Goal: Task Accomplishment & Management: Complete application form

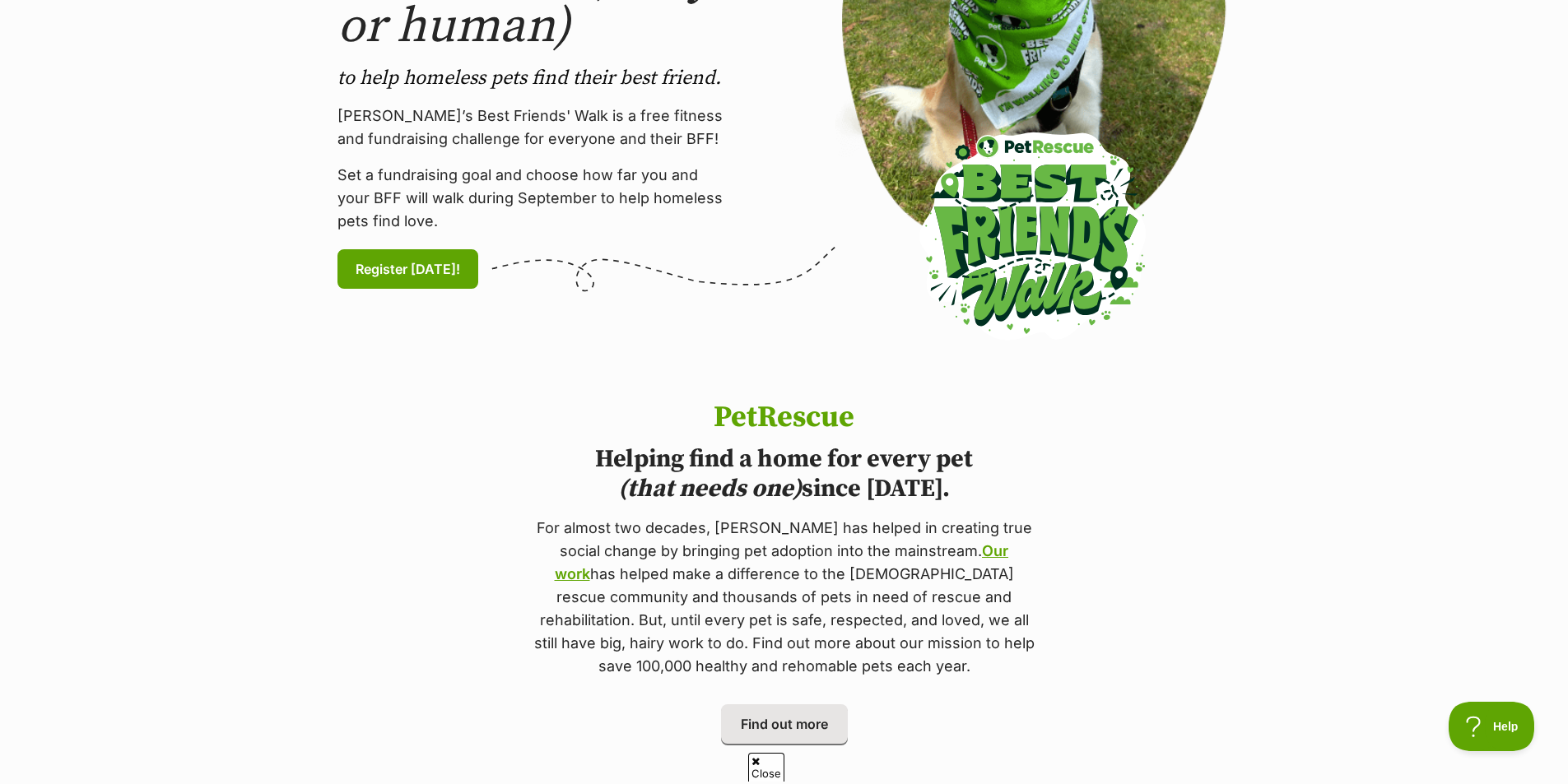
scroll to position [82, 0]
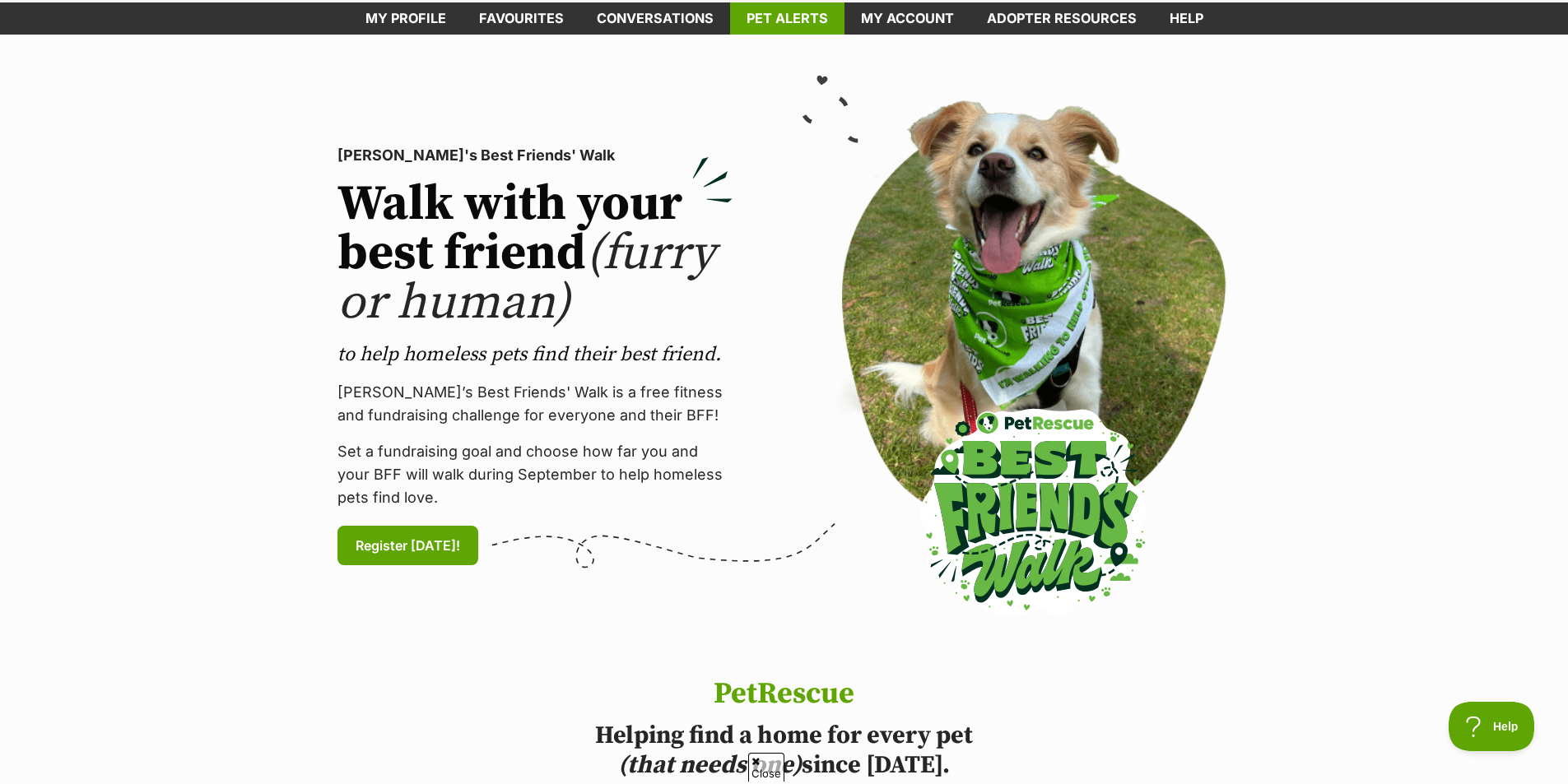
click at [800, 10] on link "Pet alerts" at bounding box center [787, 19] width 114 height 32
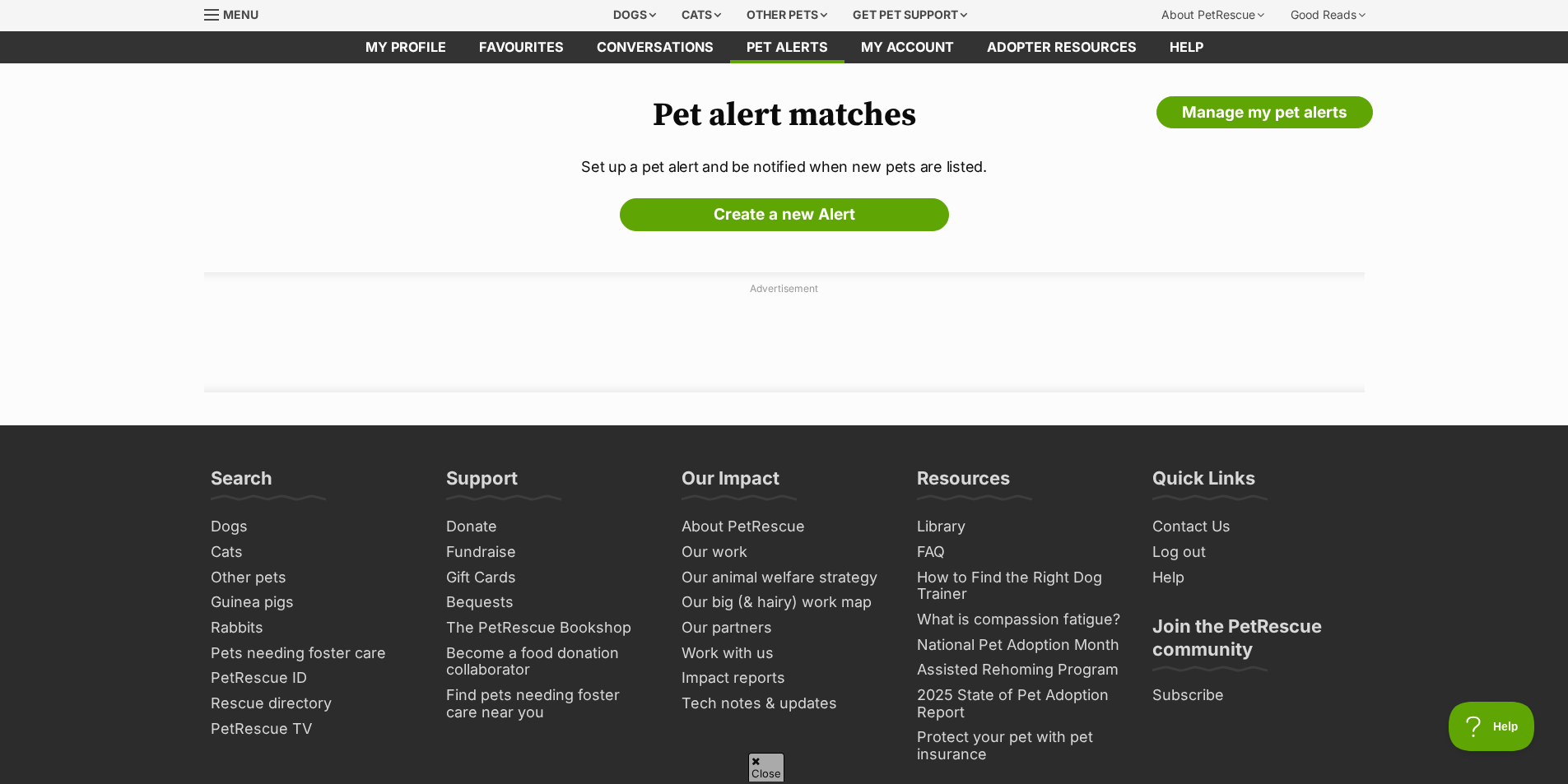
scroll to position [82, 0]
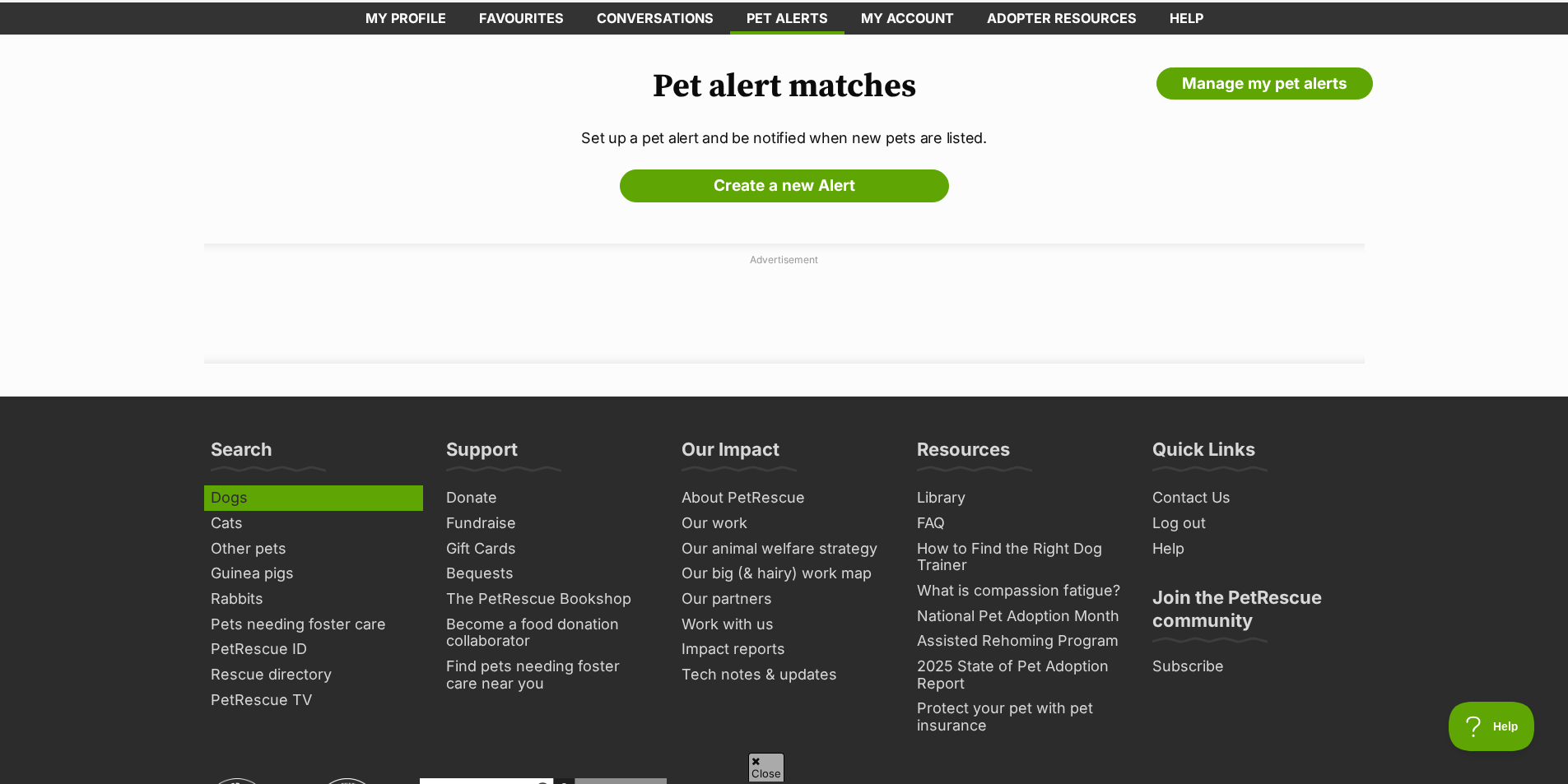
click at [242, 500] on link "Dogs" at bounding box center [314, 498] width 219 height 25
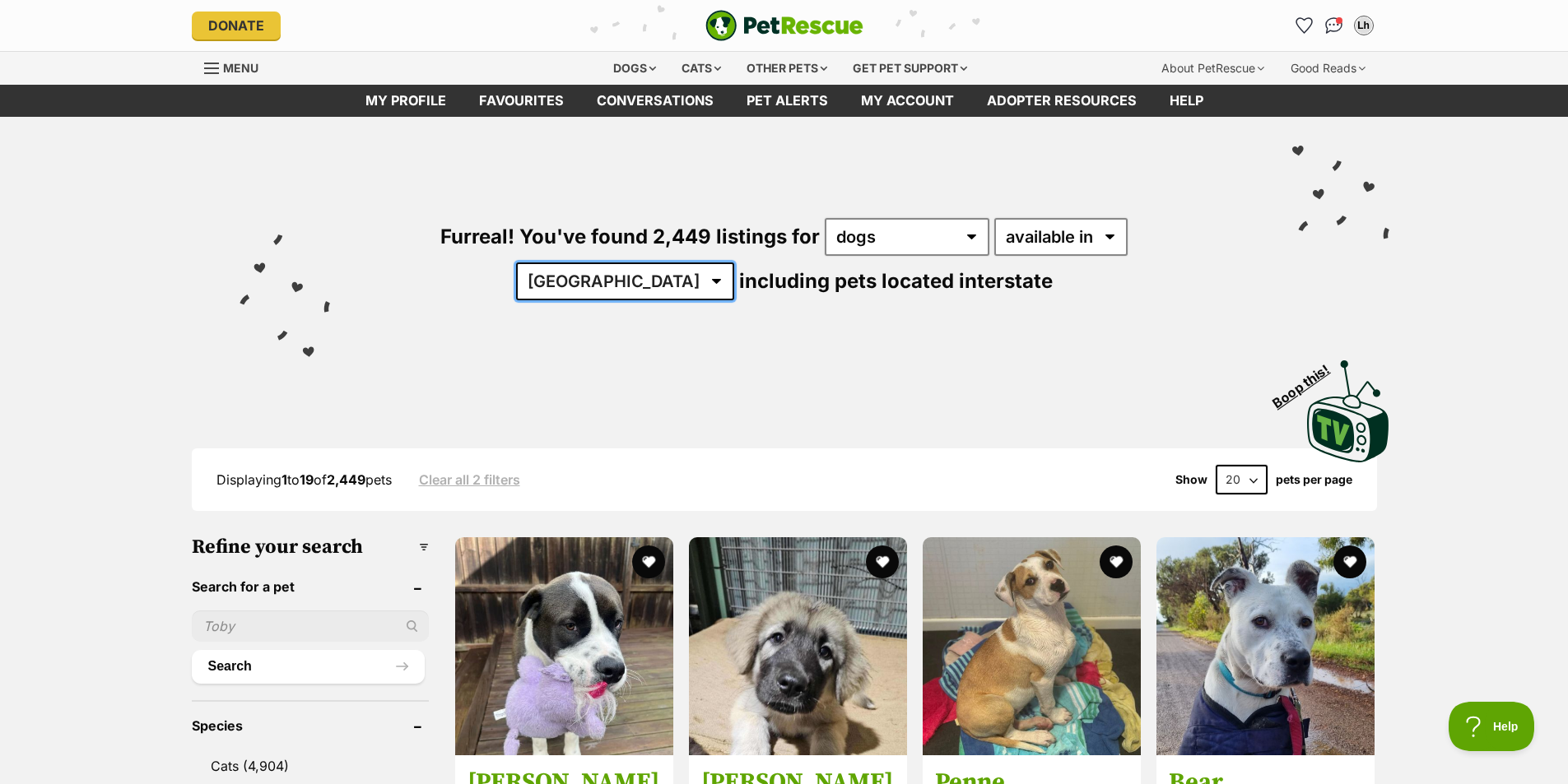
click at [734, 262] on select "[GEOGRAPHIC_DATA] [GEOGRAPHIC_DATA] [GEOGRAPHIC_DATA] [GEOGRAPHIC_DATA] [GEOGRA…" at bounding box center [625, 281] width 218 height 38
select select "SA"
click at [734, 262] on select "Australia ACT NSW NT QLD SA TAS VIC WA" at bounding box center [625, 281] width 218 height 38
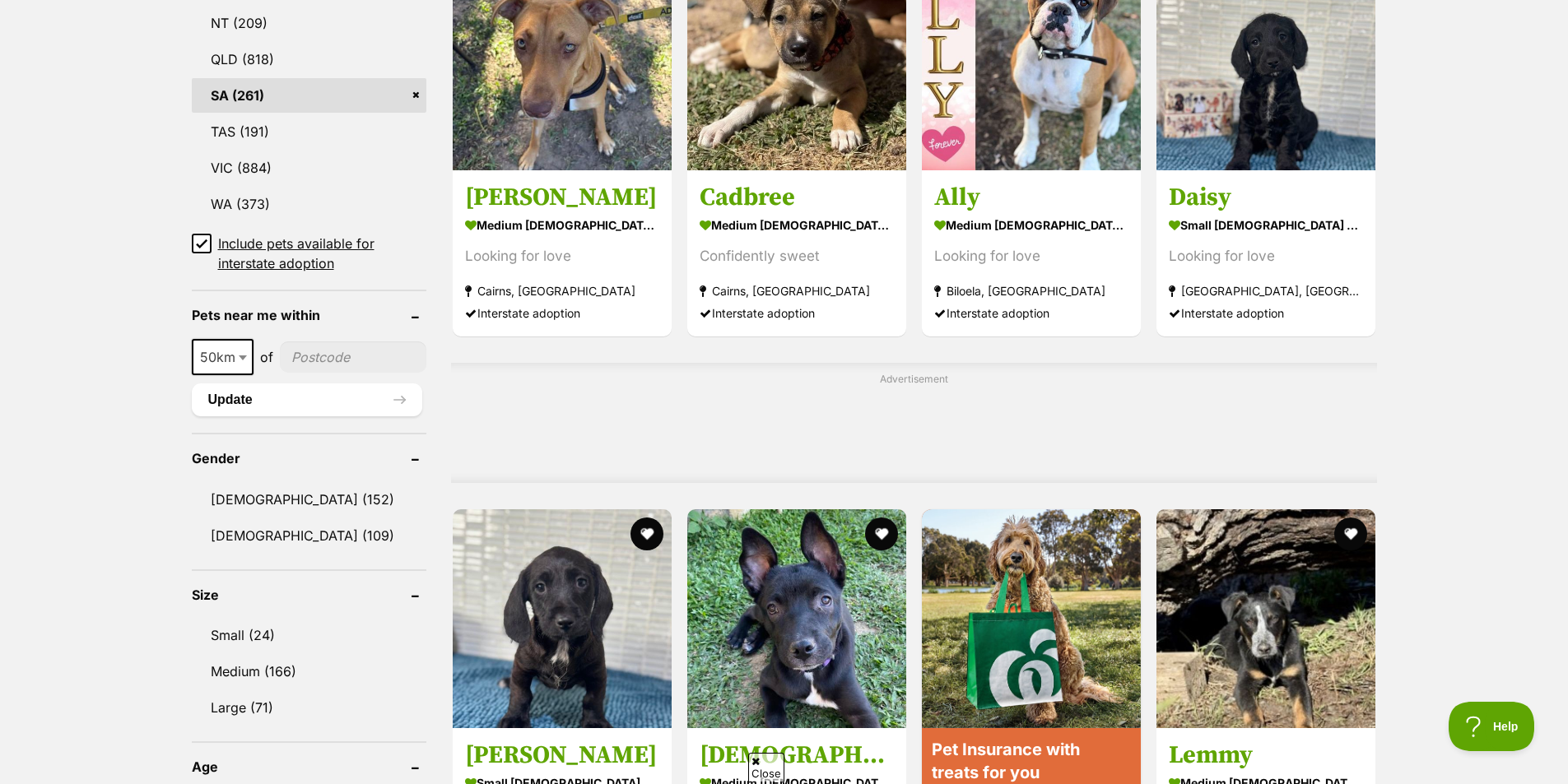
scroll to position [988, 0]
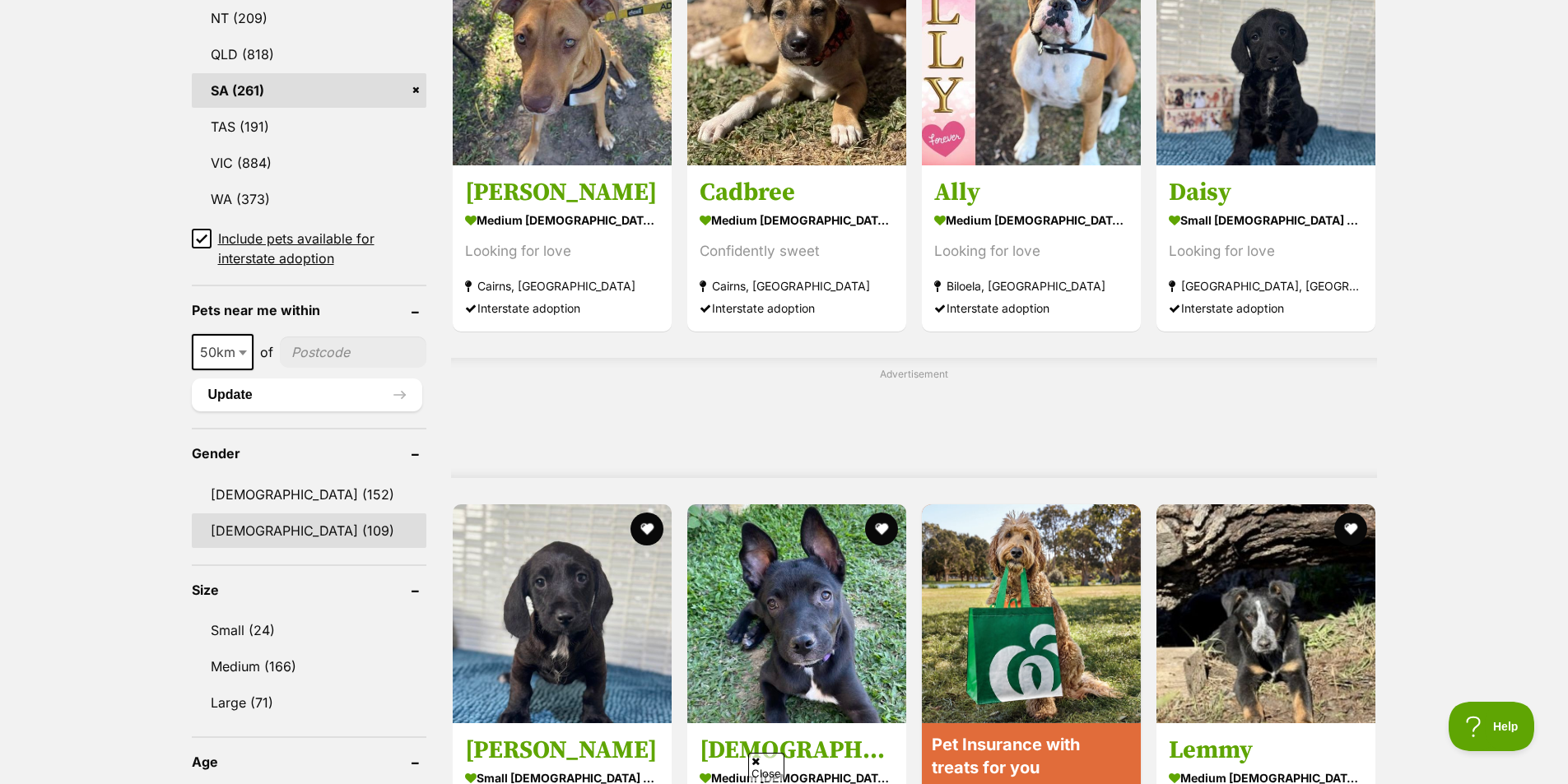
click at [253, 522] on link "Female (109)" at bounding box center [309, 531] width 234 height 34
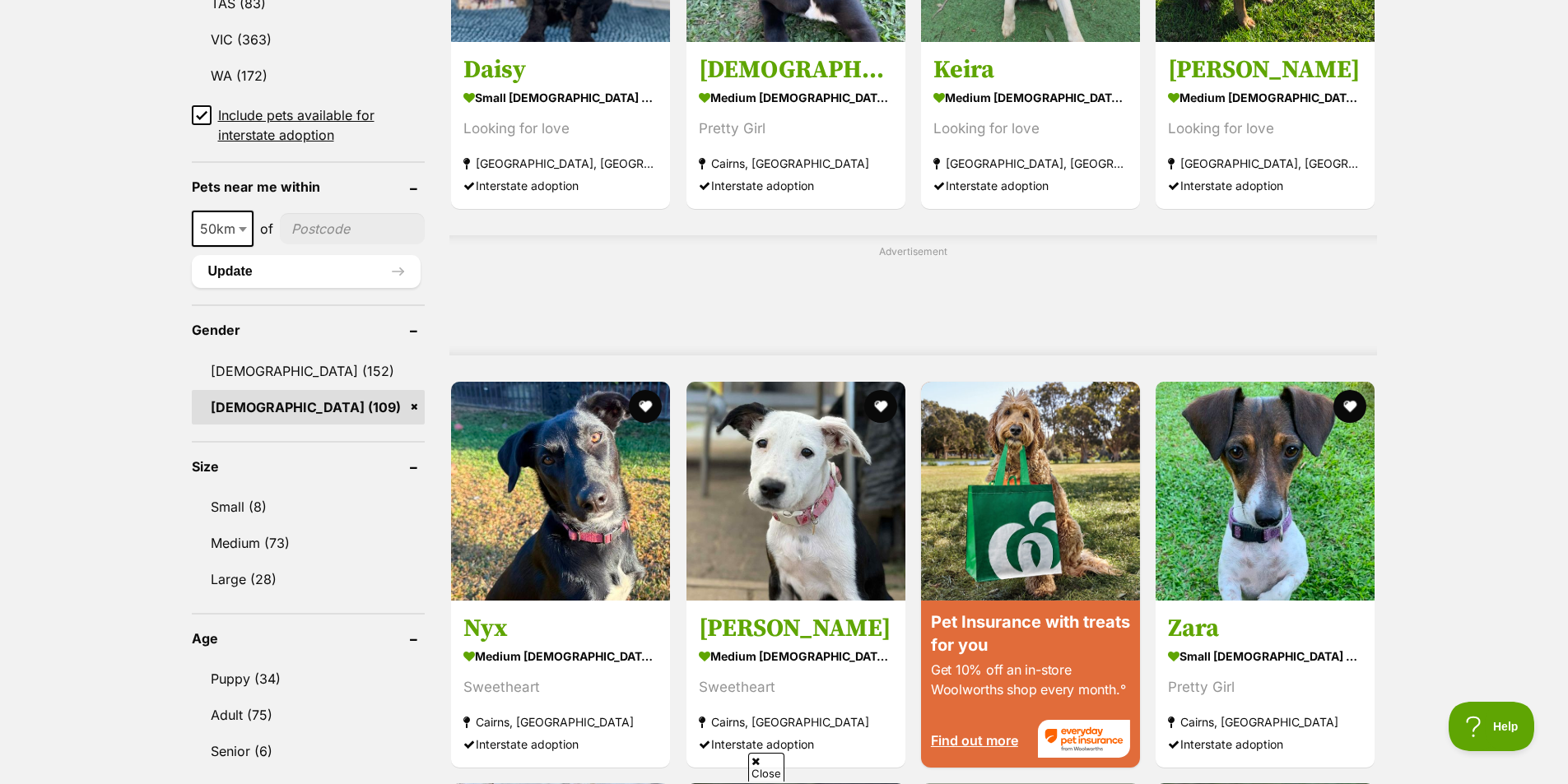
scroll to position [1153, 0]
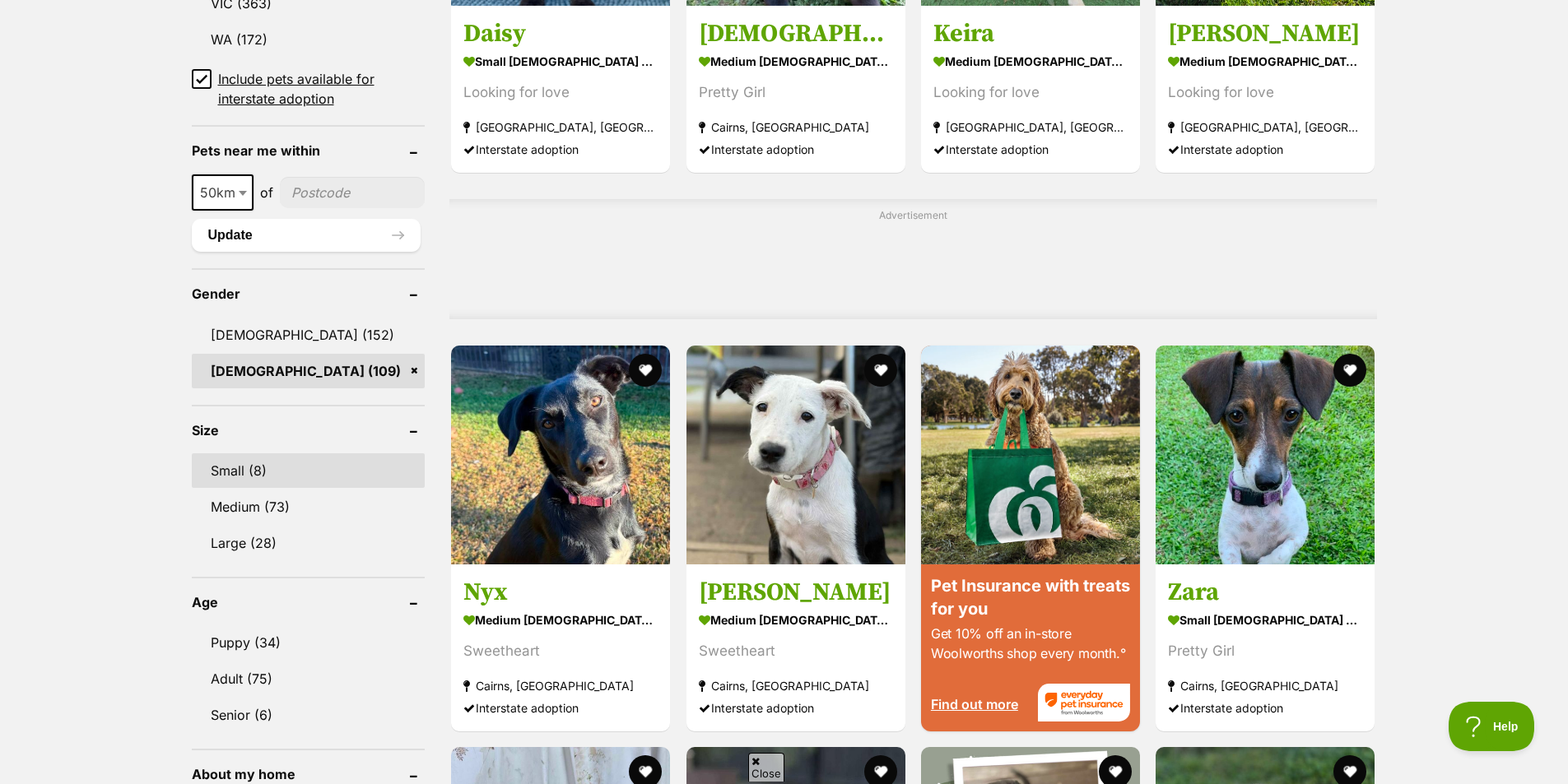
click at [308, 460] on link "Small (8)" at bounding box center [308, 470] width 233 height 34
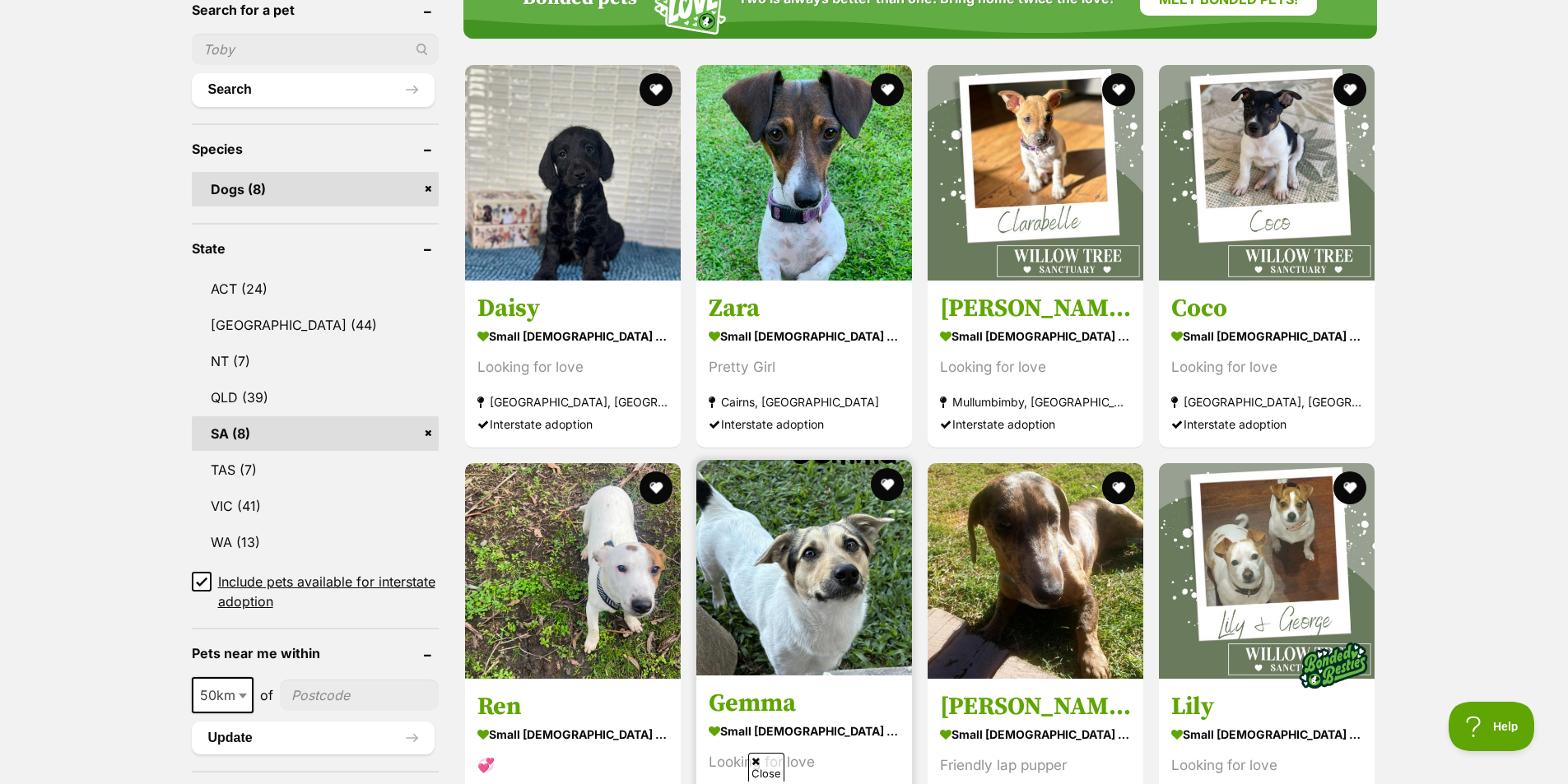
scroll to position [576, 0]
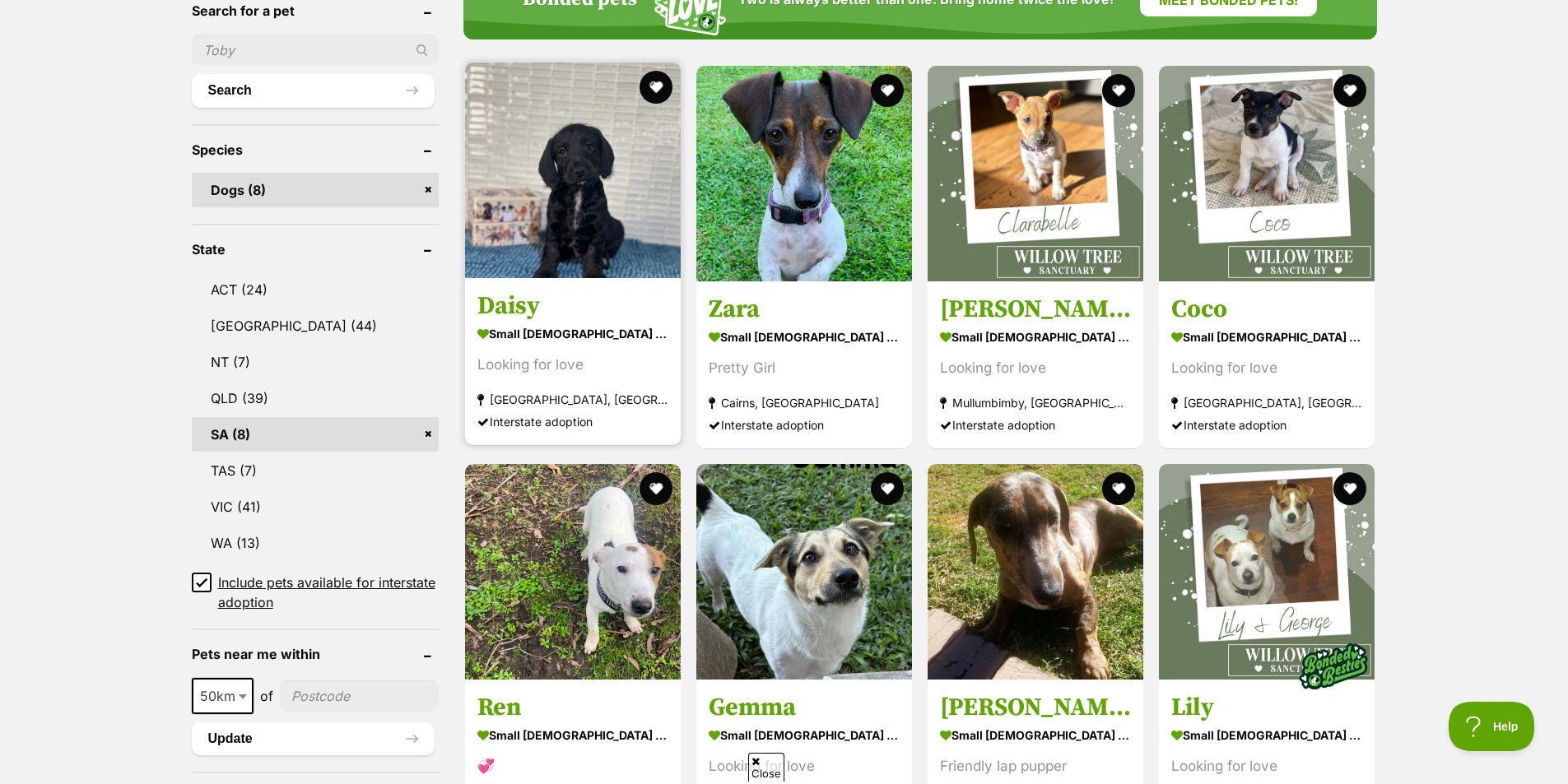
click at [594, 241] on img at bounding box center [572, 169] width 215 height 215
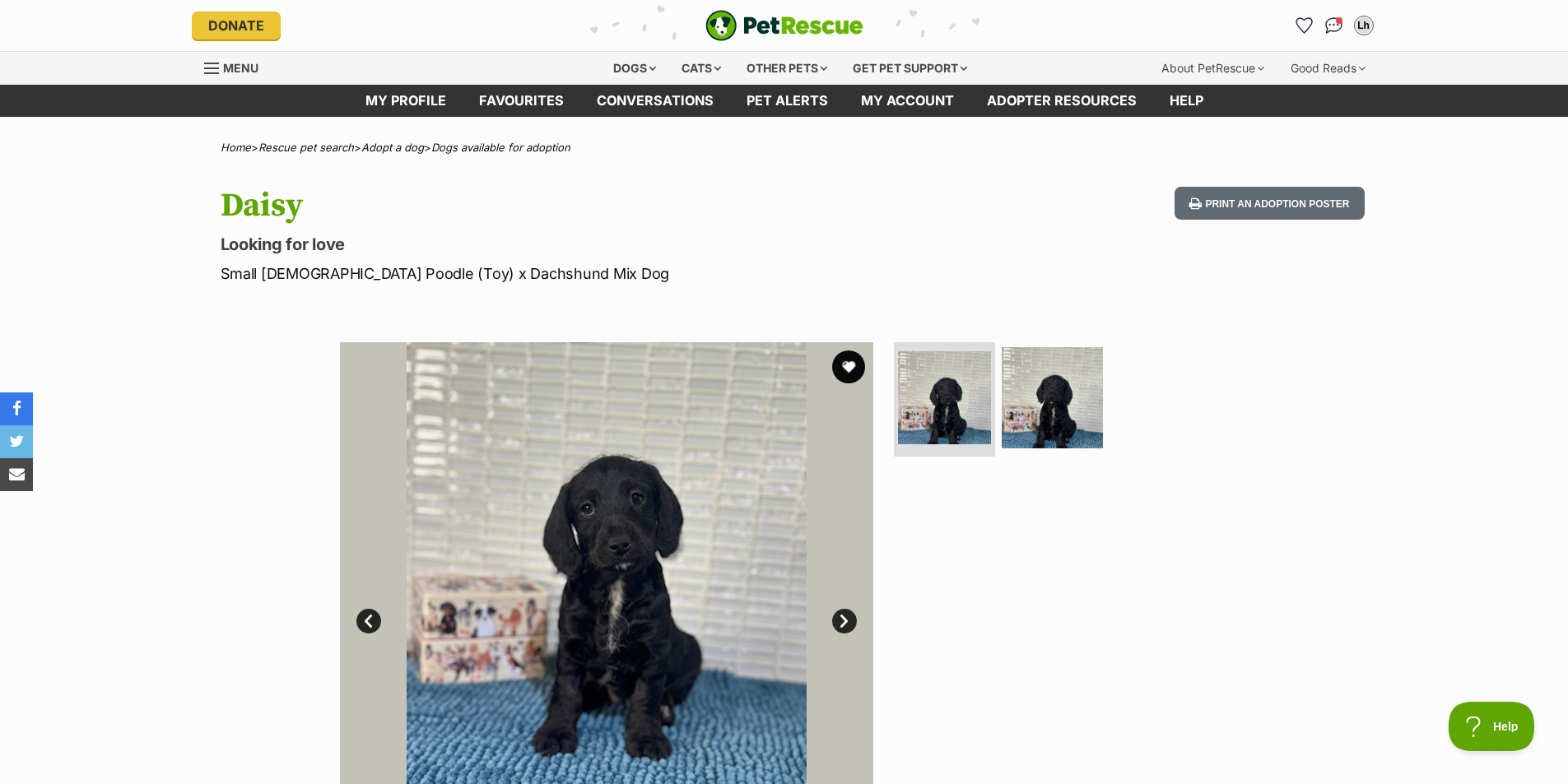
click at [848, 624] on link "Next" at bounding box center [843, 621] width 24 height 24
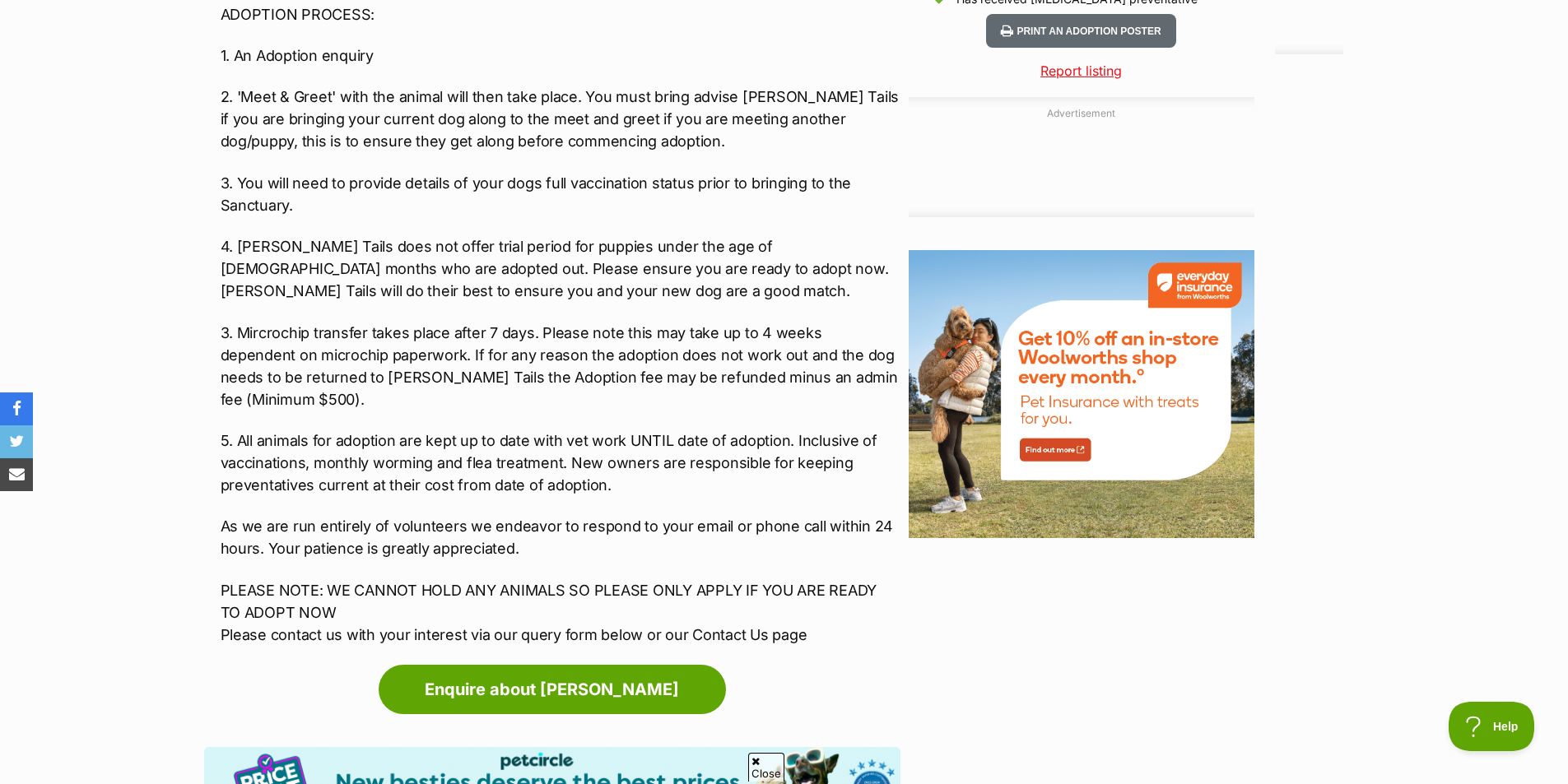
scroll to position [1893, 0]
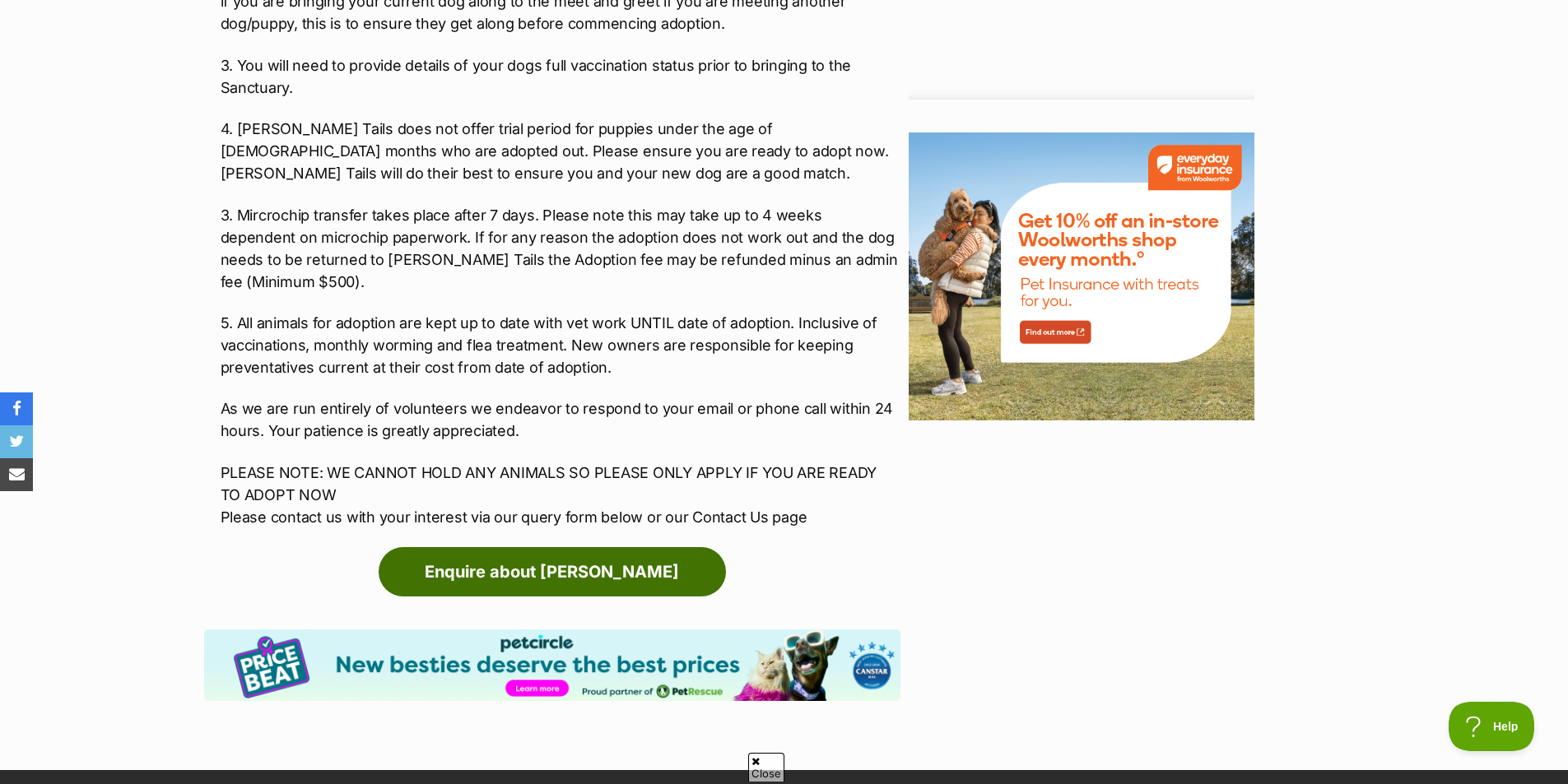
click at [551, 547] on link "Enquire about Daisy" at bounding box center [552, 571] width 347 height 50
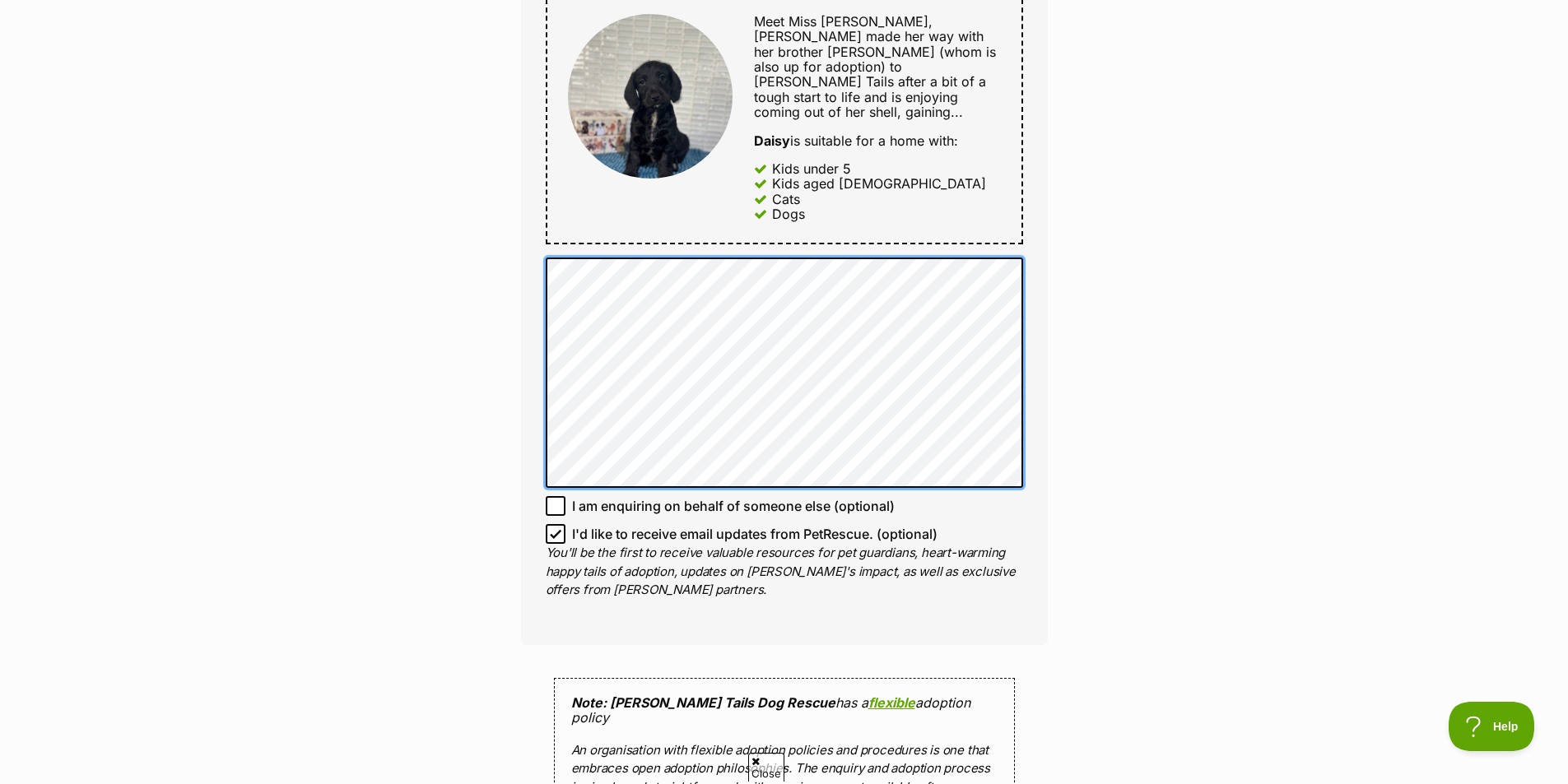
scroll to position [906, 0]
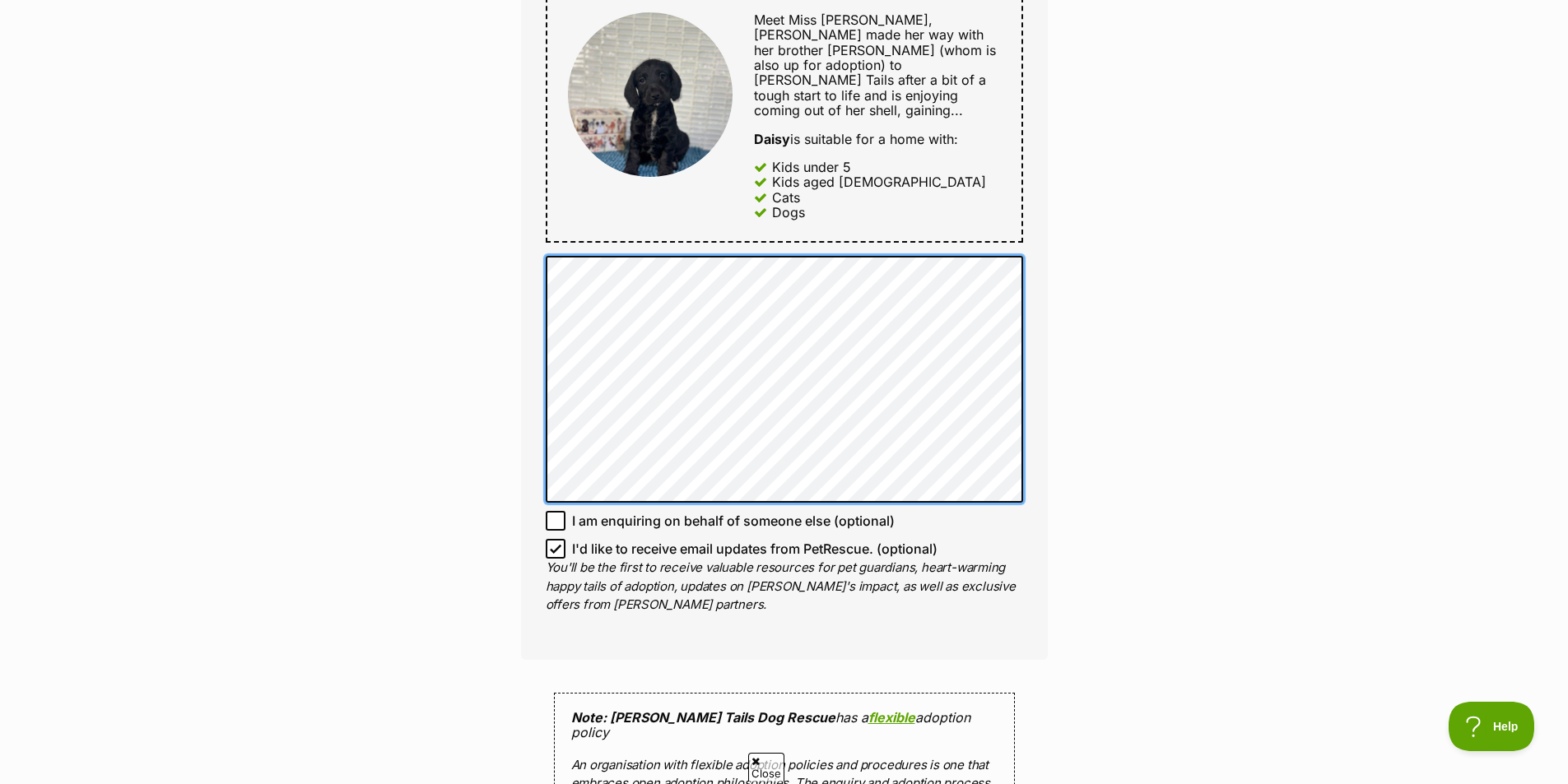
click at [540, 260] on div "Full name [PERSON_NAME] Email We require this to be able to send you communicat…" at bounding box center [784, 105] width 527 height 1108
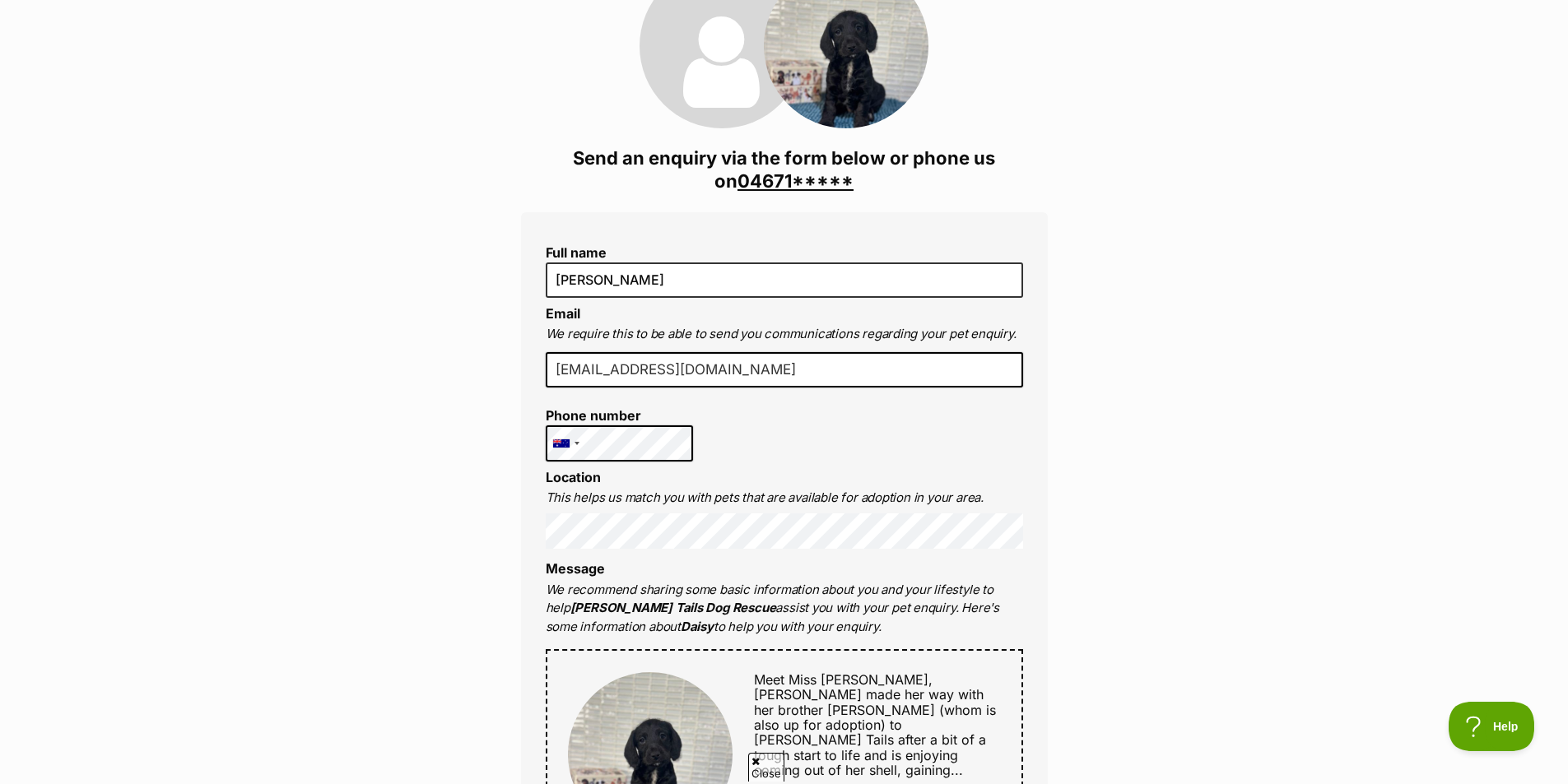
scroll to position [247, 0]
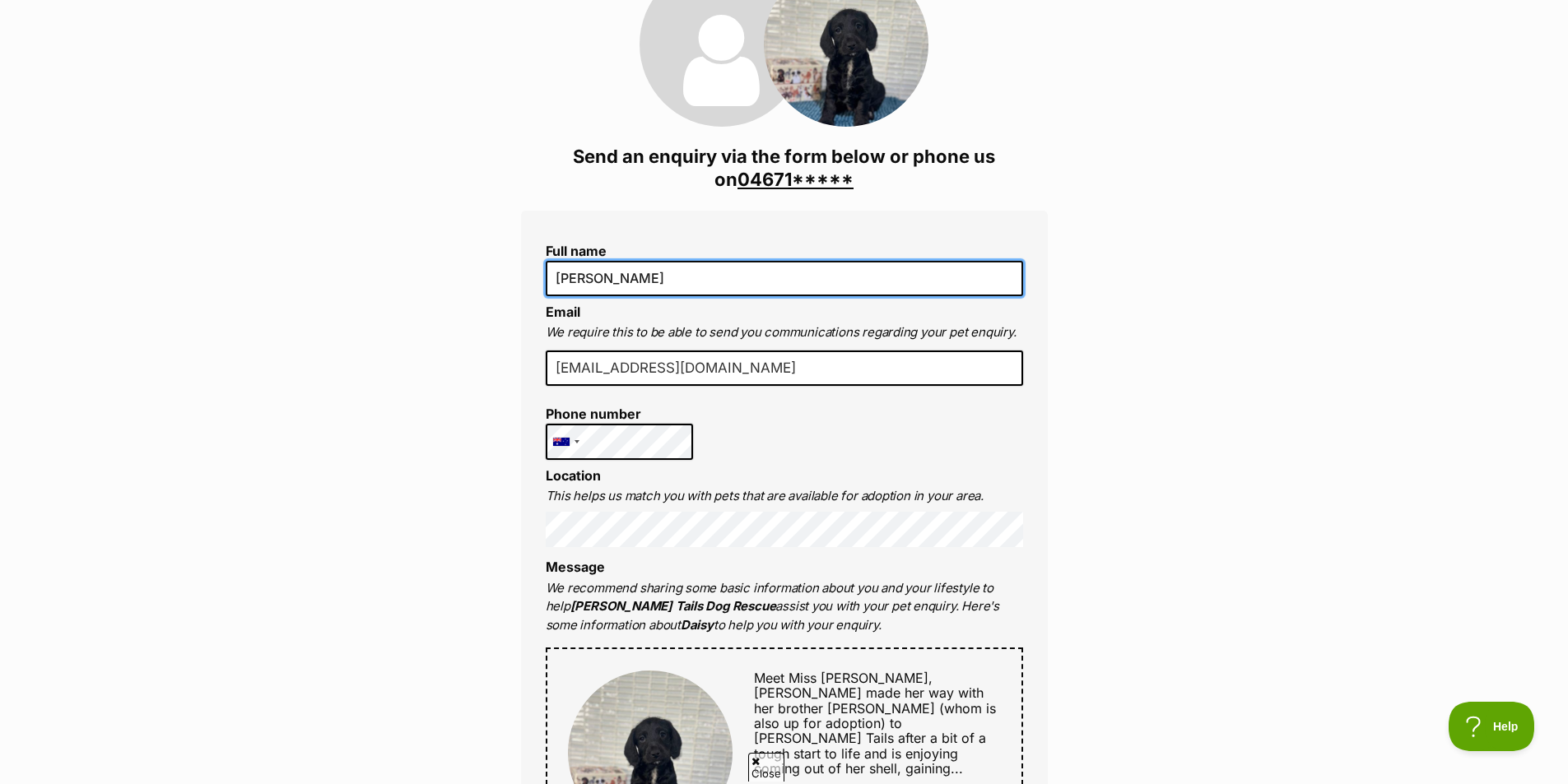
click at [590, 278] on input "Lisa haddrick" at bounding box center [785, 278] width 478 height 34
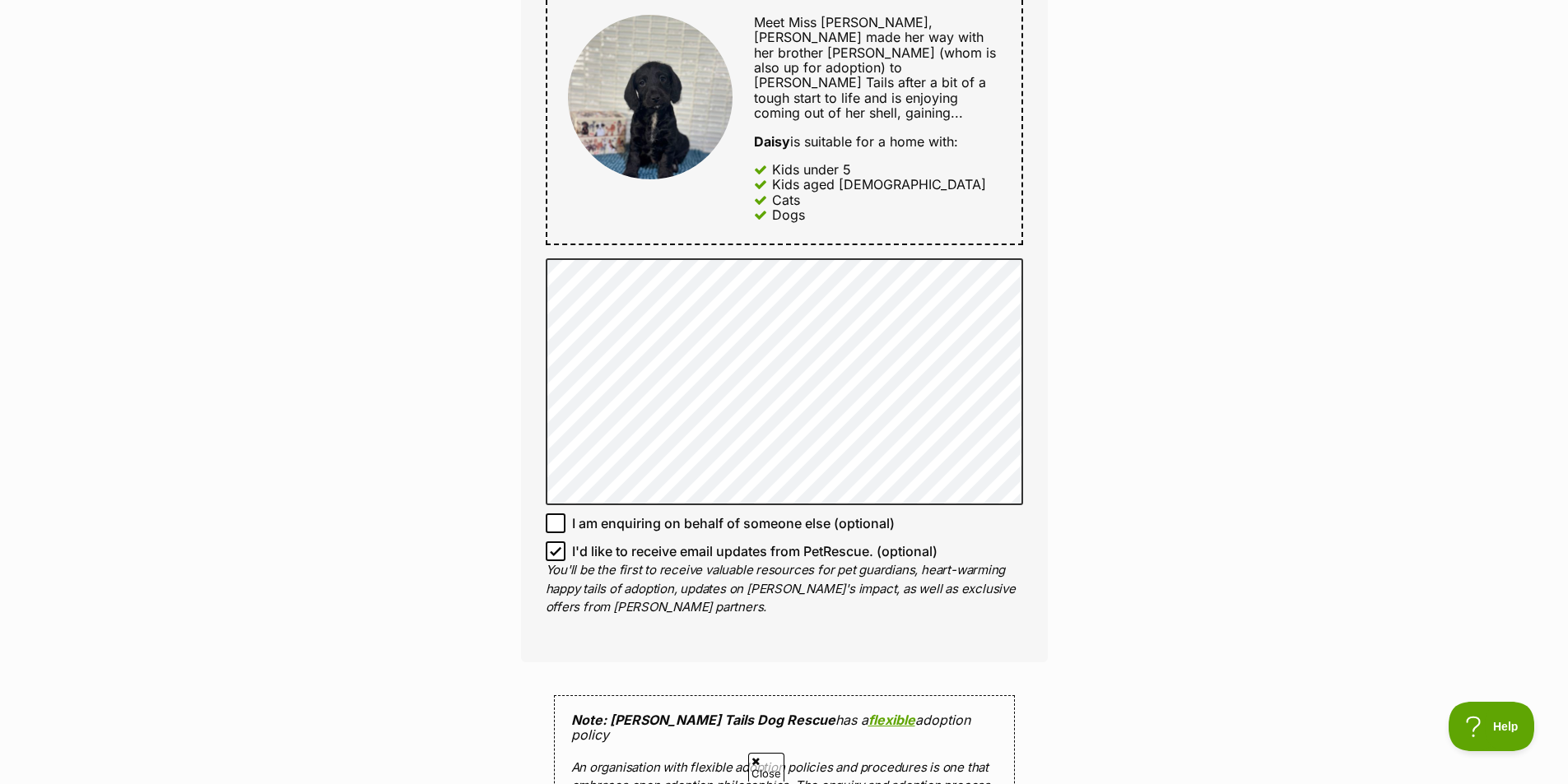
scroll to position [906, 0]
type input "[PERSON_NAME]"
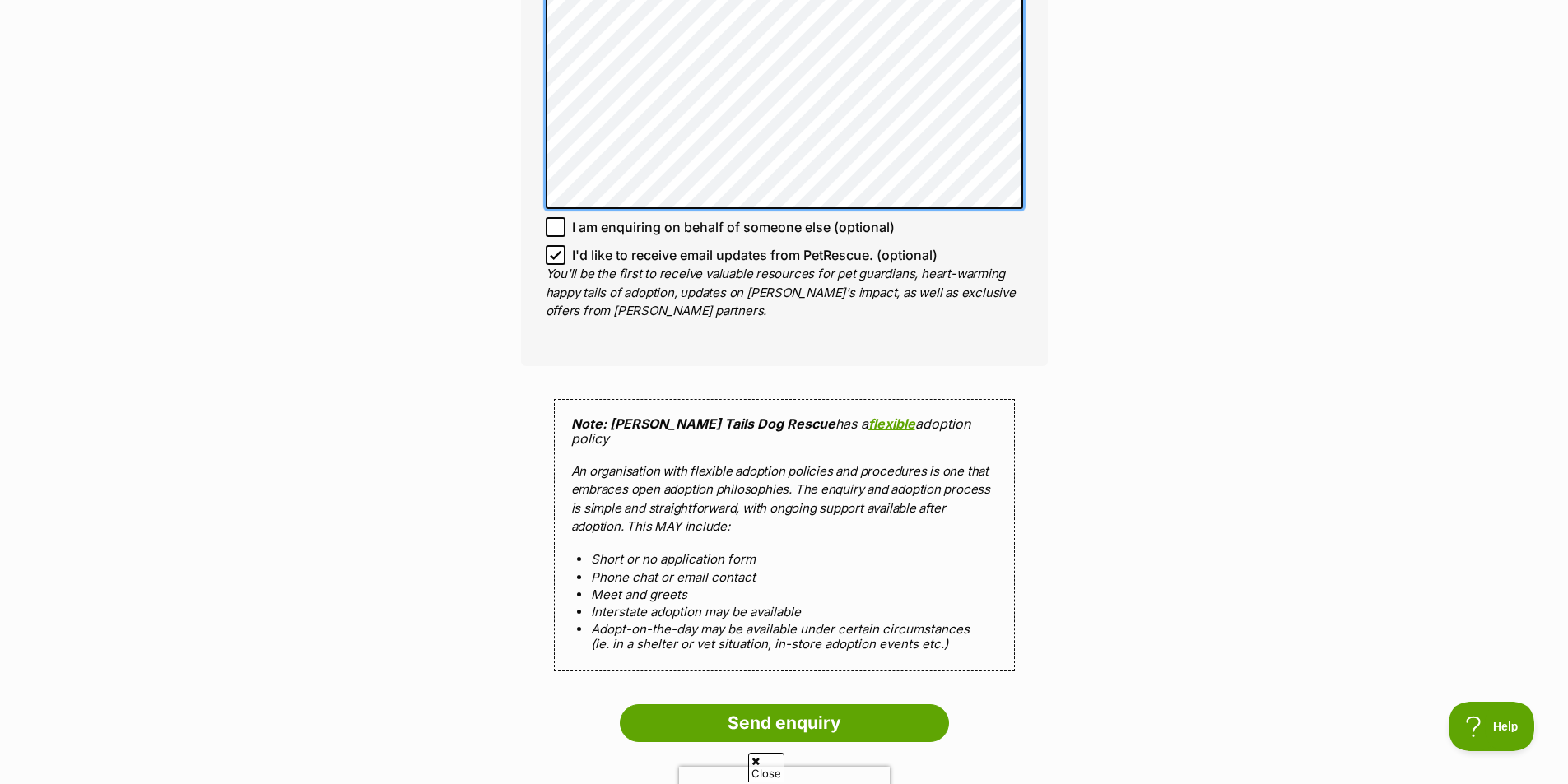
scroll to position [1235, 0]
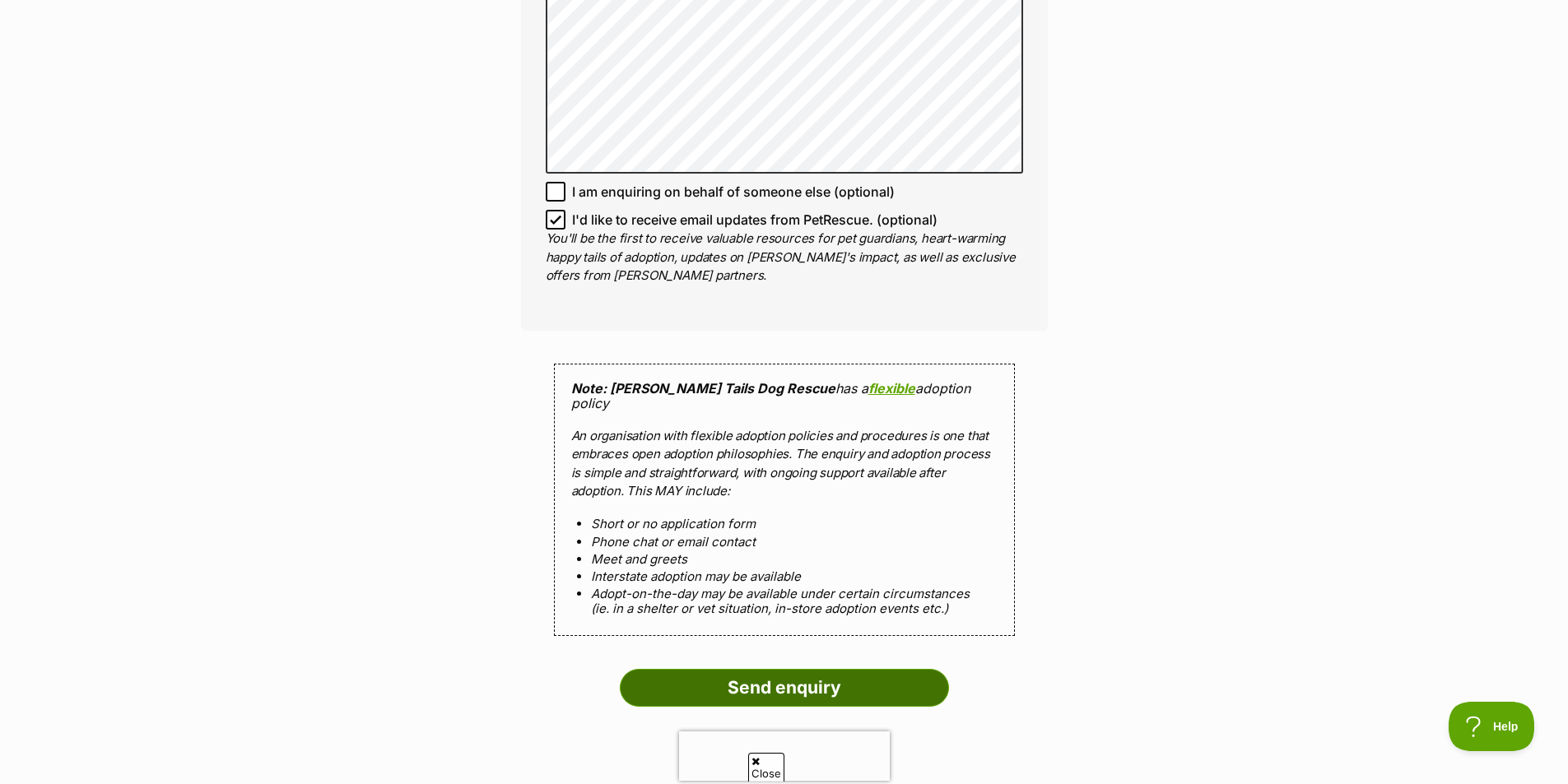
click at [795, 670] on input "Send enquiry" at bounding box center [784, 688] width 329 height 38
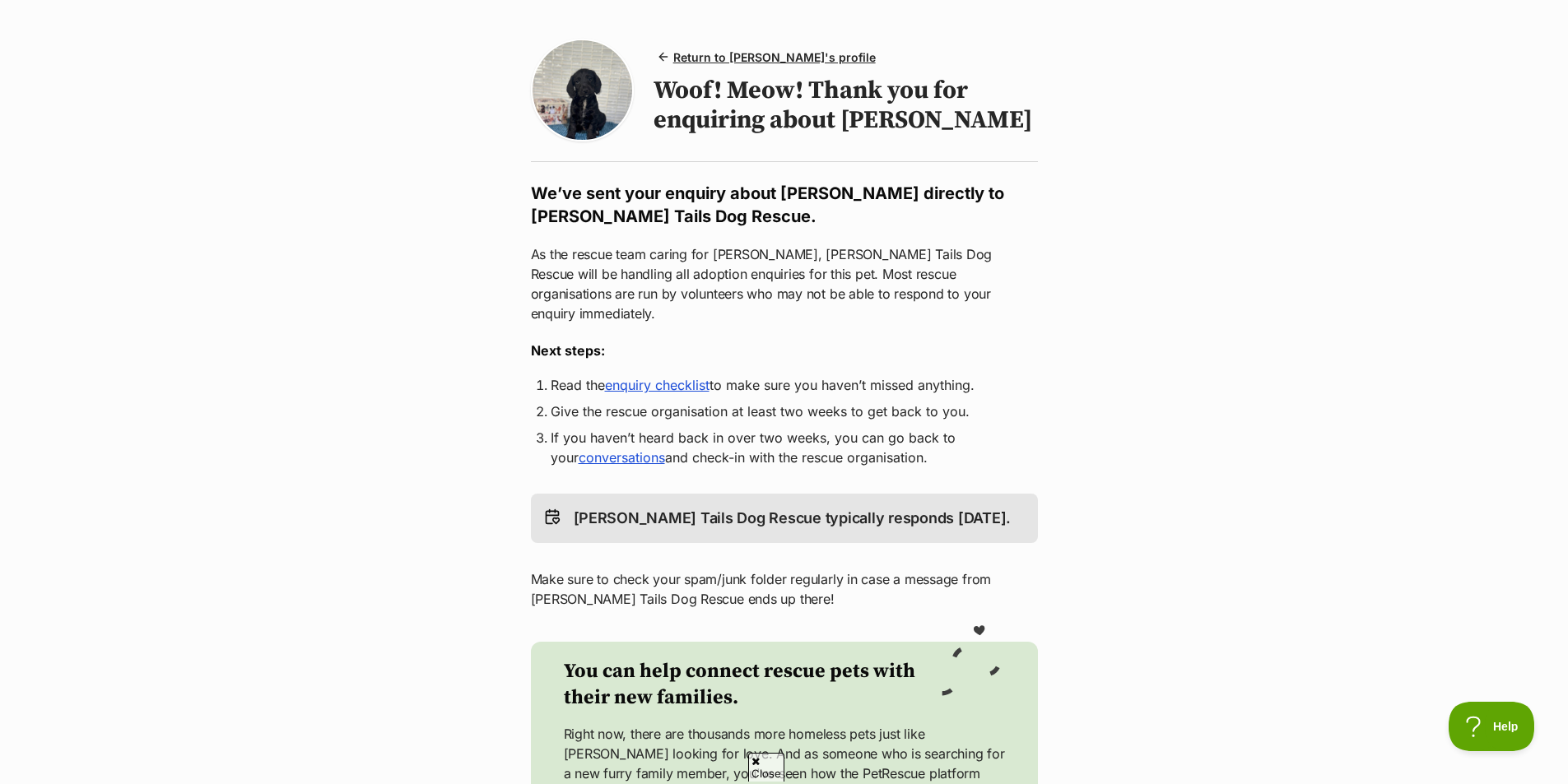
scroll to position [82, 0]
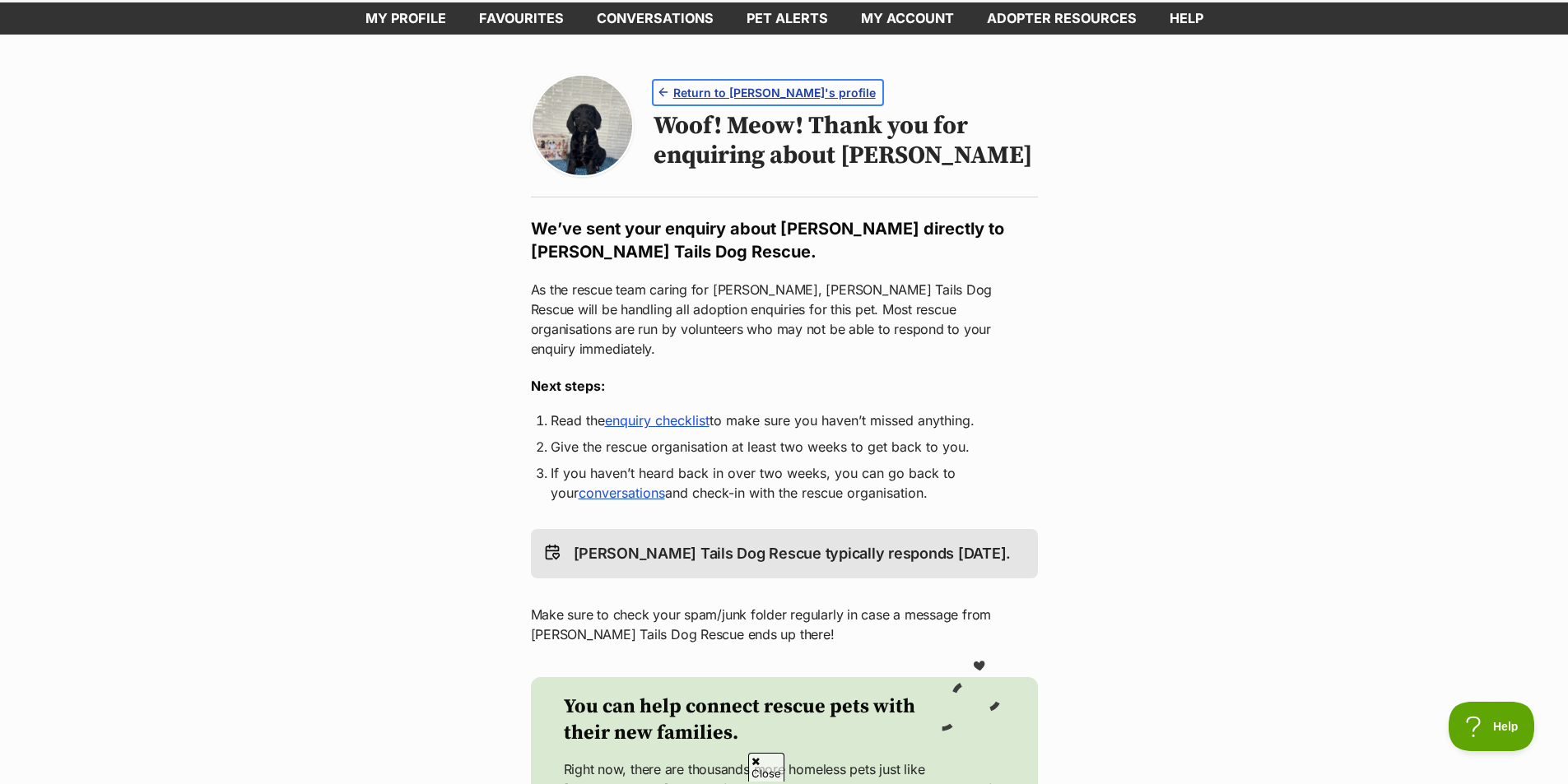
click at [777, 89] on span "Return to Daisy's profile" at bounding box center [774, 92] width 203 height 17
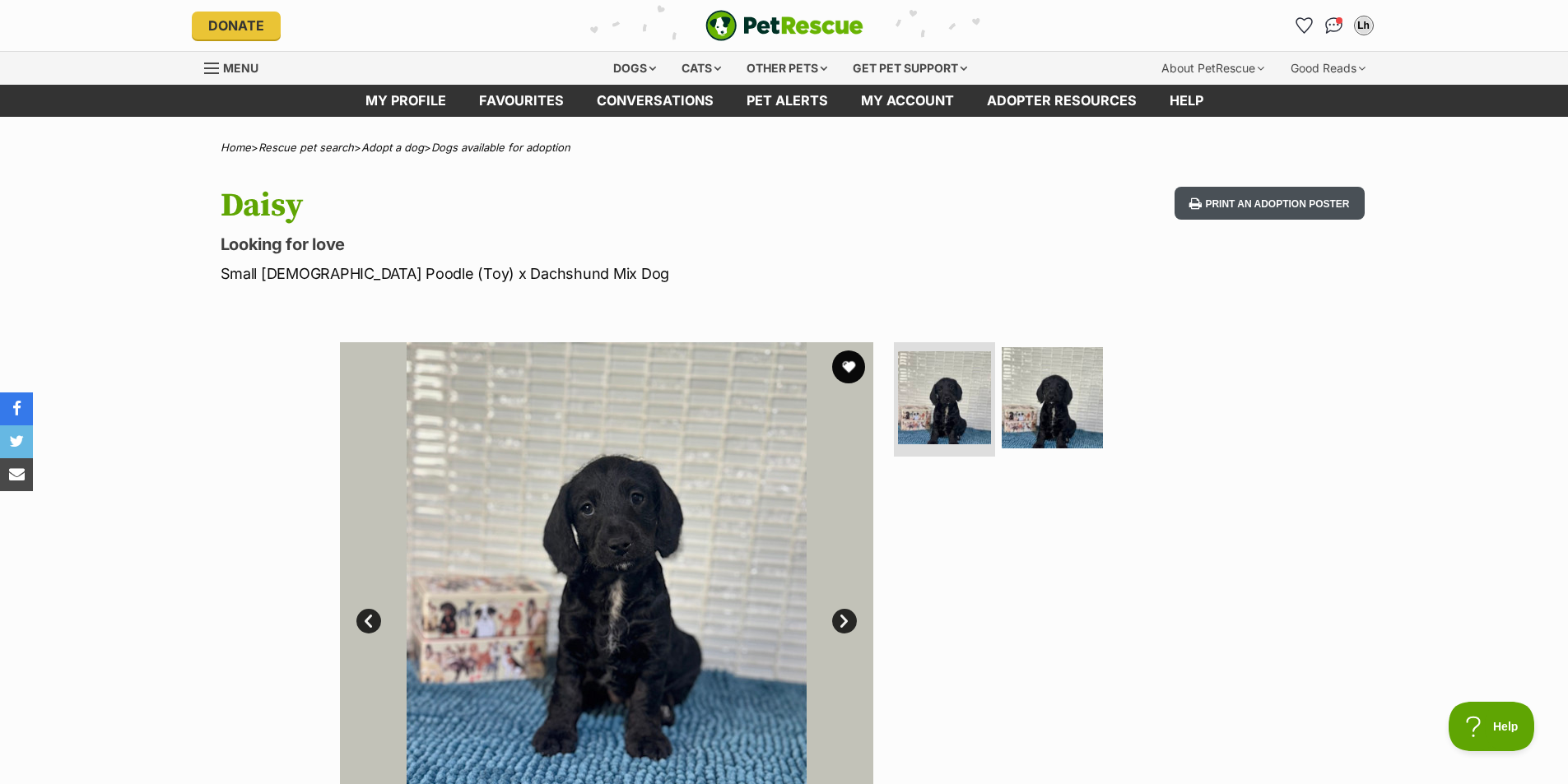
click at [1258, 196] on button "Print an adoption poster" at bounding box center [1269, 203] width 189 height 33
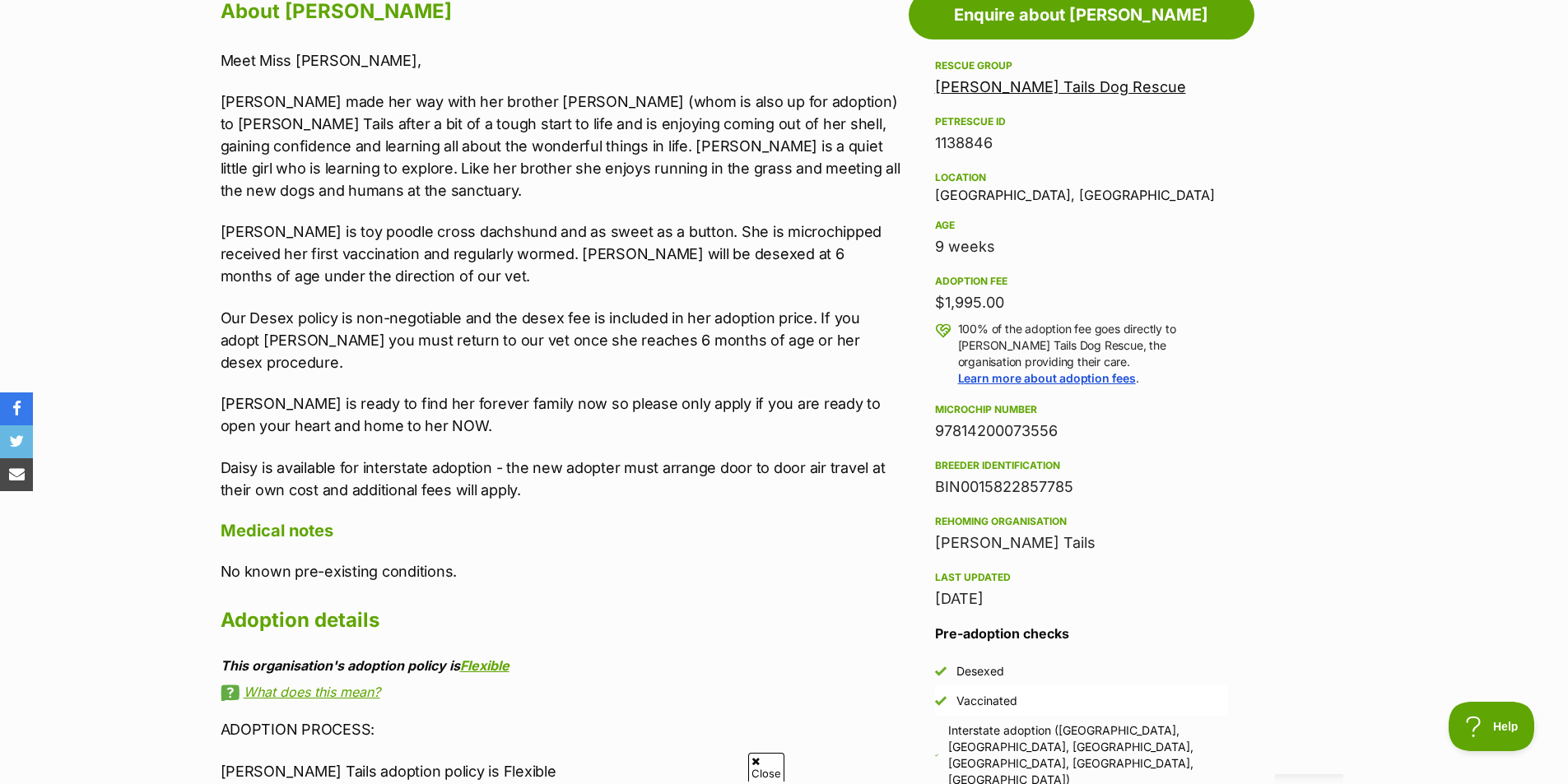
scroll to position [906, 0]
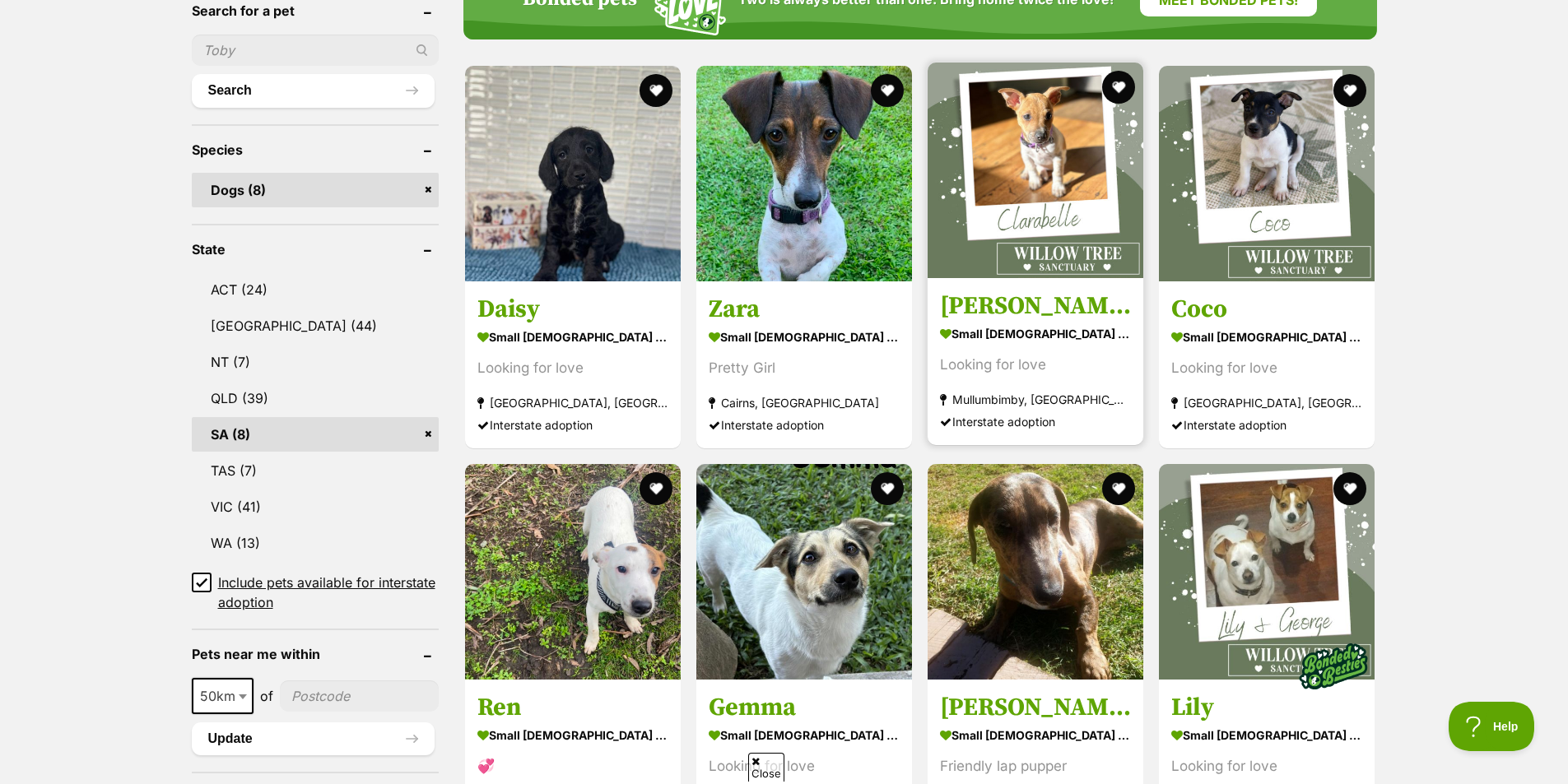
click at [1027, 196] on img at bounding box center [1035, 169] width 215 height 215
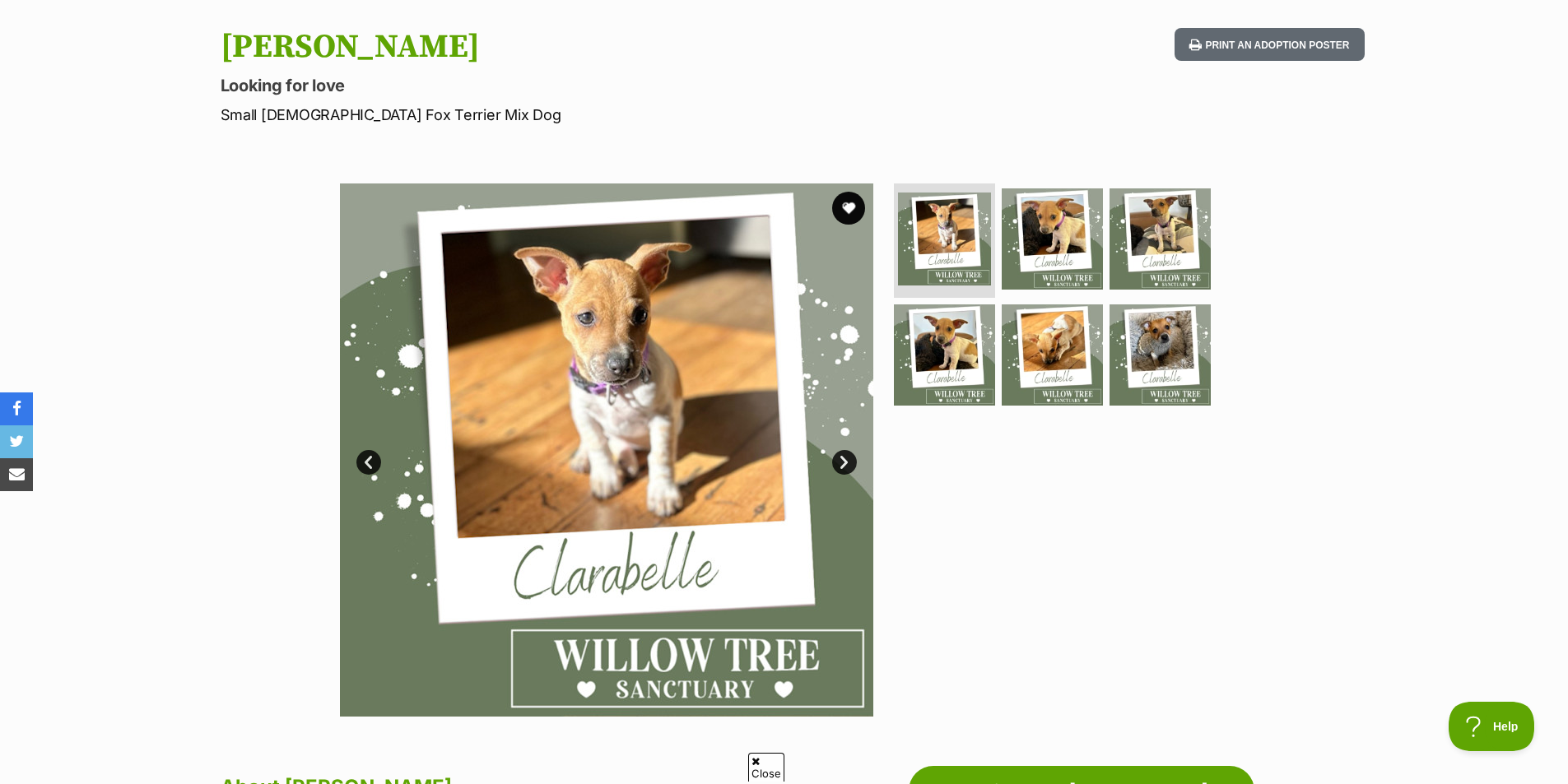
scroll to position [165, 0]
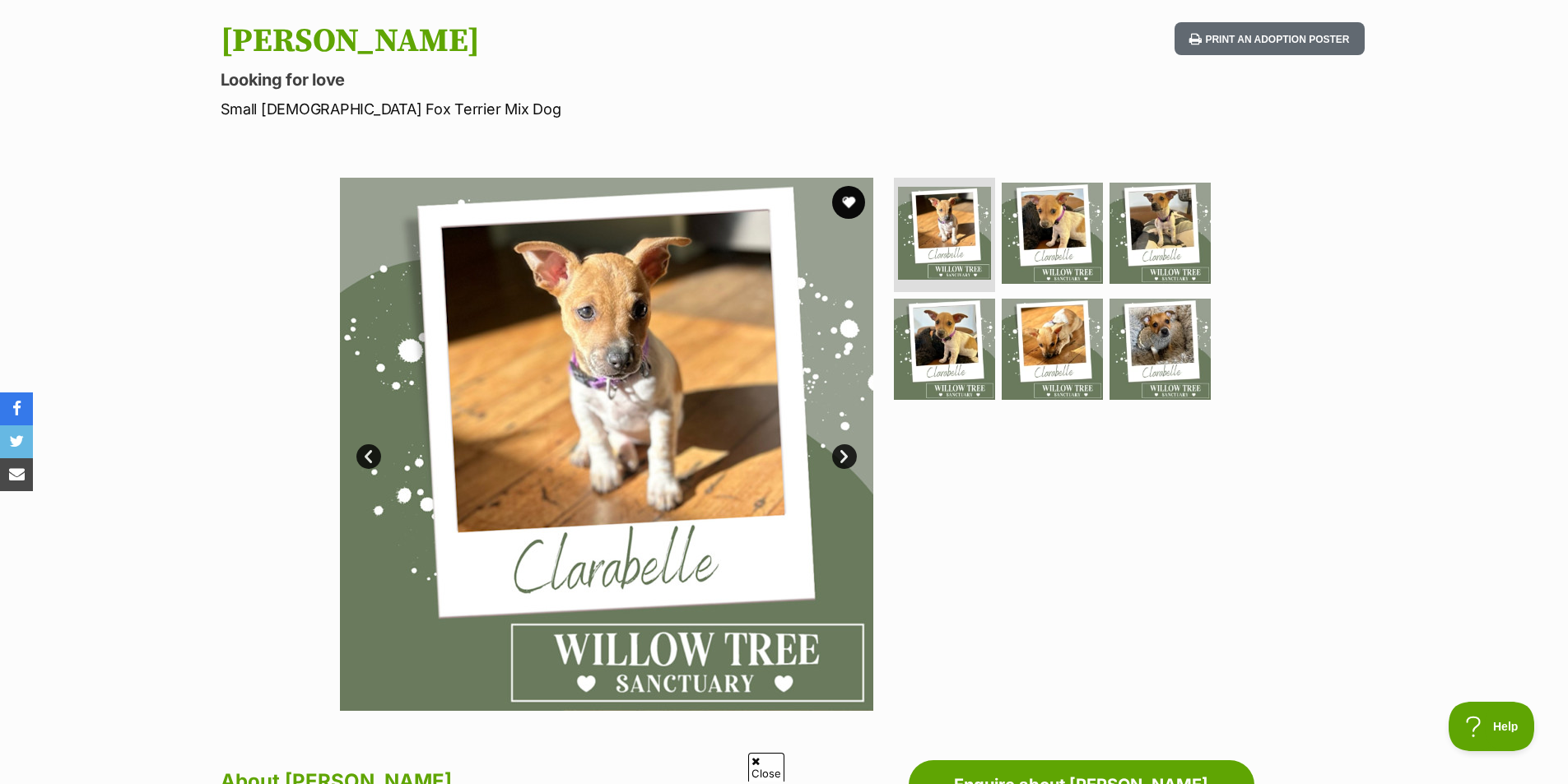
click at [849, 456] on link "Next" at bounding box center [843, 456] width 24 height 24
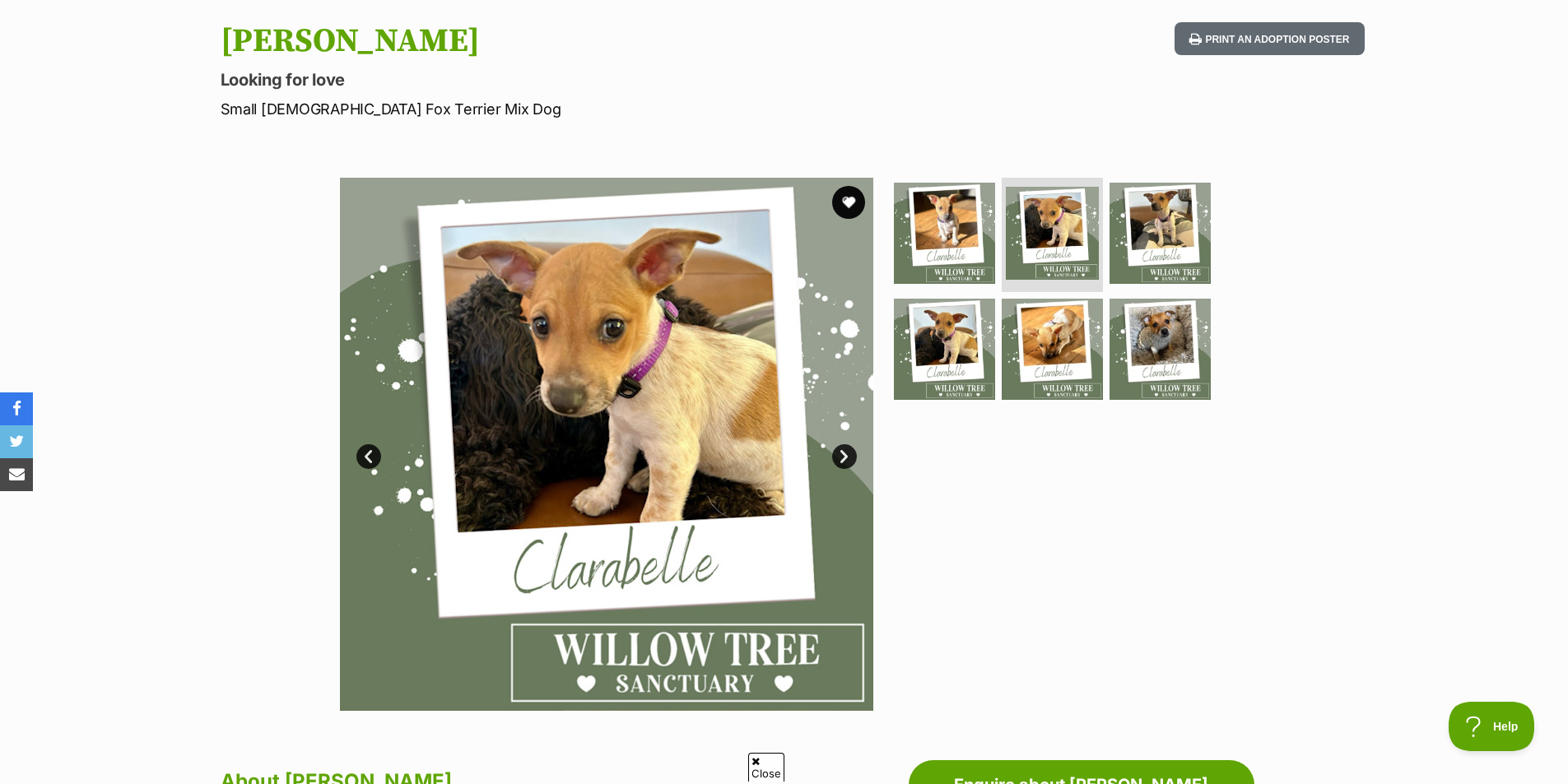
click at [849, 456] on link "Next" at bounding box center [843, 456] width 24 height 24
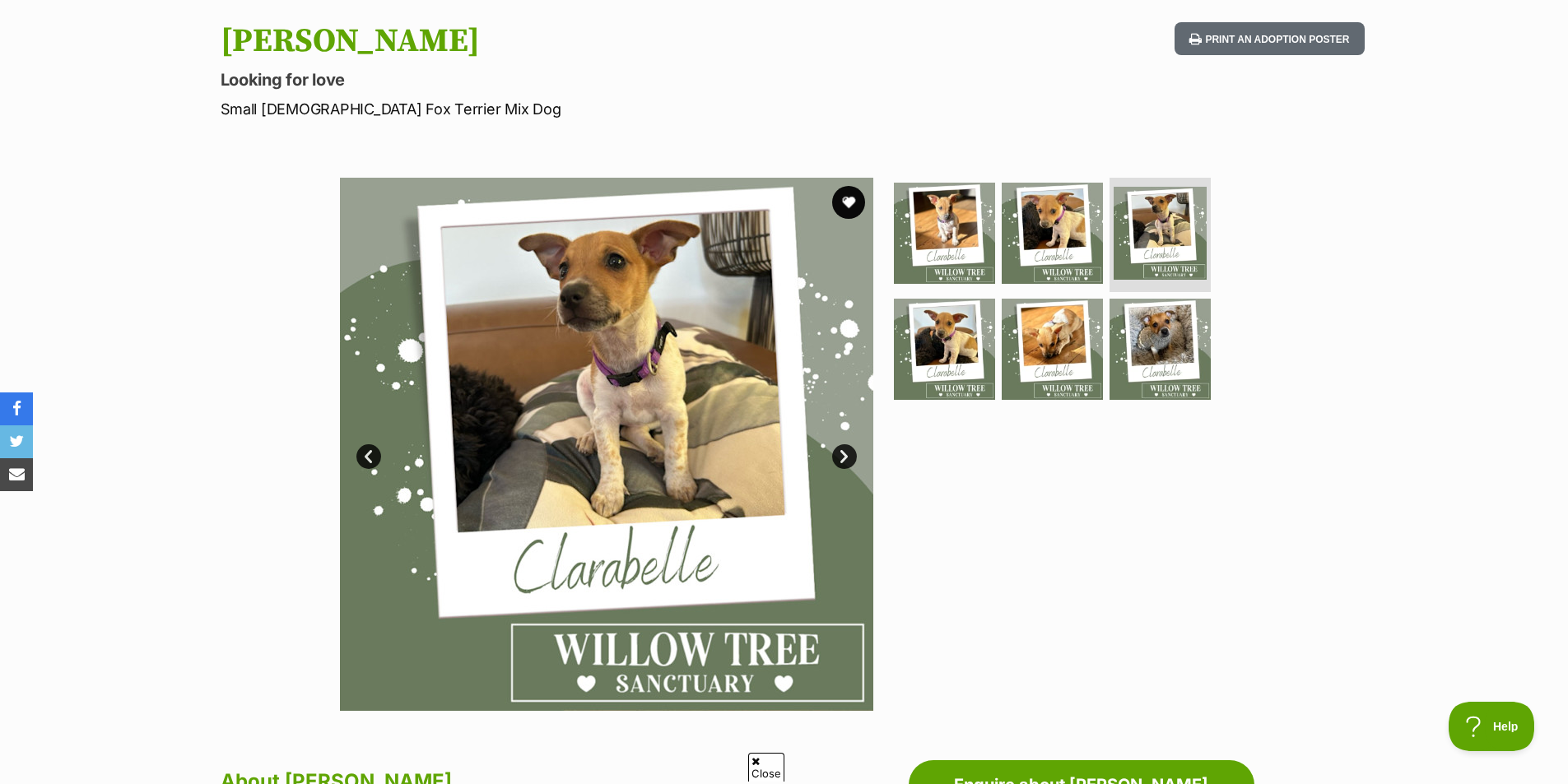
click at [849, 456] on link "Next" at bounding box center [843, 456] width 24 height 24
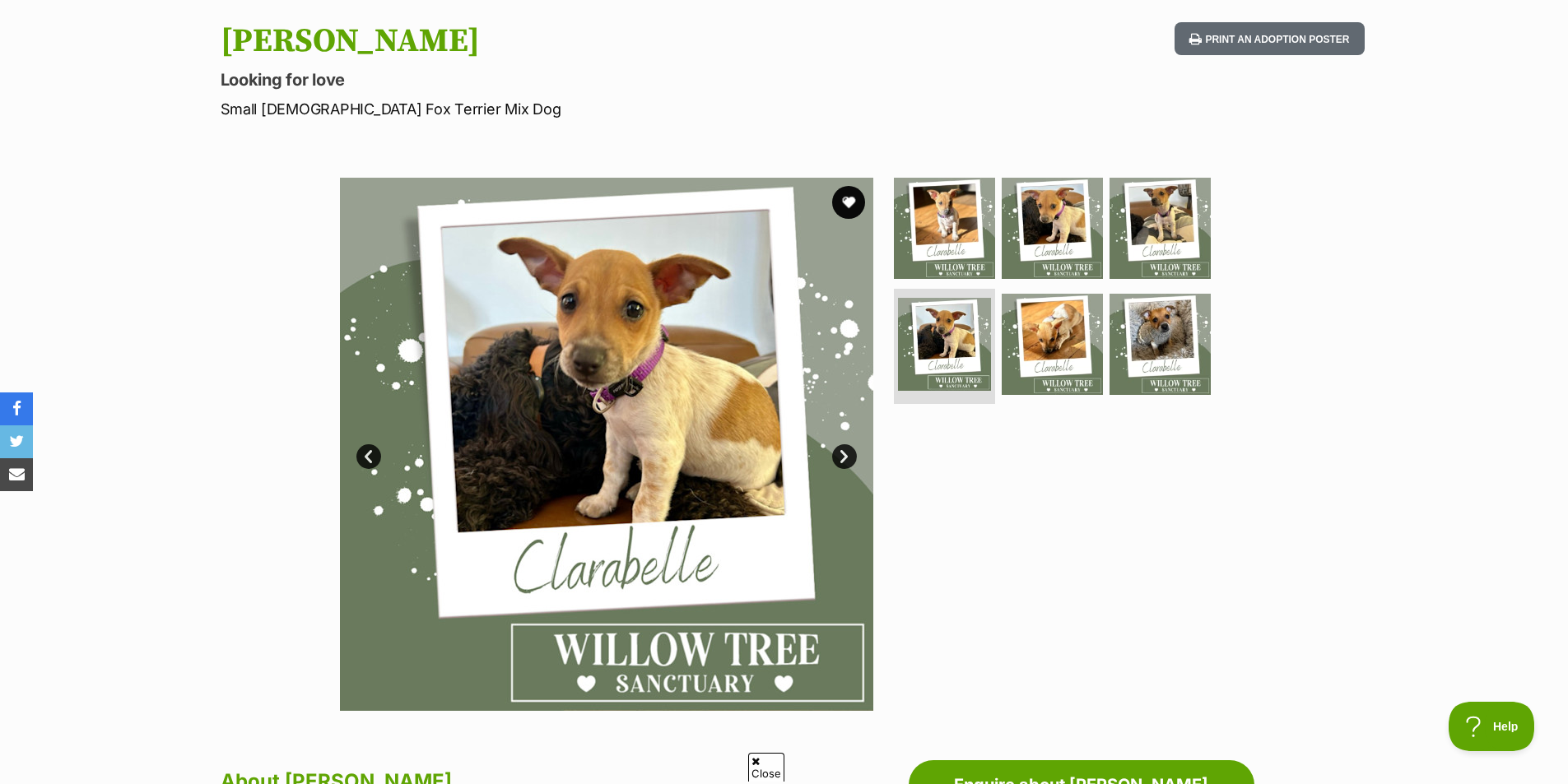
click at [849, 456] on link "Next" at bounding box center [843, 456] width 24 height 24
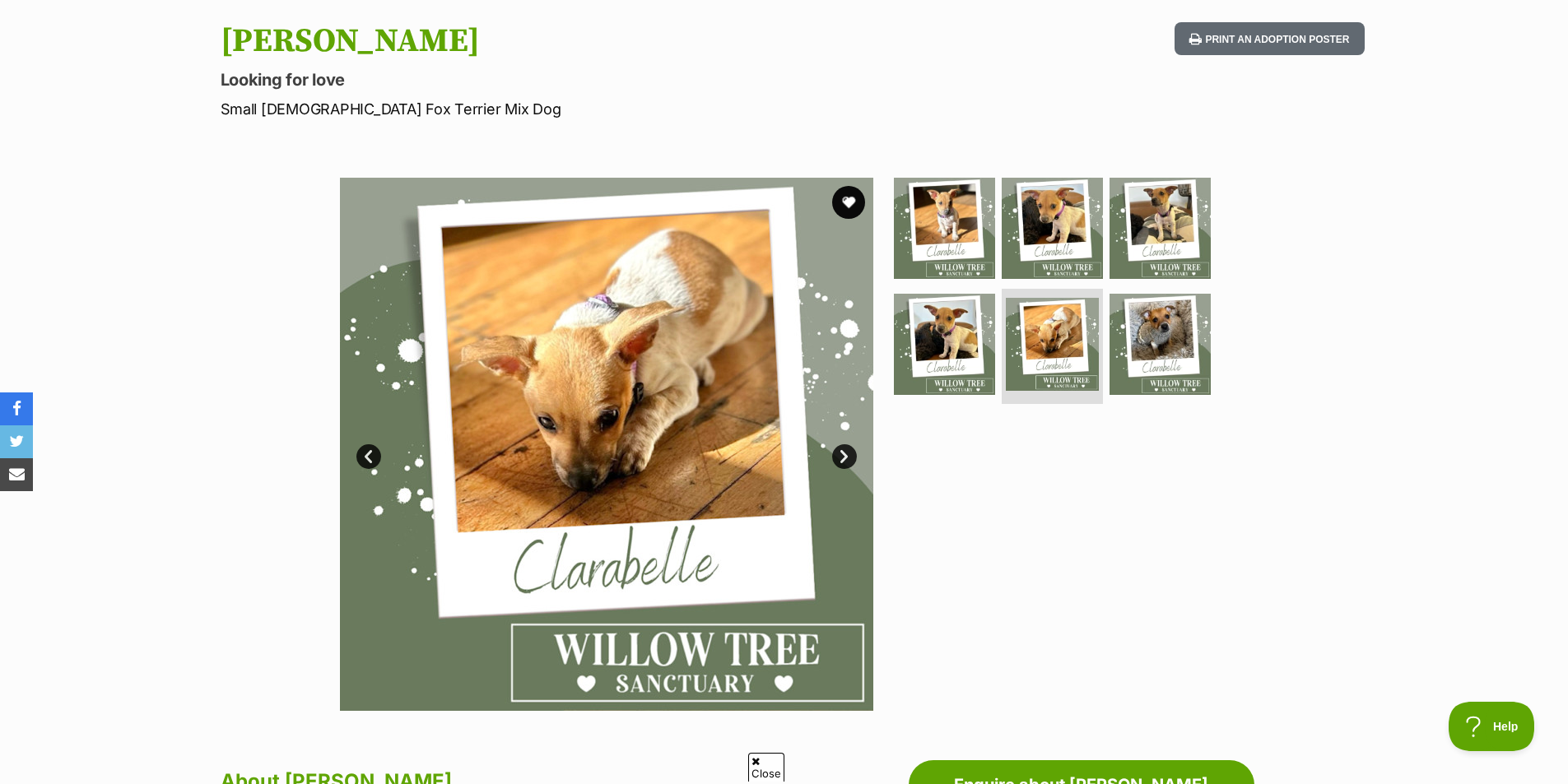
click at [849, 456] on link "Next" at bounding box center [843, 456] width 24 height 24
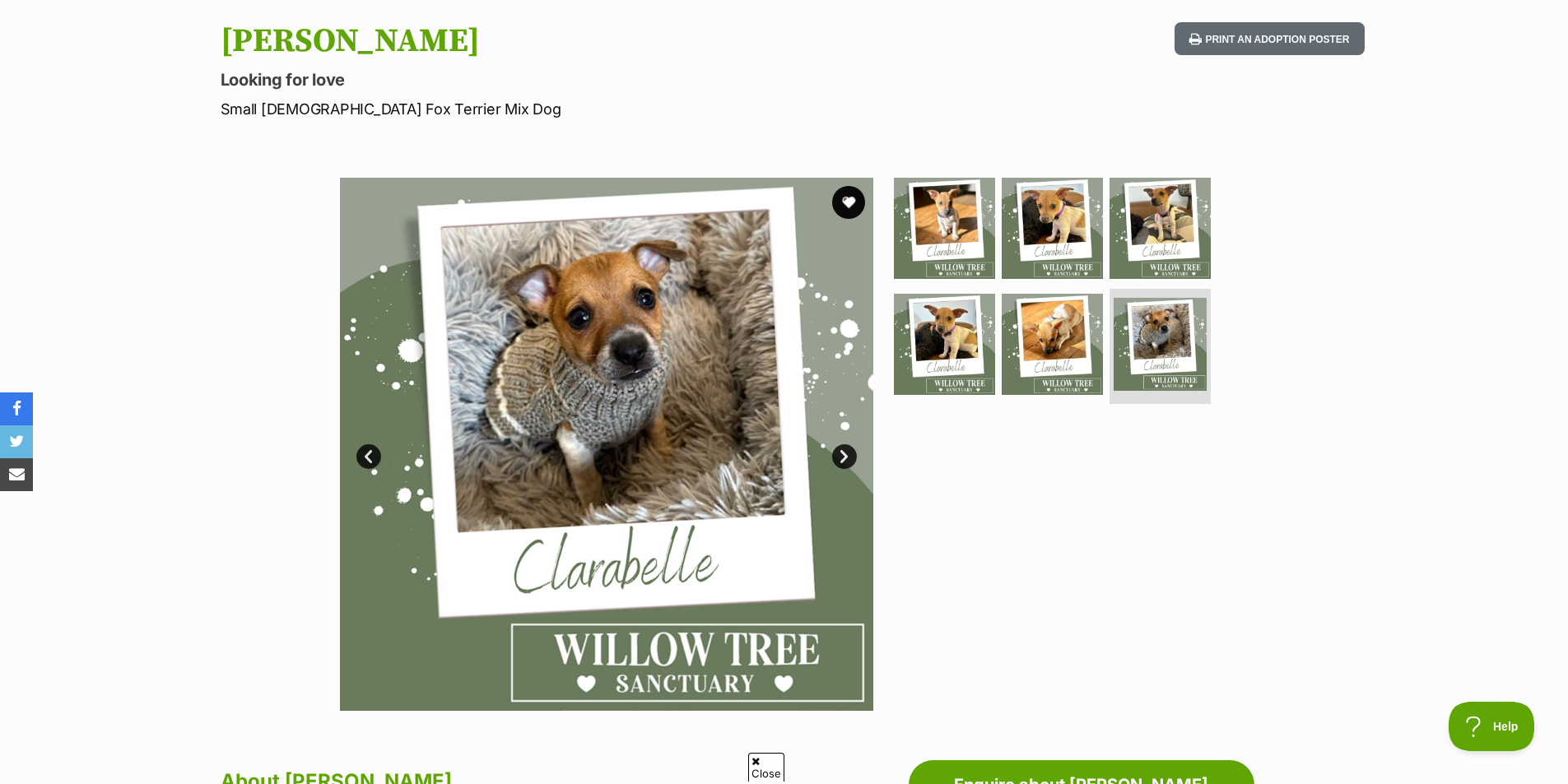
click at [842, 455] on link "Next" at bounding box center [843, 456] width 24 height 24
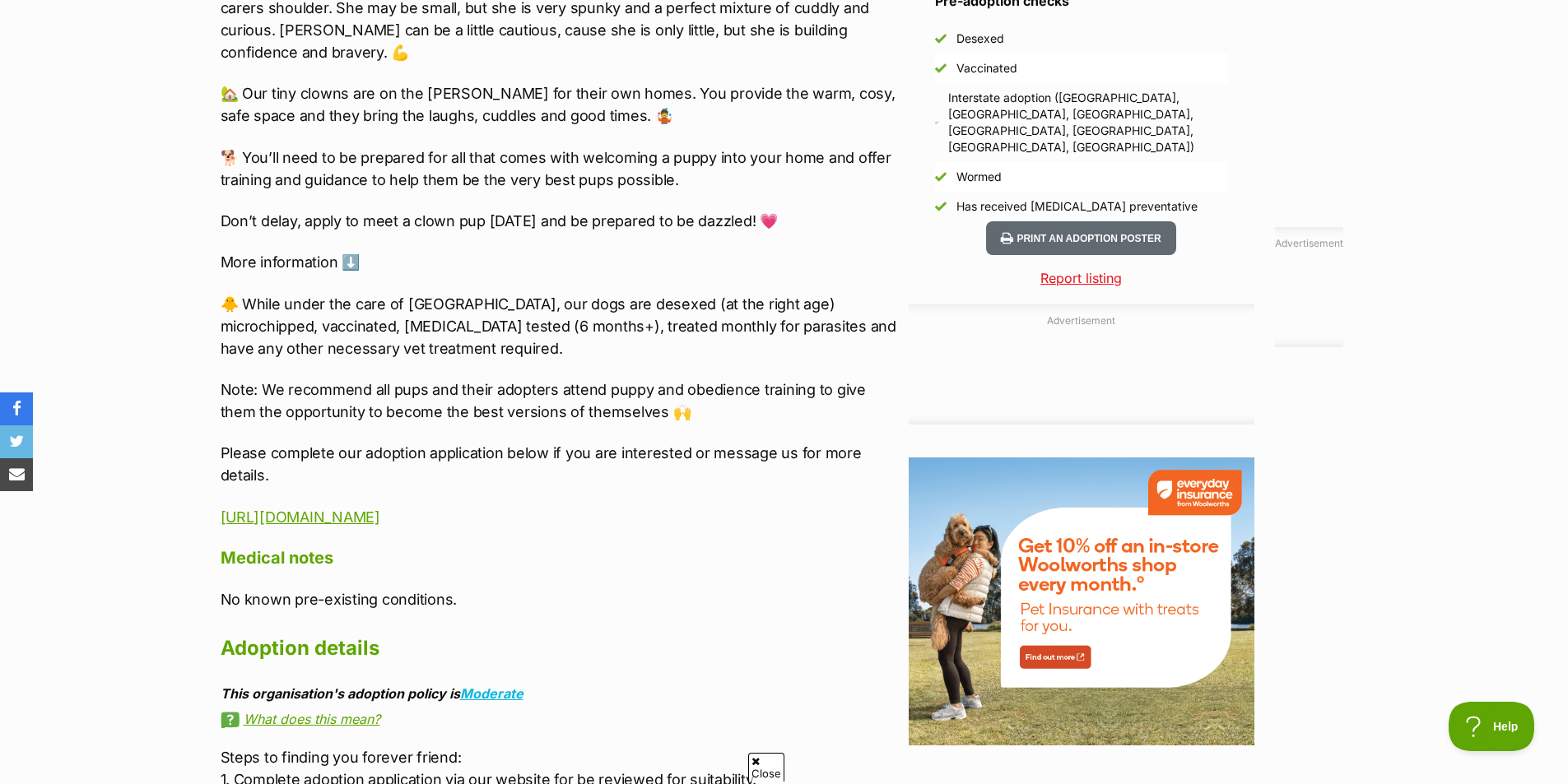
scroll to position [1728, 0]
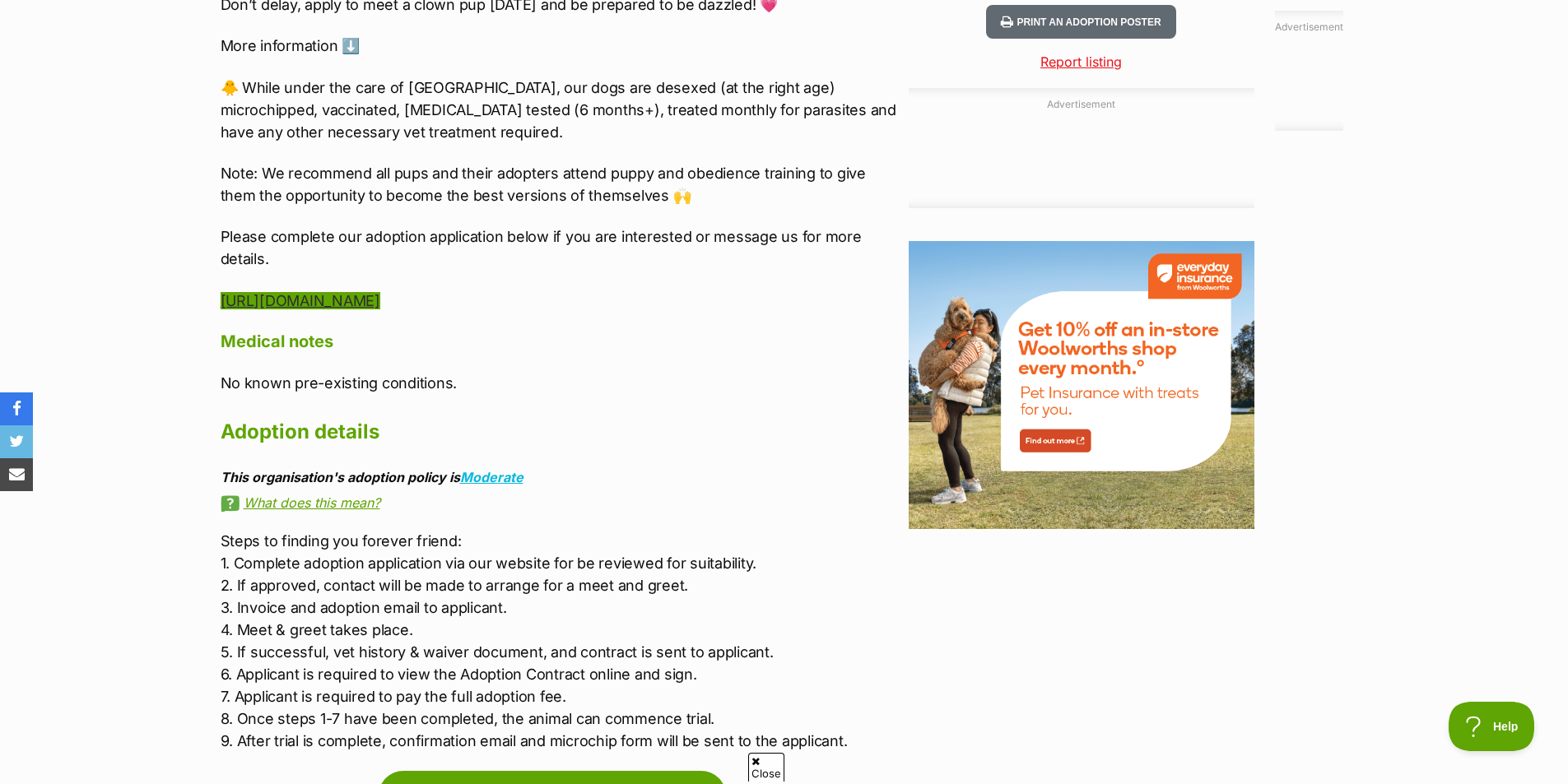
click at [380, 299] on link "https://willowtreesanctuary.com.au/domestic-animal-application/" at bounding box center [300, 300] width 160 height 17
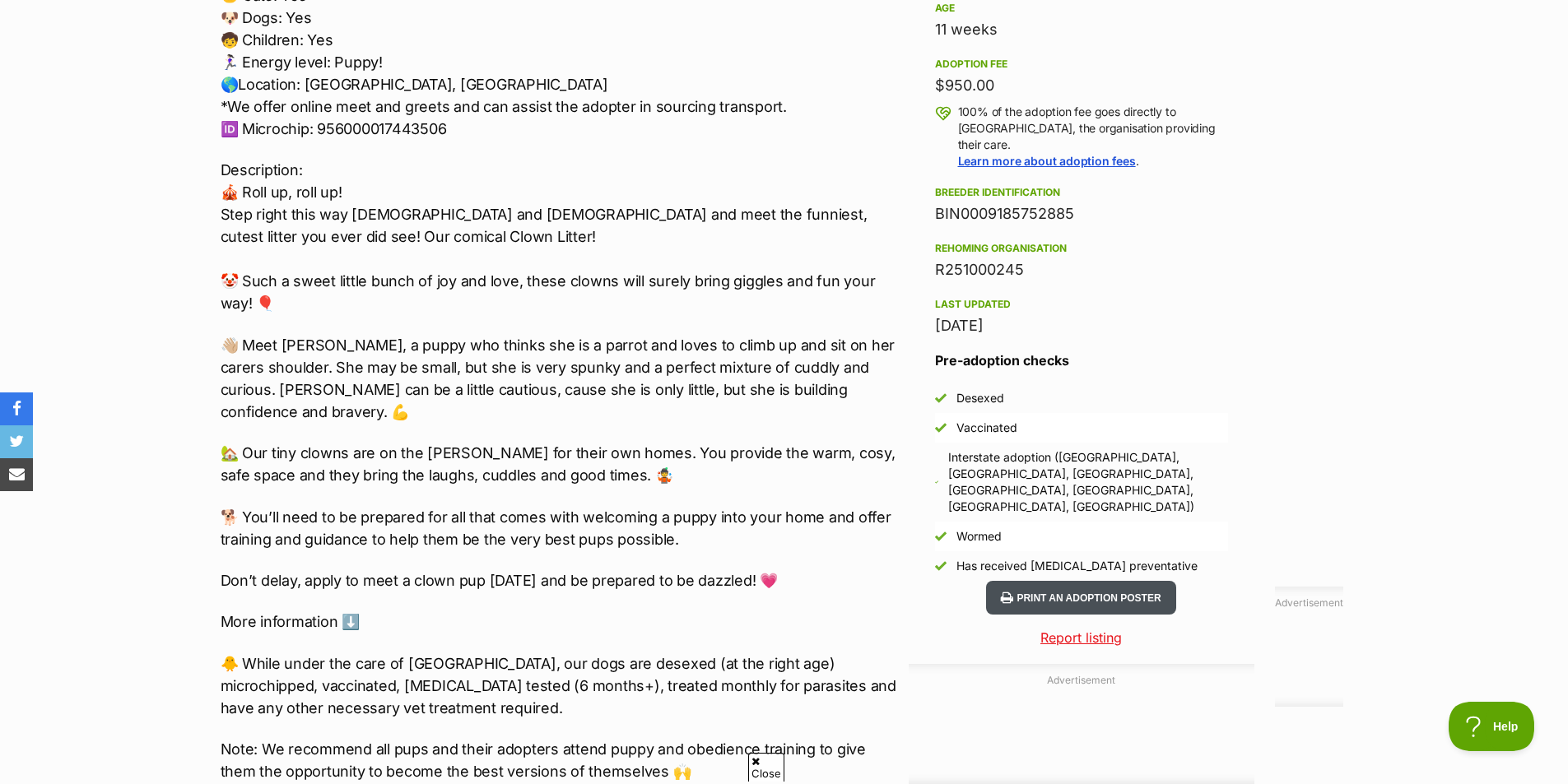
click at [1059, 581] on button "Print an adoption poster" at bounding box center [1080, 597] width 189 height 33
click at [1029, 581] on button "Print an adoption poster" at bounding box center [1080, 597] width 189 height 33
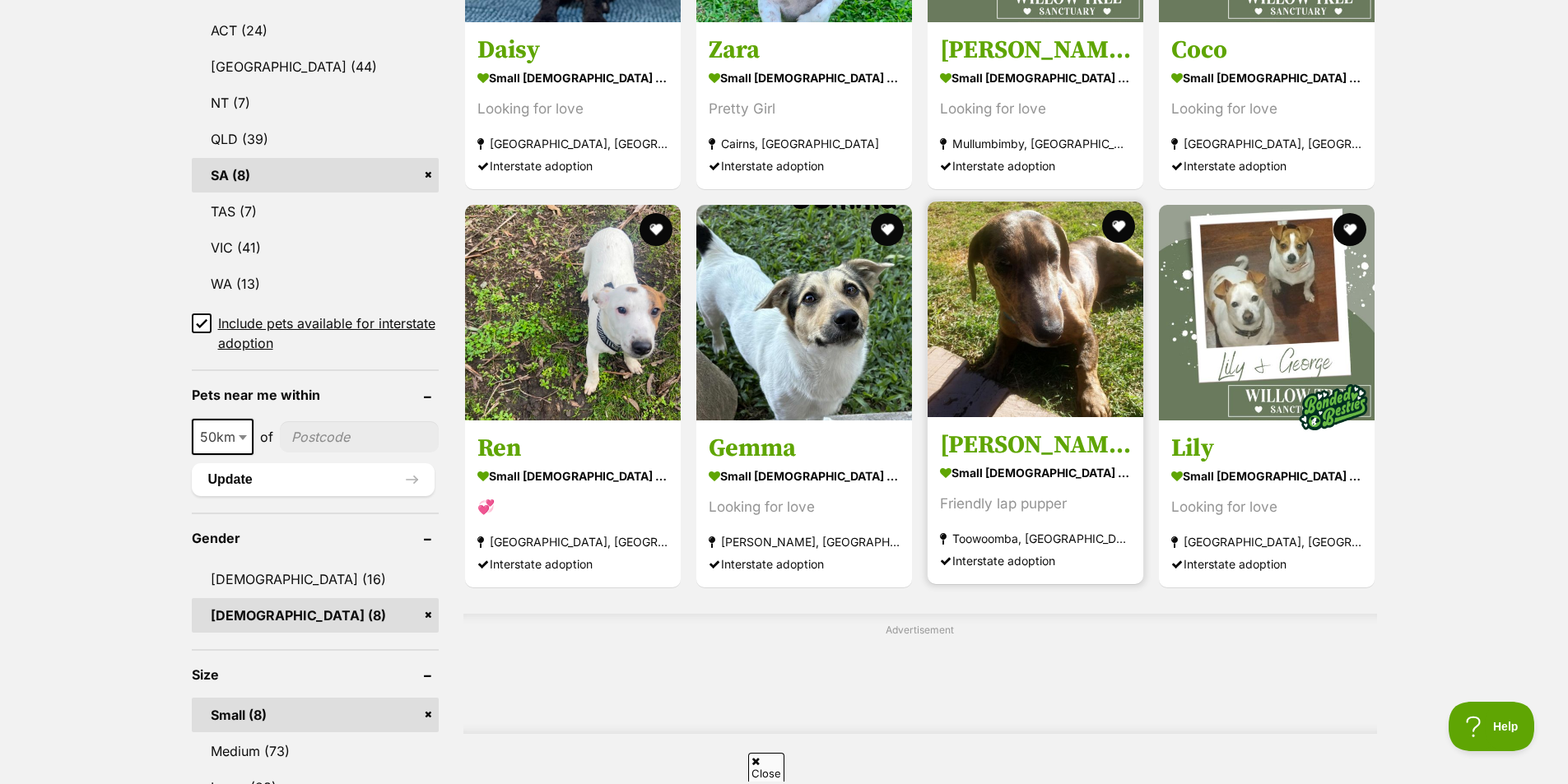
scroll to position [837, 0]
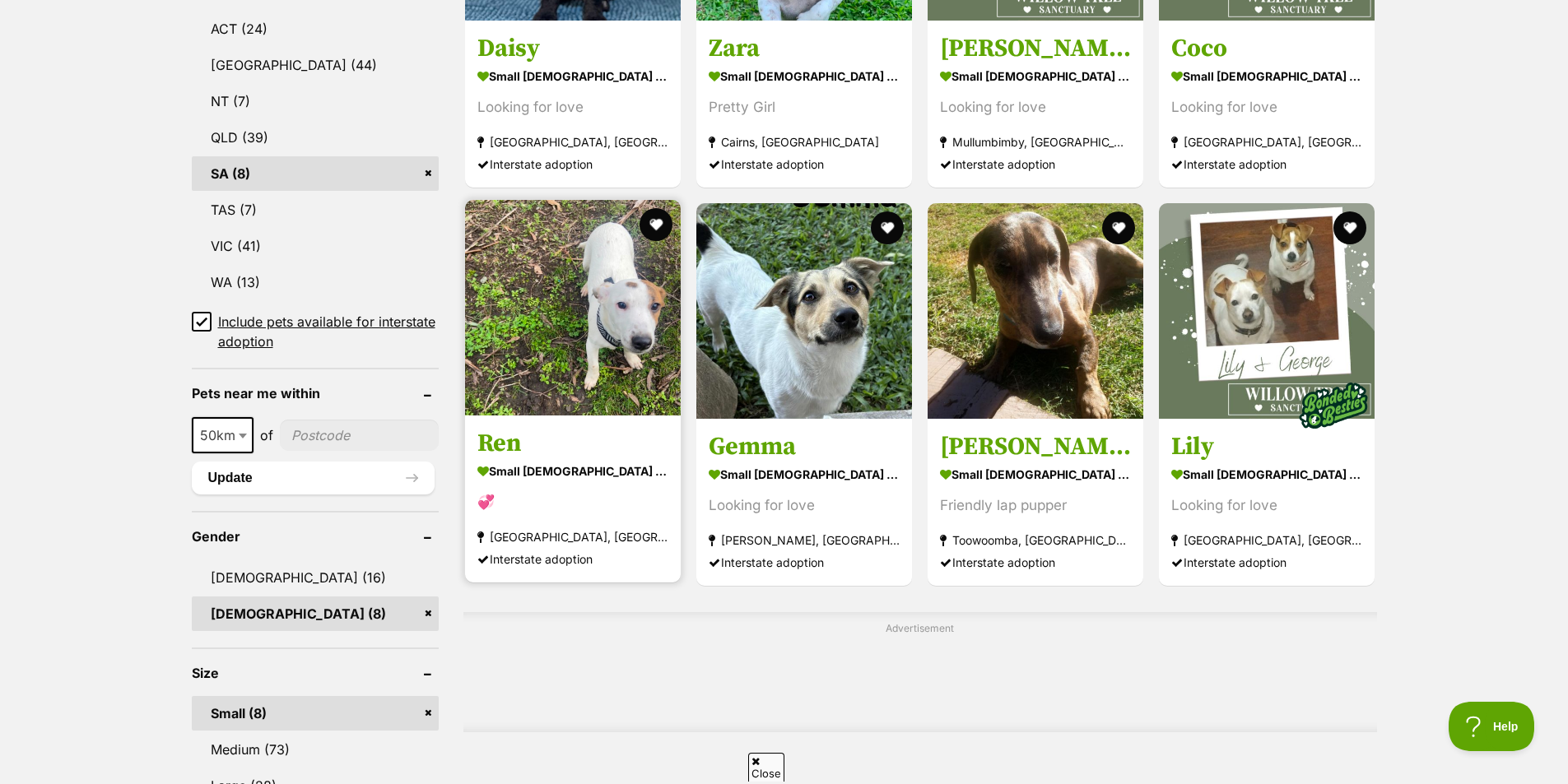
click at [487, 499] on div "💞" at bounding box center [573, 502] width 191 height 23
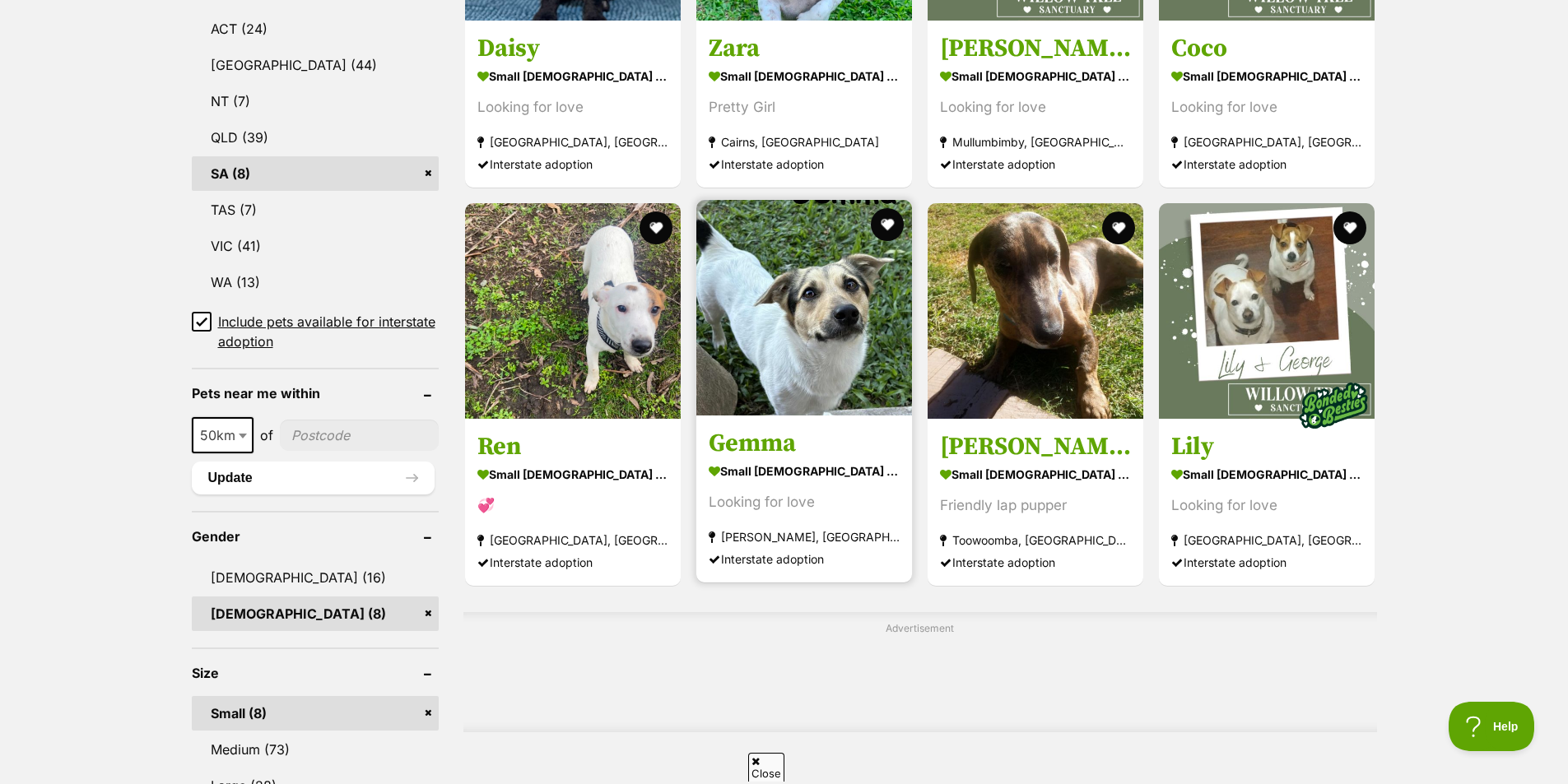
click at [812, 479] on strong "small female Dog" at bounding box center [804, 471] width 191 height 23
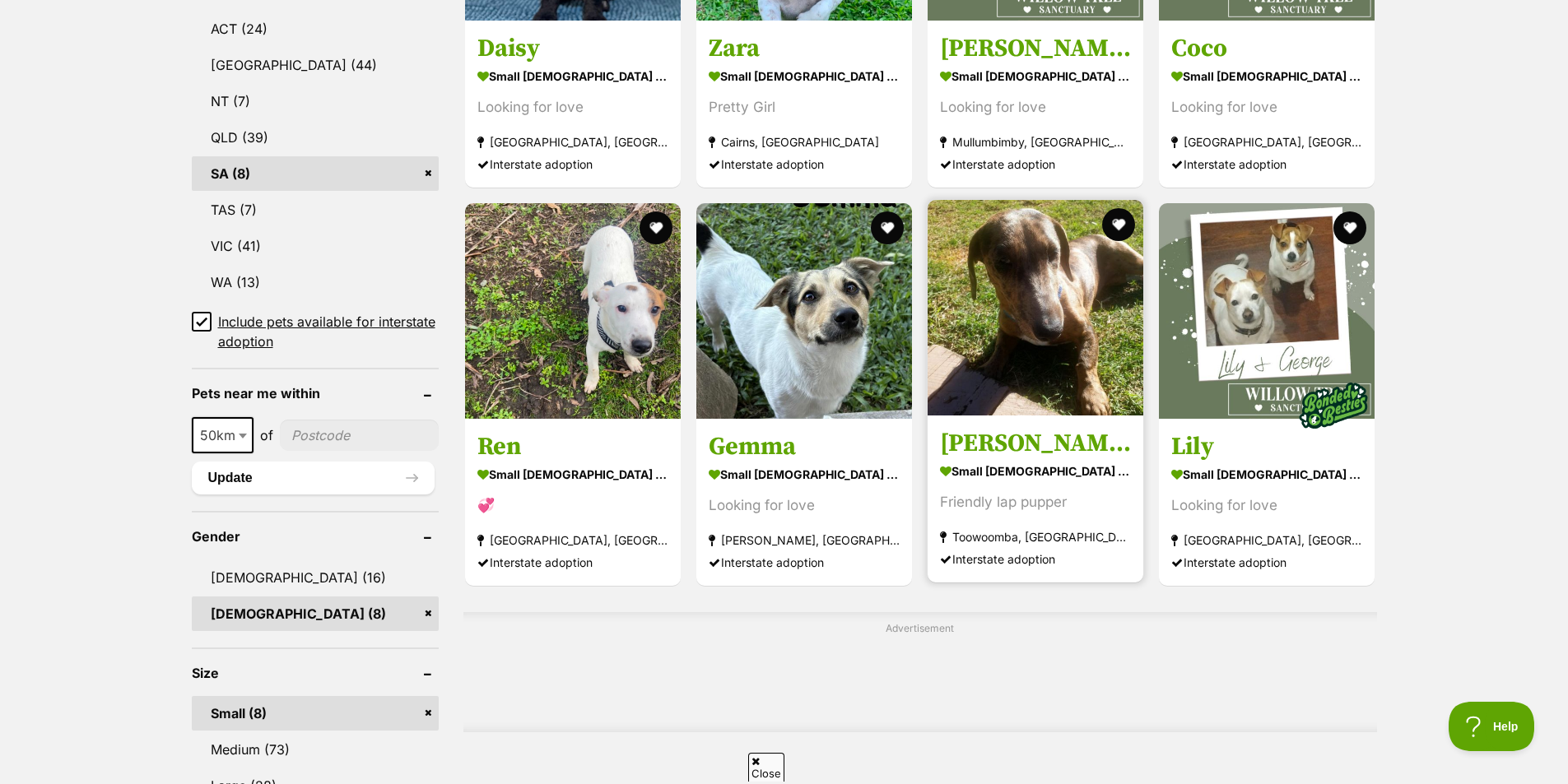
click at [972, 302] on img at bounding box center [1035, 307] width 215 height 215
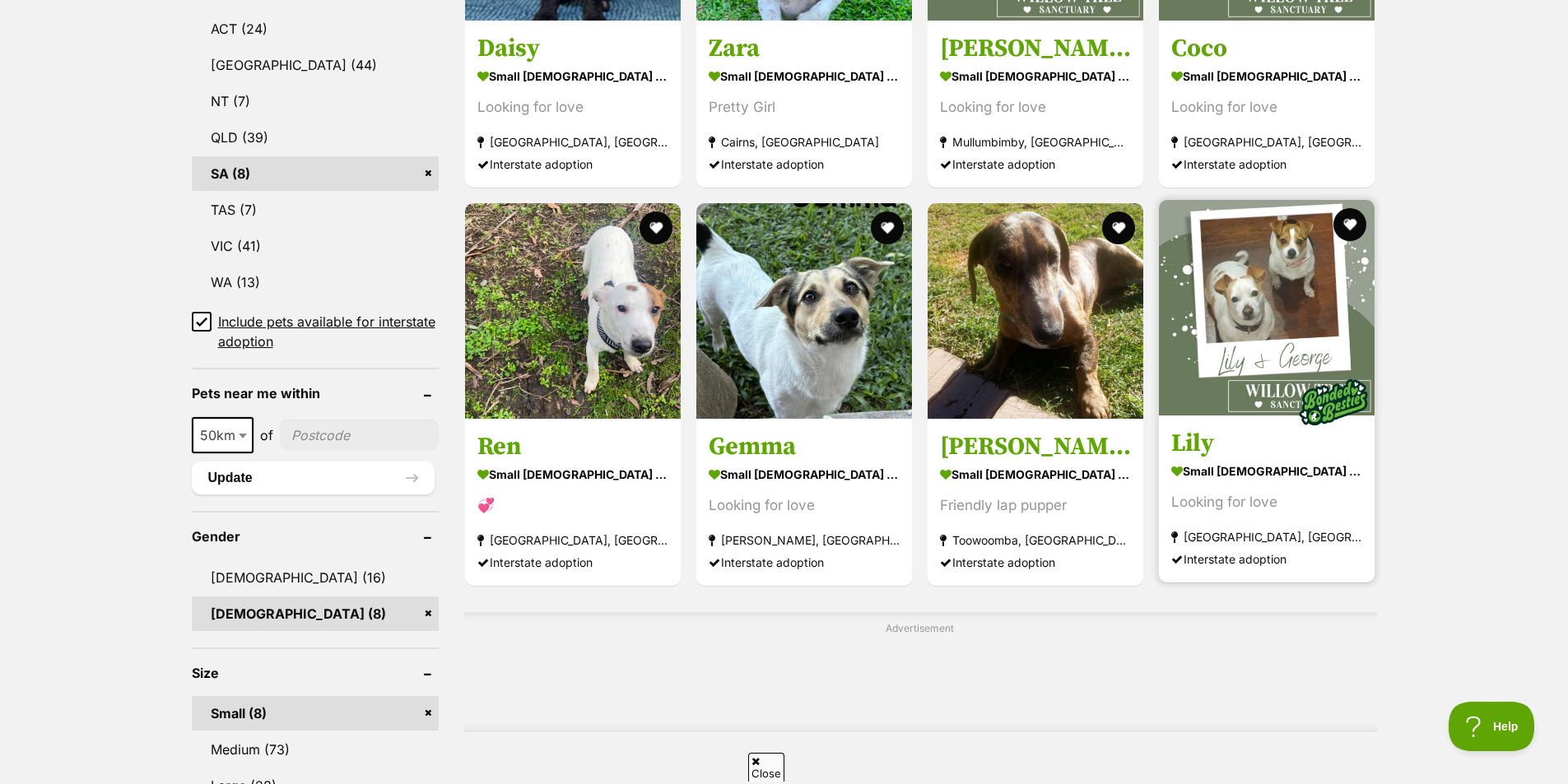
click at [1236, 262] on img at bounding box center [1266, 307] width 215 height 215
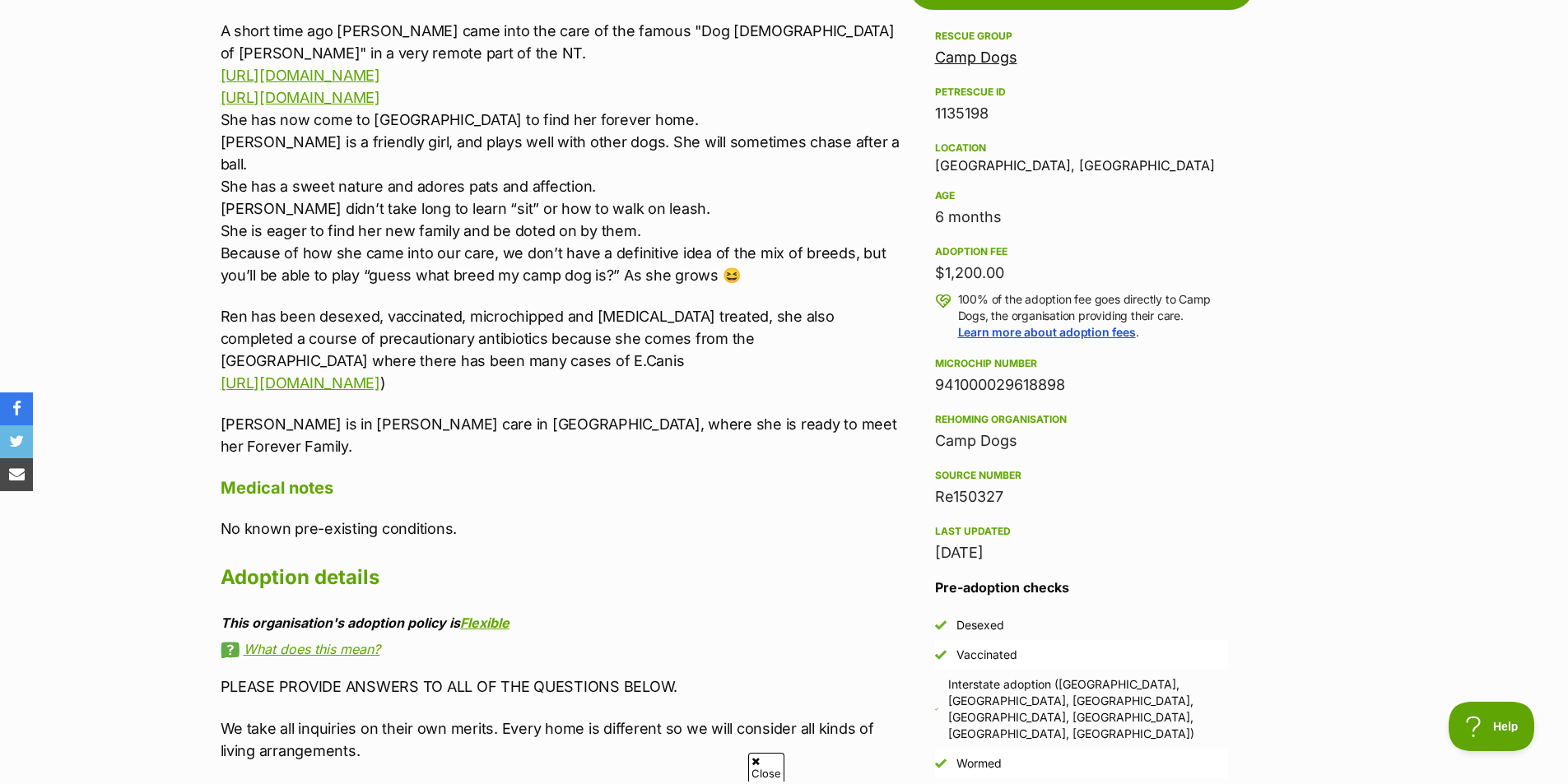
scroll to position [1070, 0]
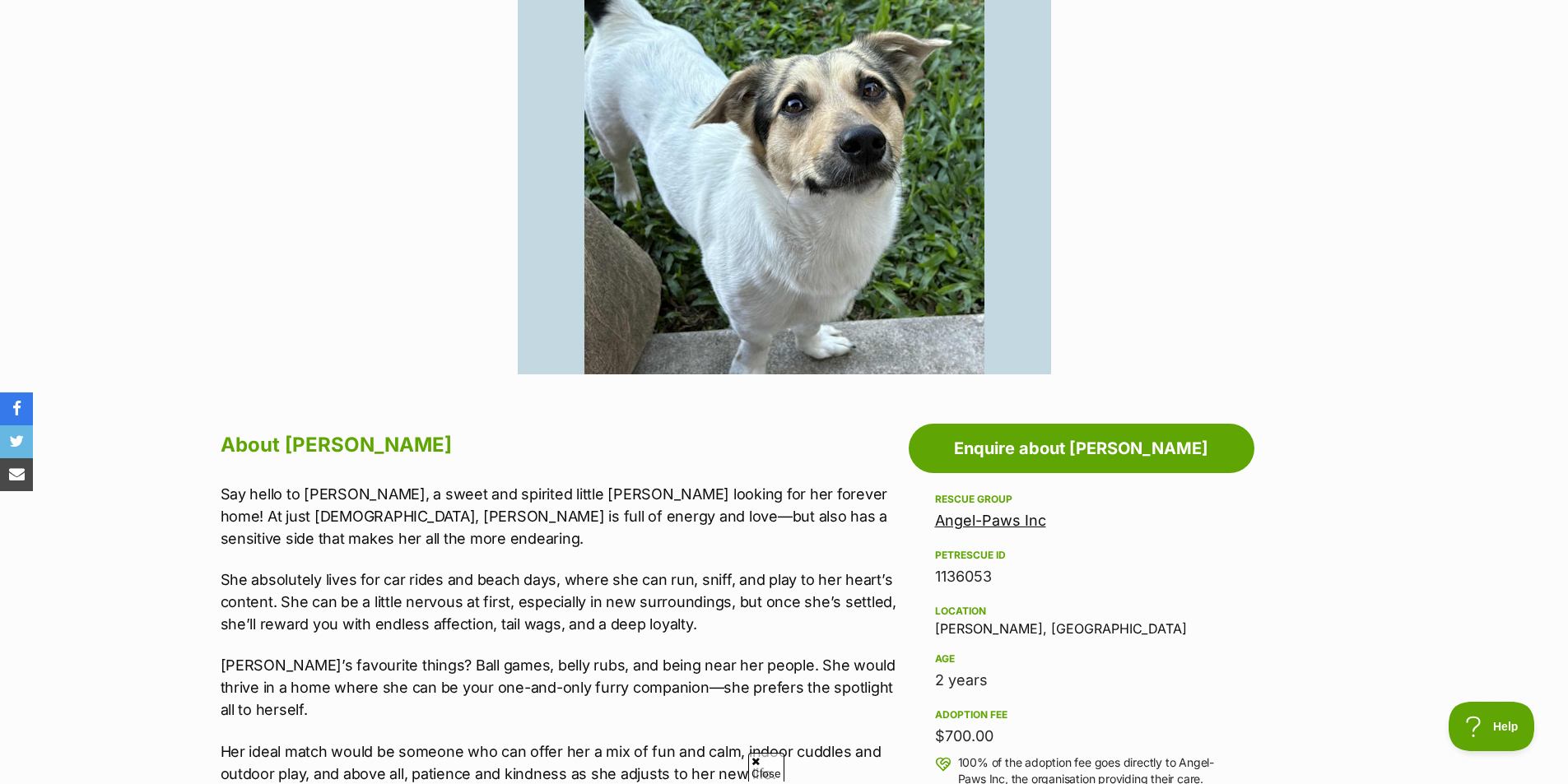
scroll to position [494, 0]
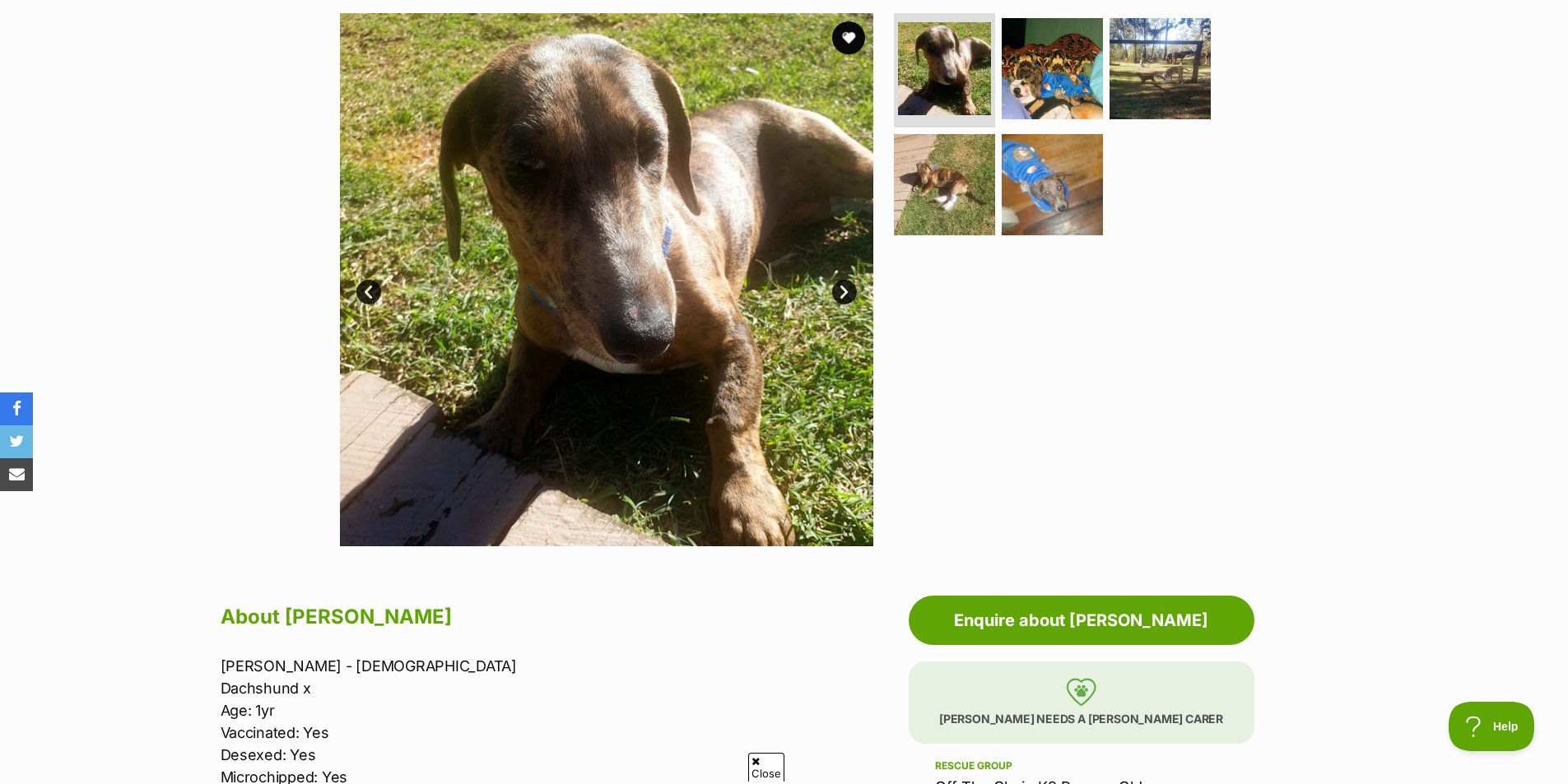
scroll to position [494, 0]
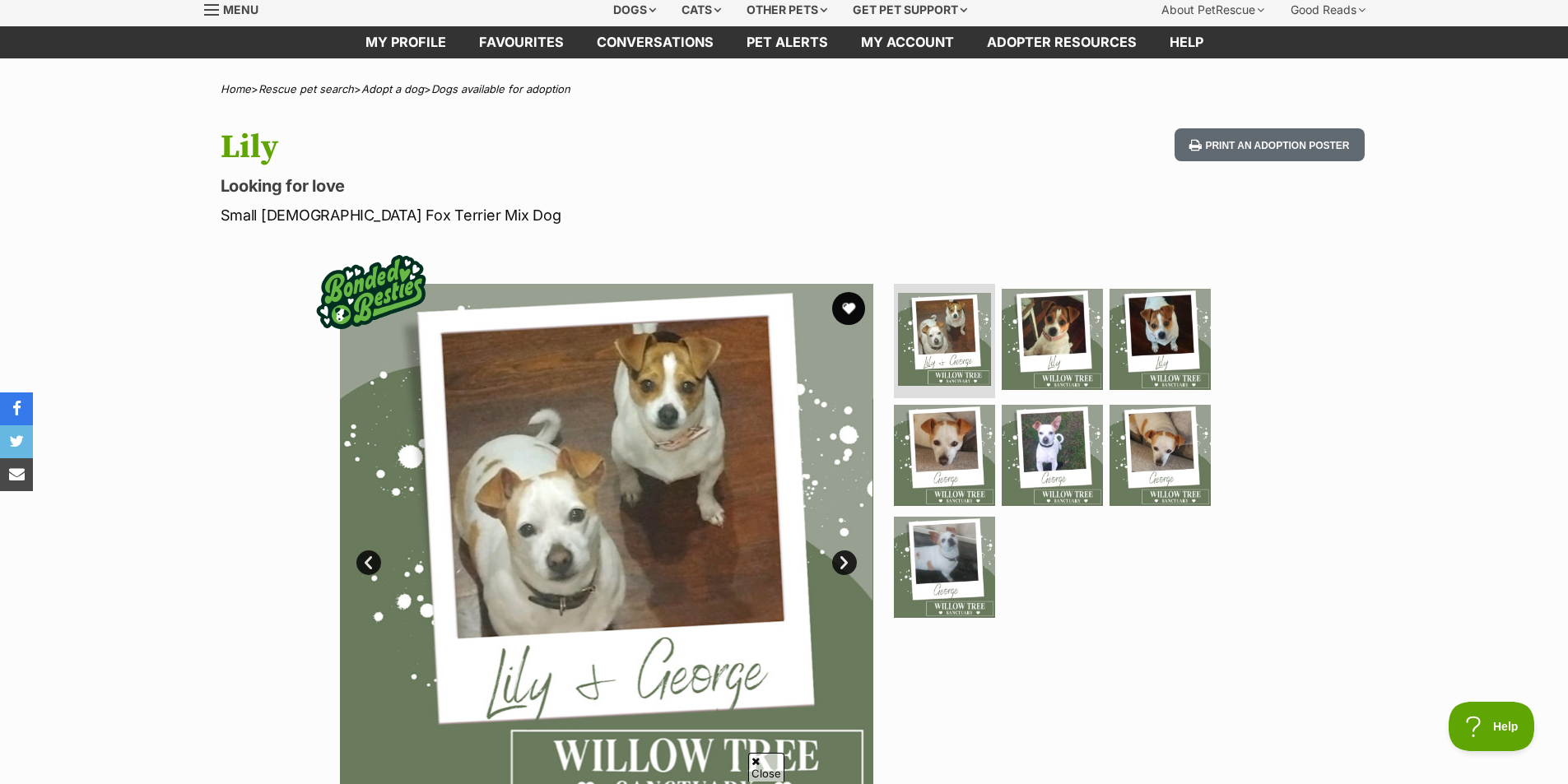
scroll to position [247, 0]
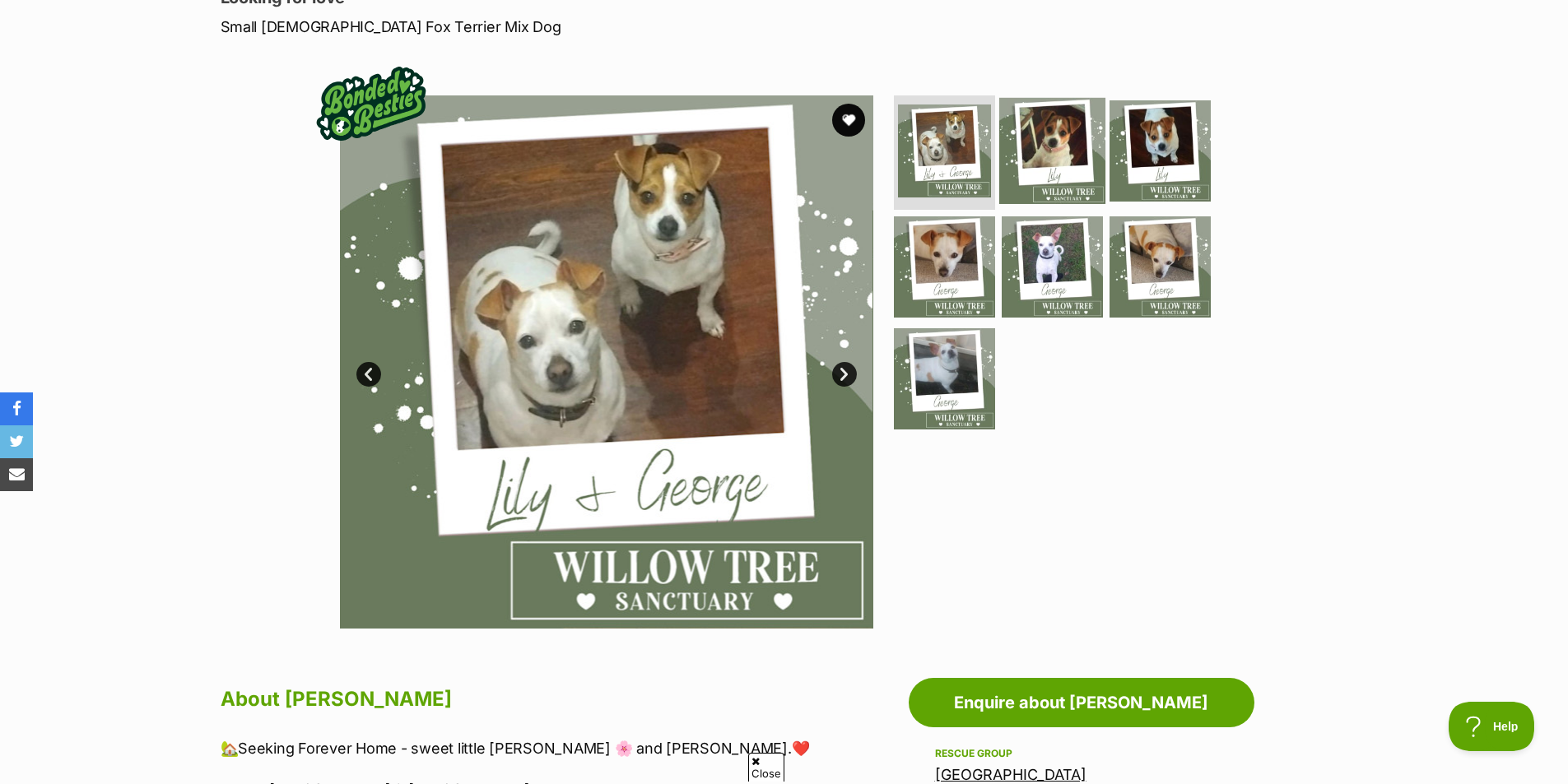
click at [1032, 150] on img at bounding box center [1053, 150] width 106 height 106
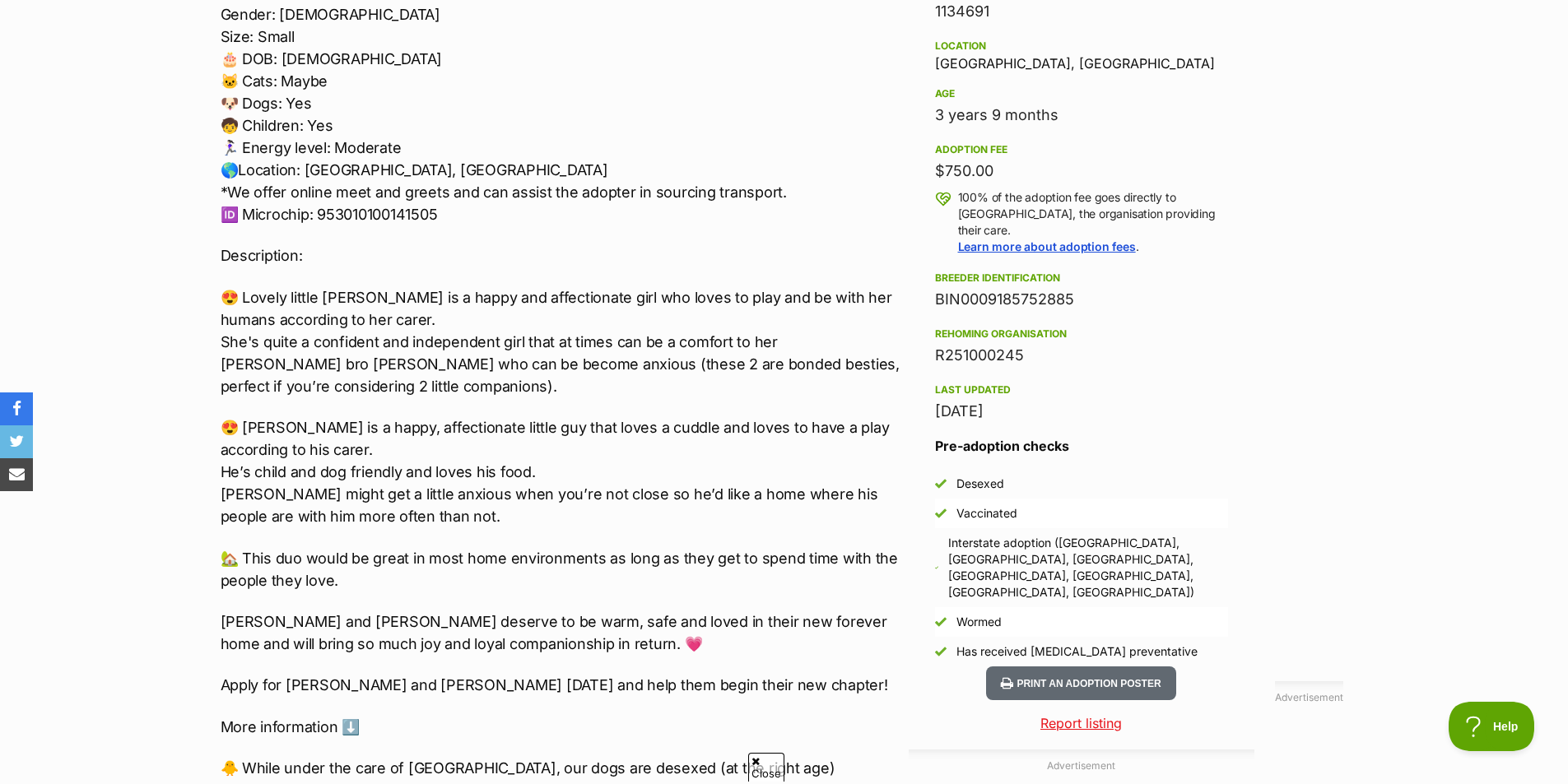
scroll to position [823, 0]
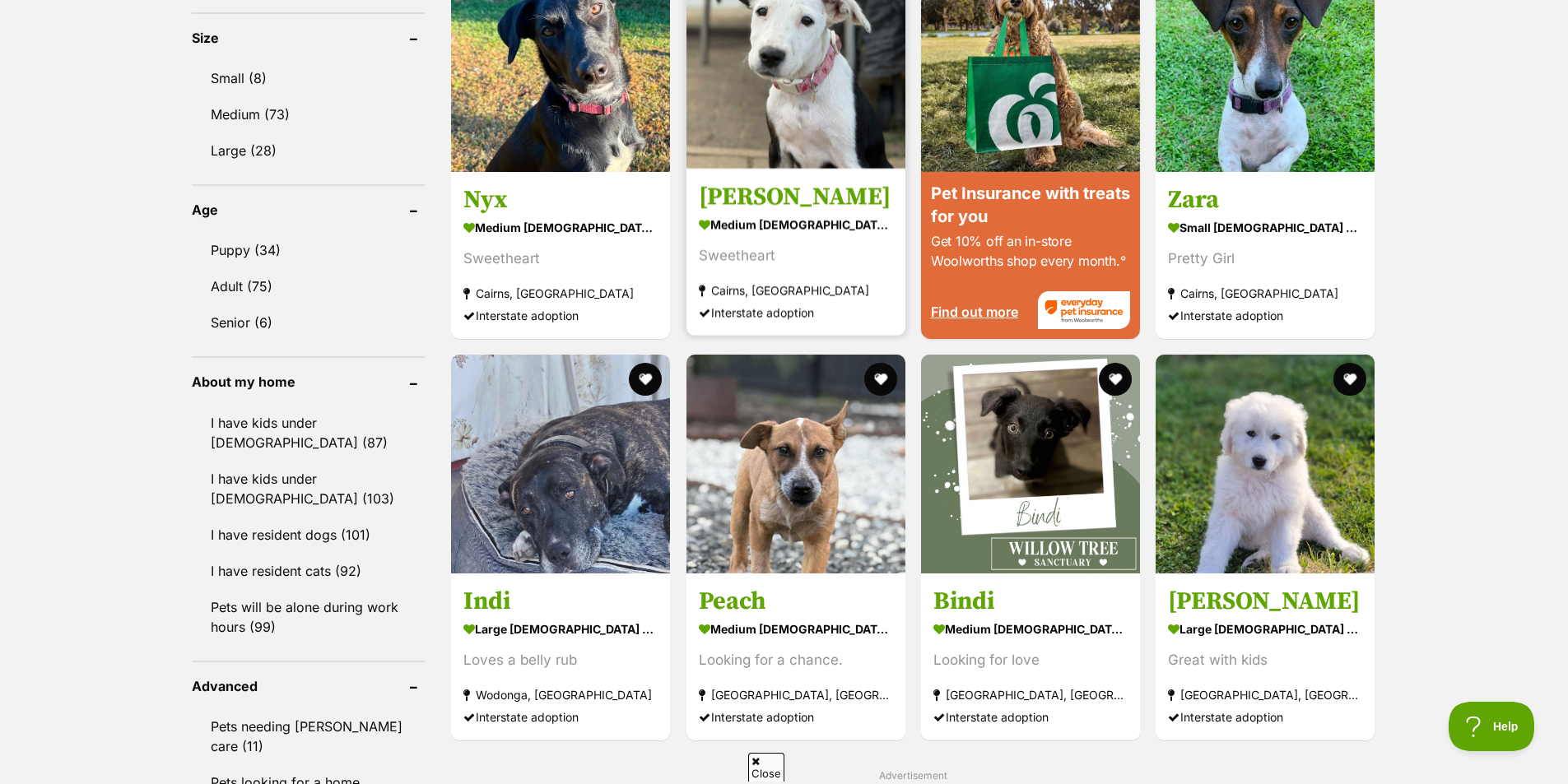
scroll to position [1563, 0]
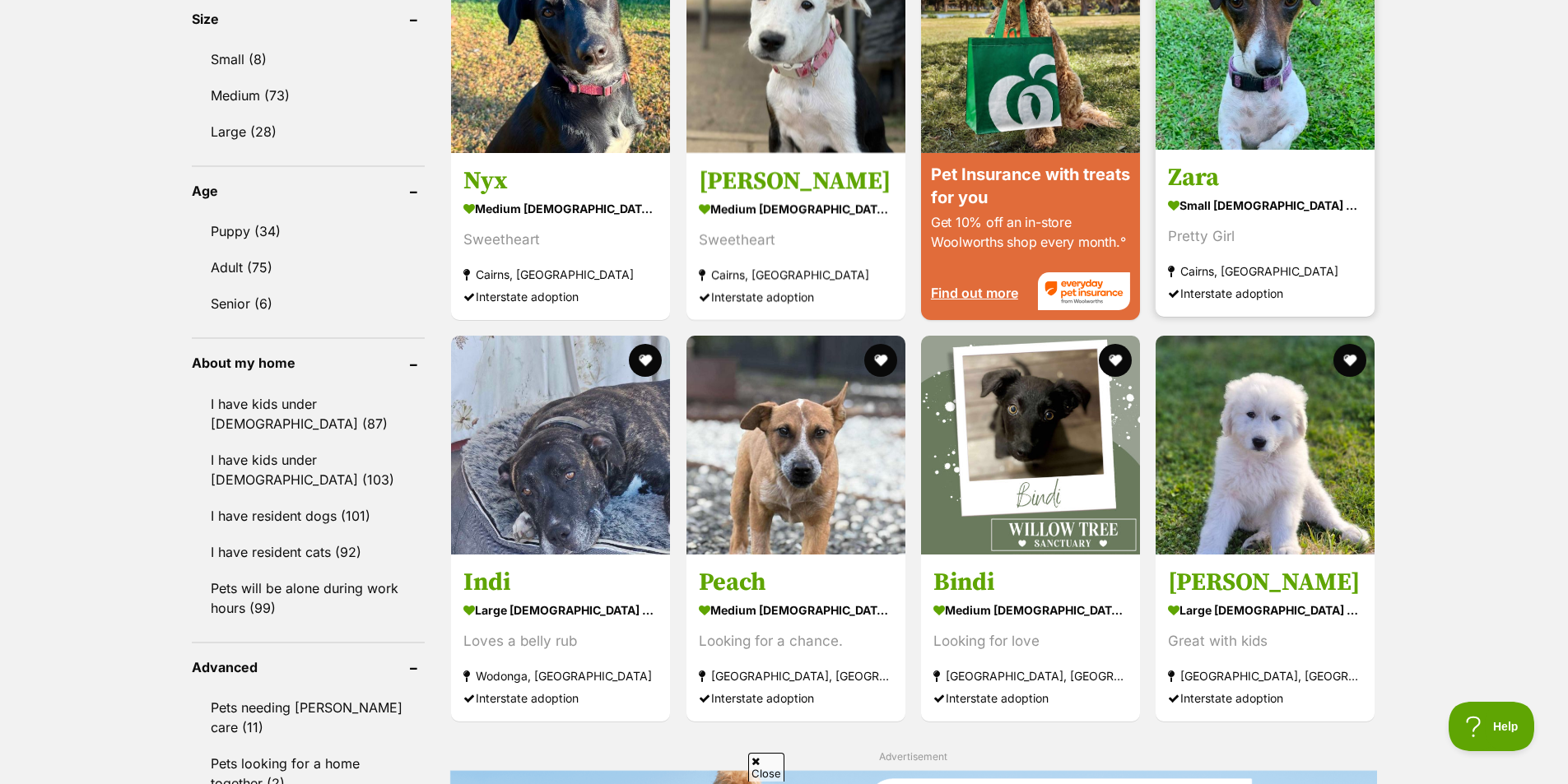
click at [1272, 93] on img at bounding box center [1264, 40] width 219 height 219
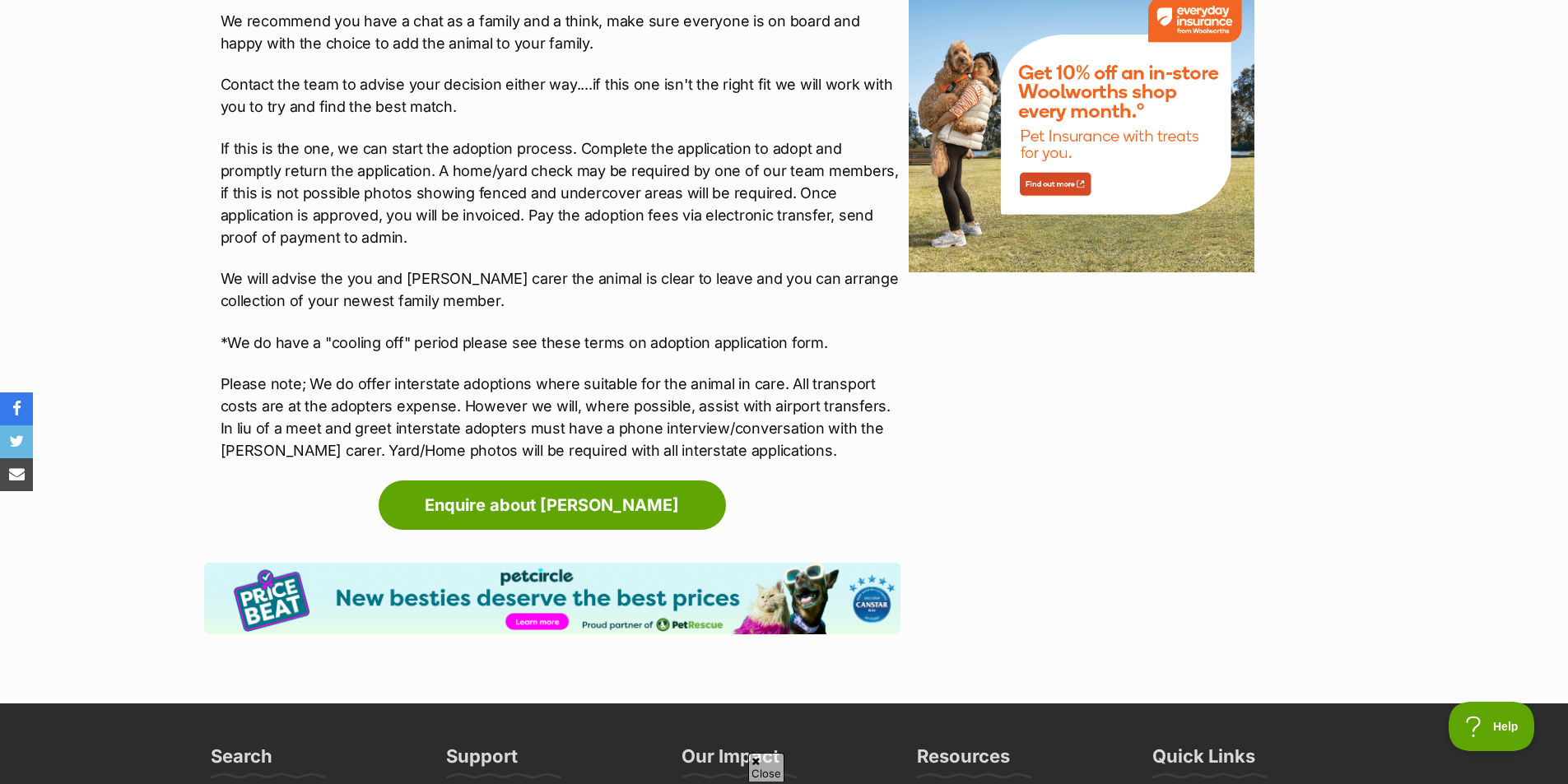
scroll to position [2140, 0]
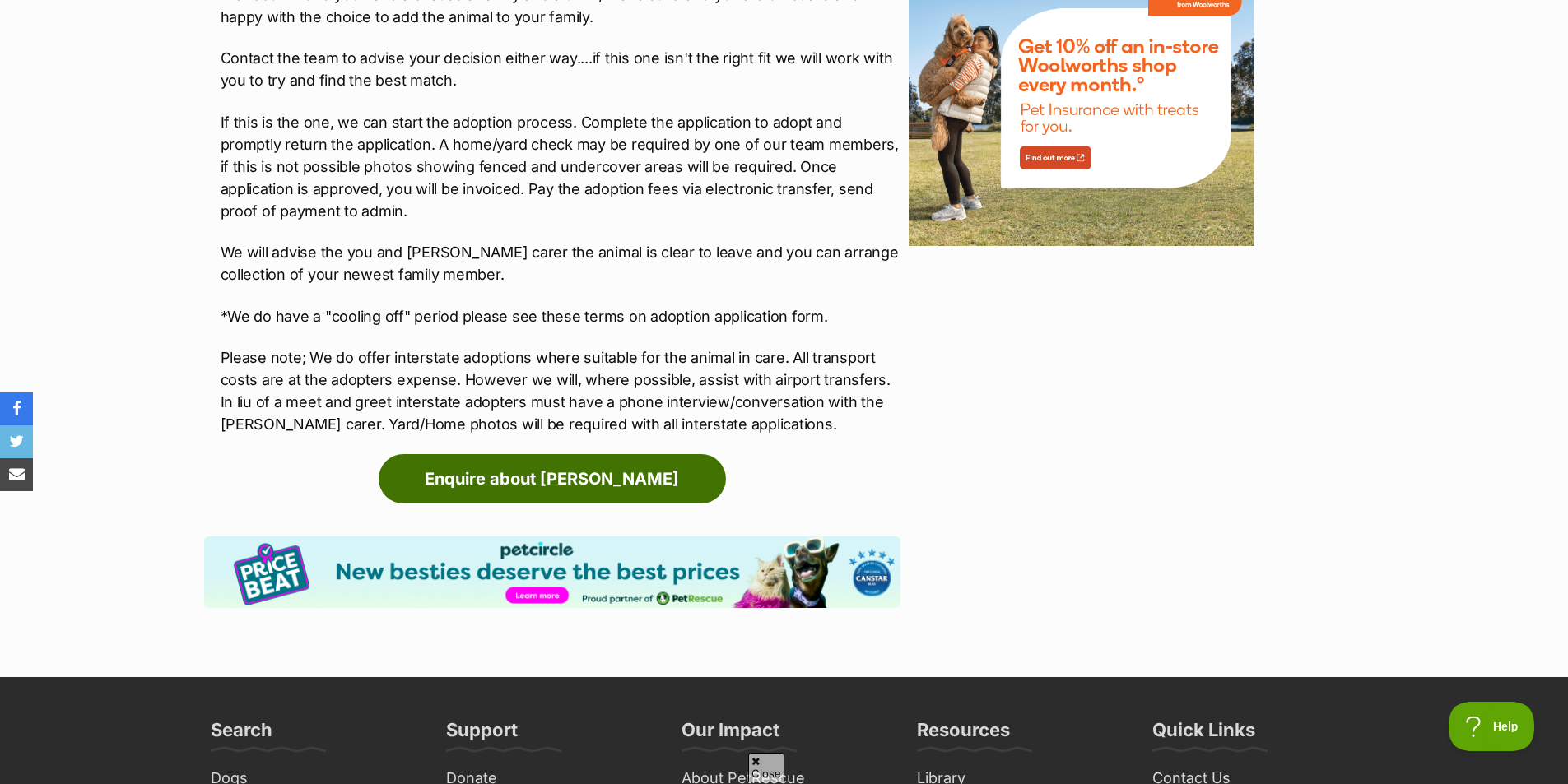
click at [641, 454] on link "Enquire about [PERSON_NAME]" at bounding box center [552, 479] width 347 height 50
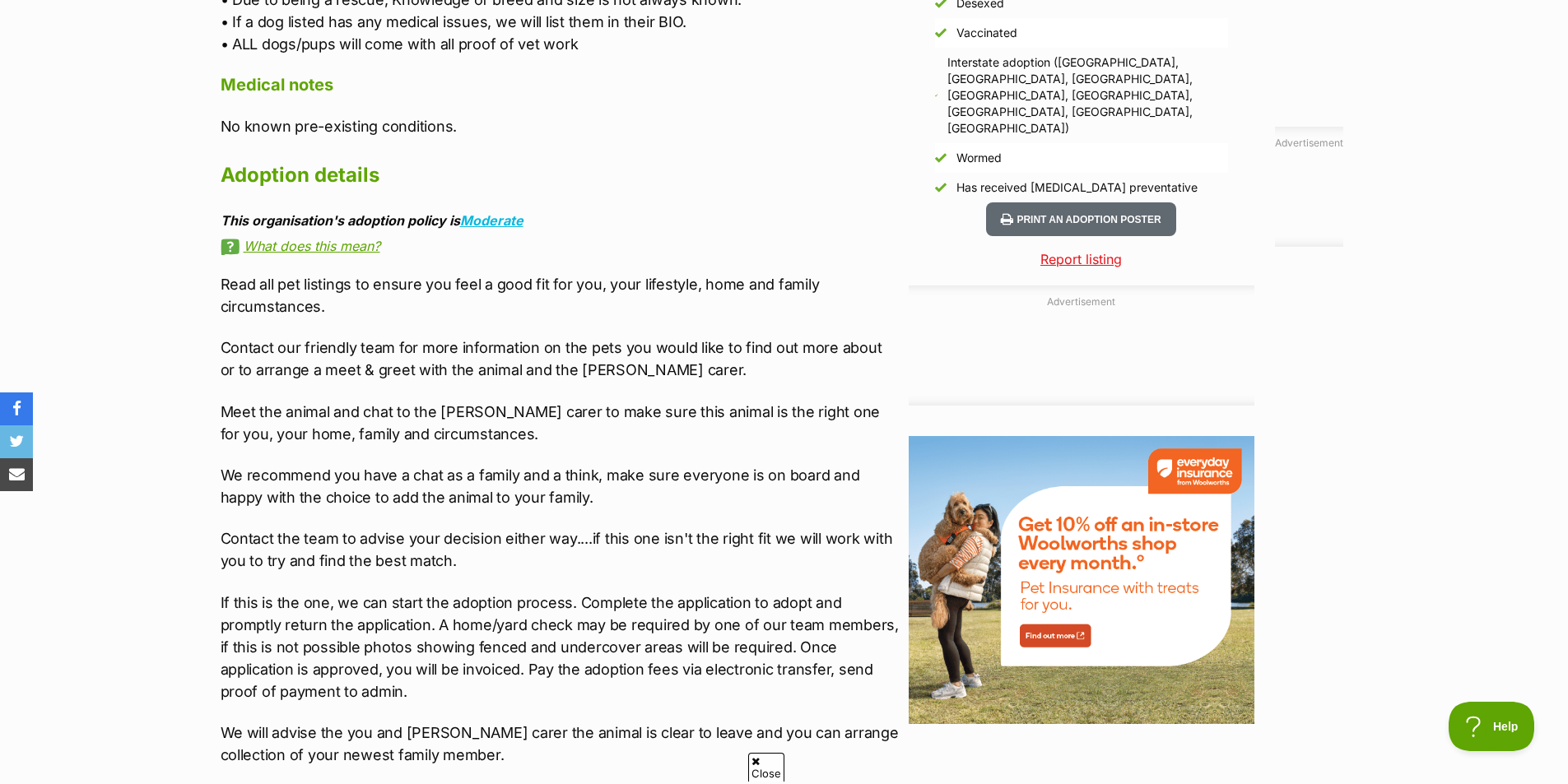
scroll to position [1646, 0]
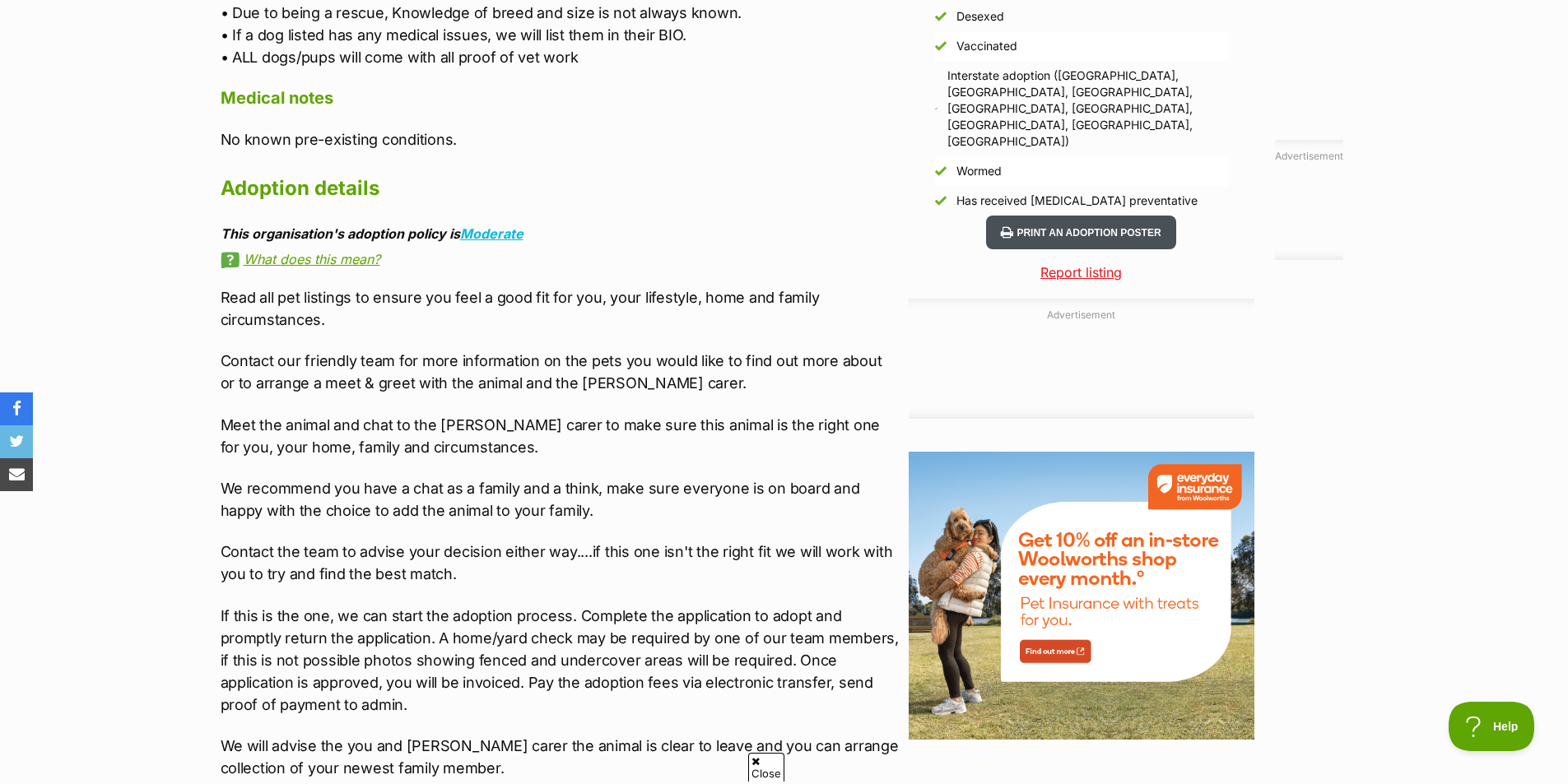
click at [1107, 215] on button "Print an adoption poster" at bounding box center [1080, 232] width 189 height 33
click at [1035, 215] on button "Print an adoption poster" at bounding box center [1080, 232] width 189 height 33
click at [1045, 215] on button "Print an adoption poster" at bounding box center [1080, 232] width 189 height 33
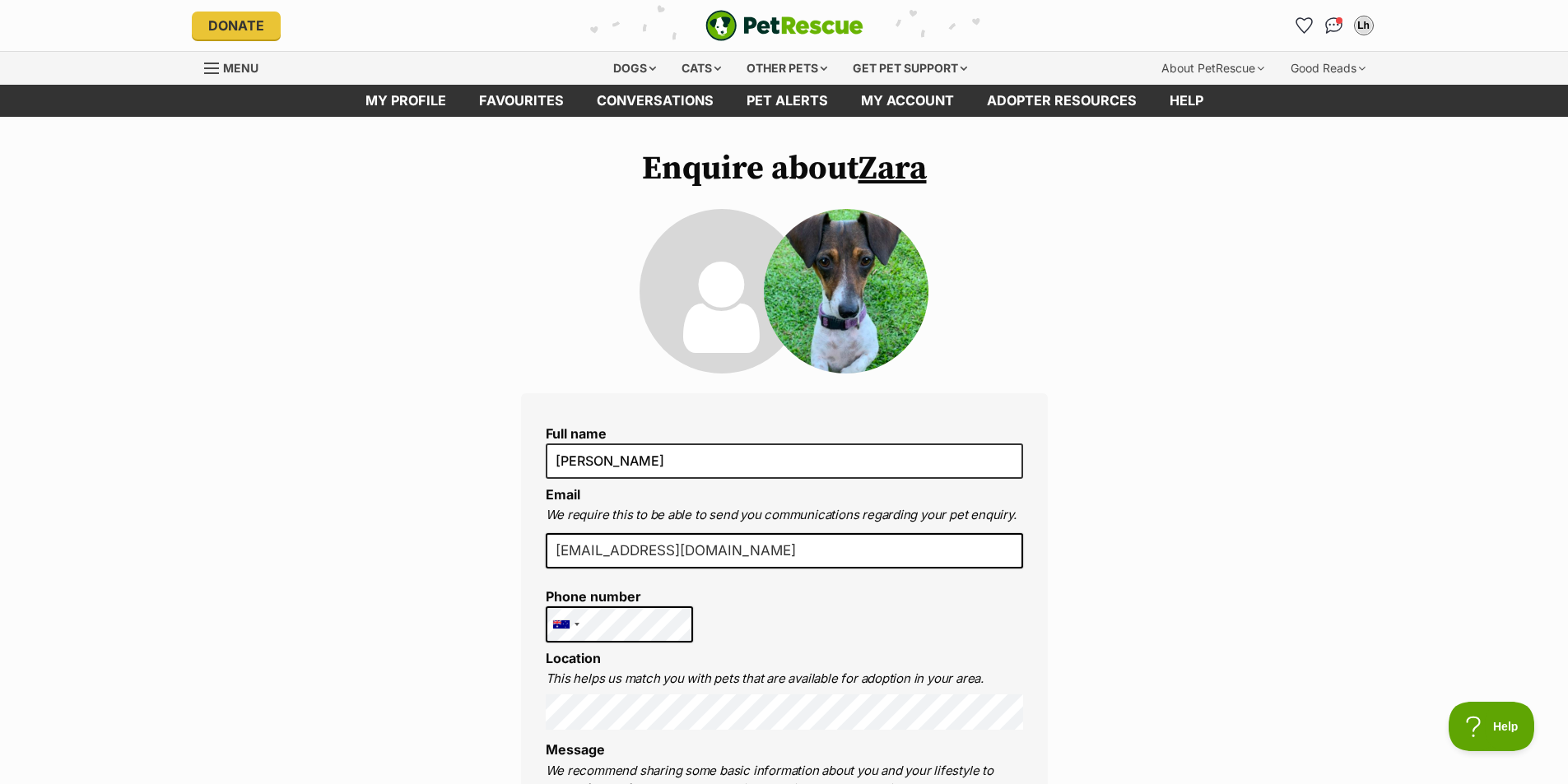
click at [722, 555] on input "[EMAIL_ADDRESS][DOMAIN_NAME]" at bounding box center [785, 552] width 478 height 36
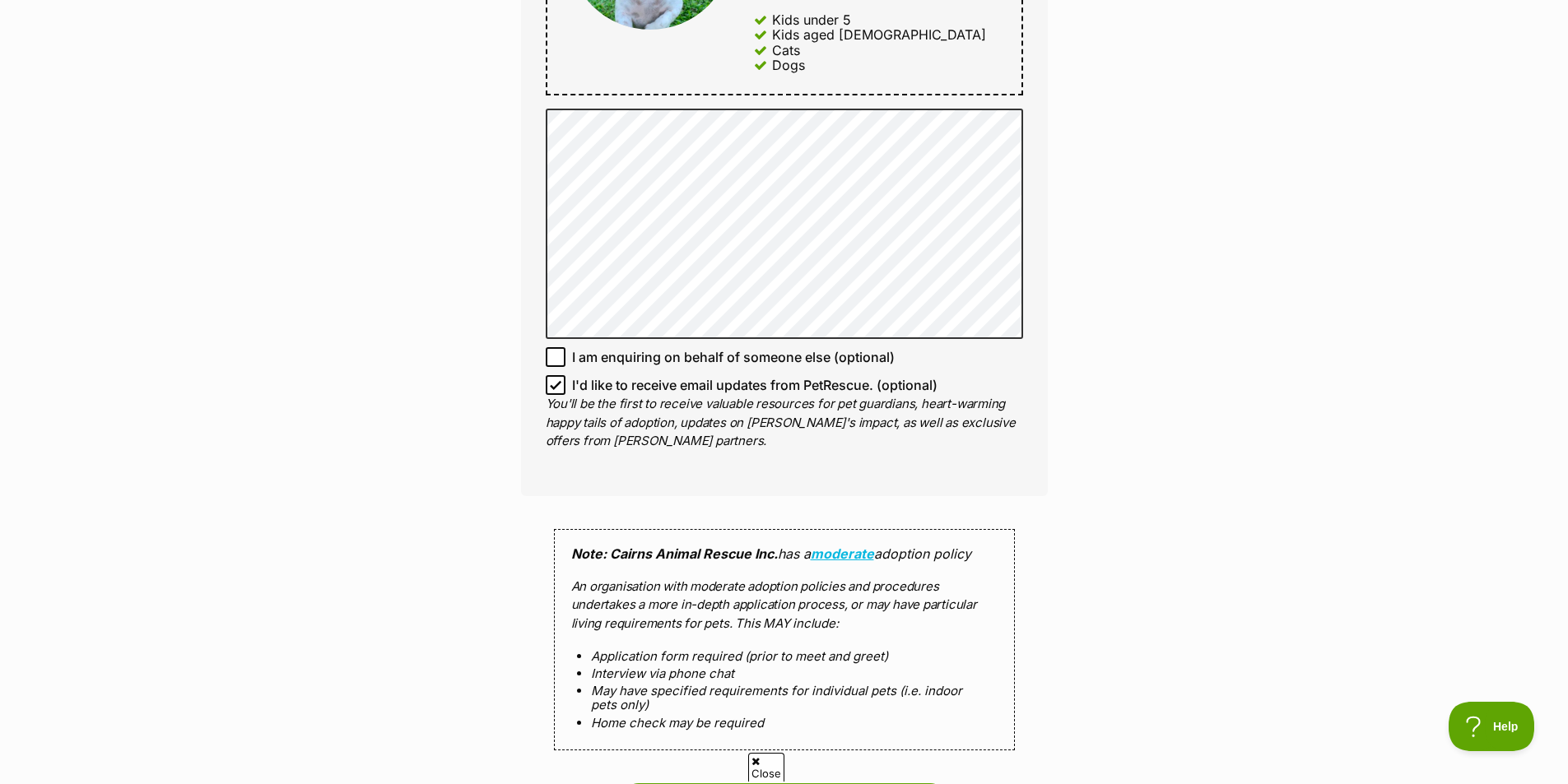
scroll to position [659, 0]
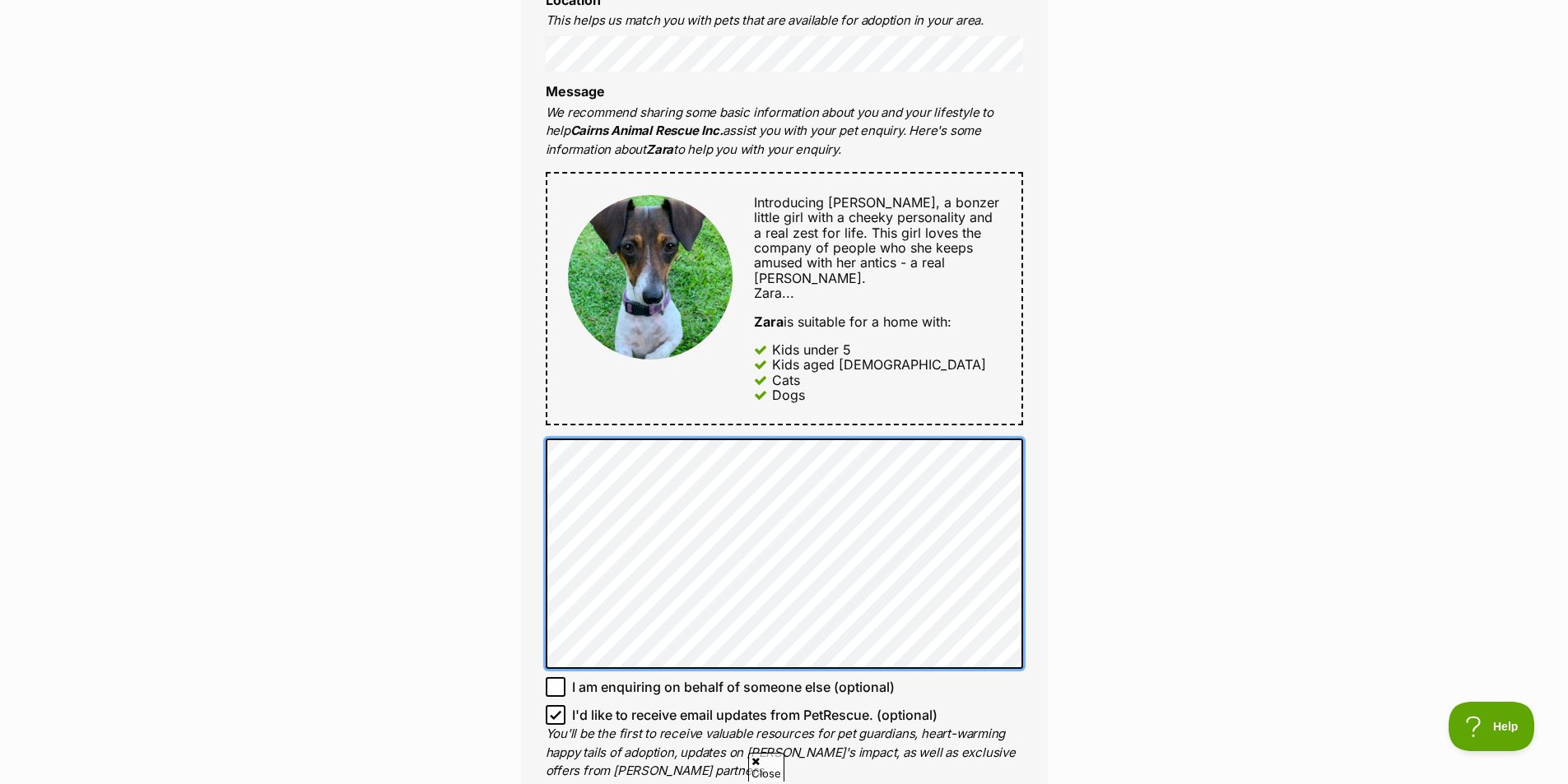
click at [542, 442] on div "Full name [PERSON_NAME] Email We require this to be able to send you communicat…" at bounding box center [784, 280] width 527 height 1091
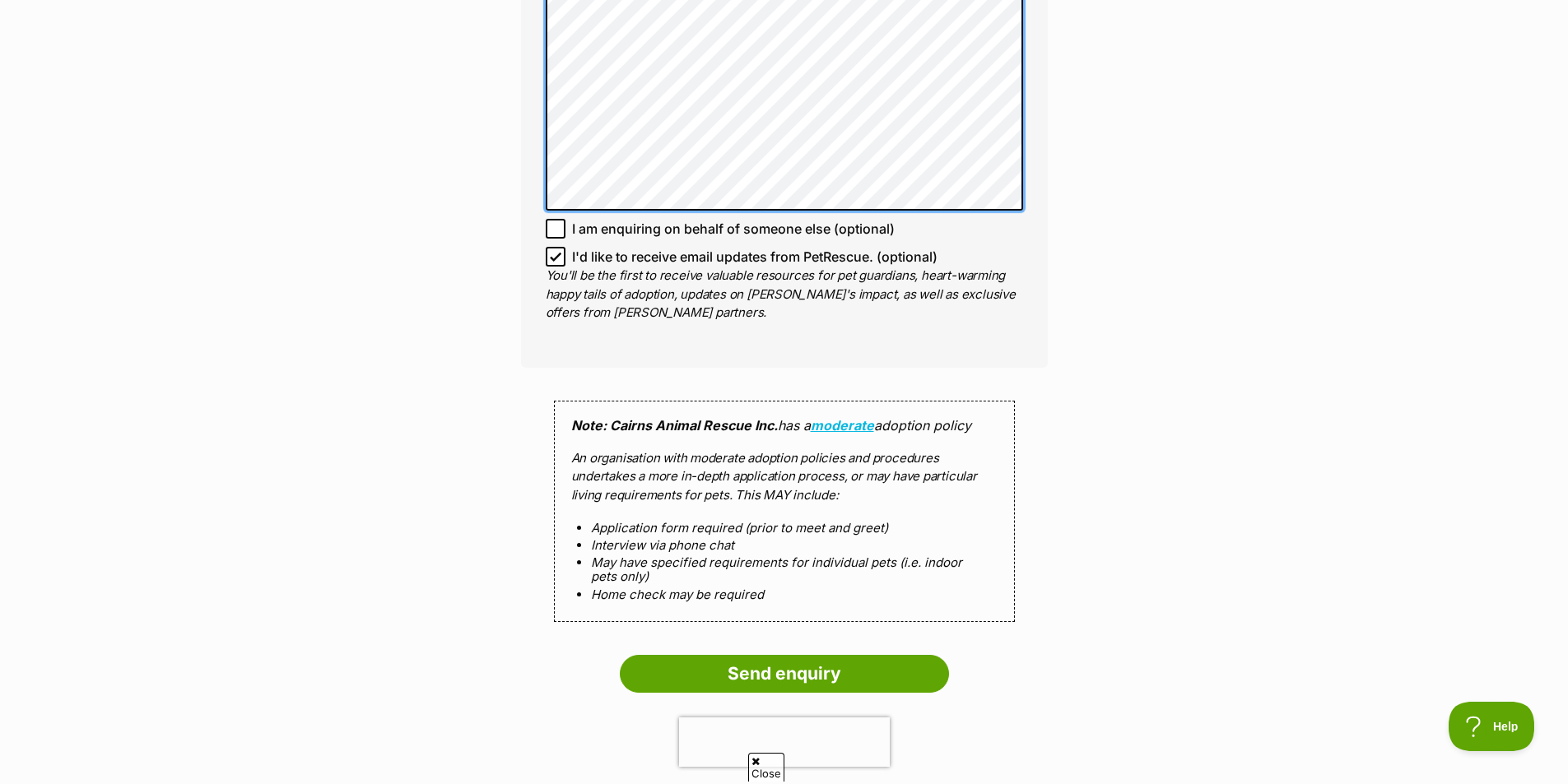
scroll to position [1153, 0]
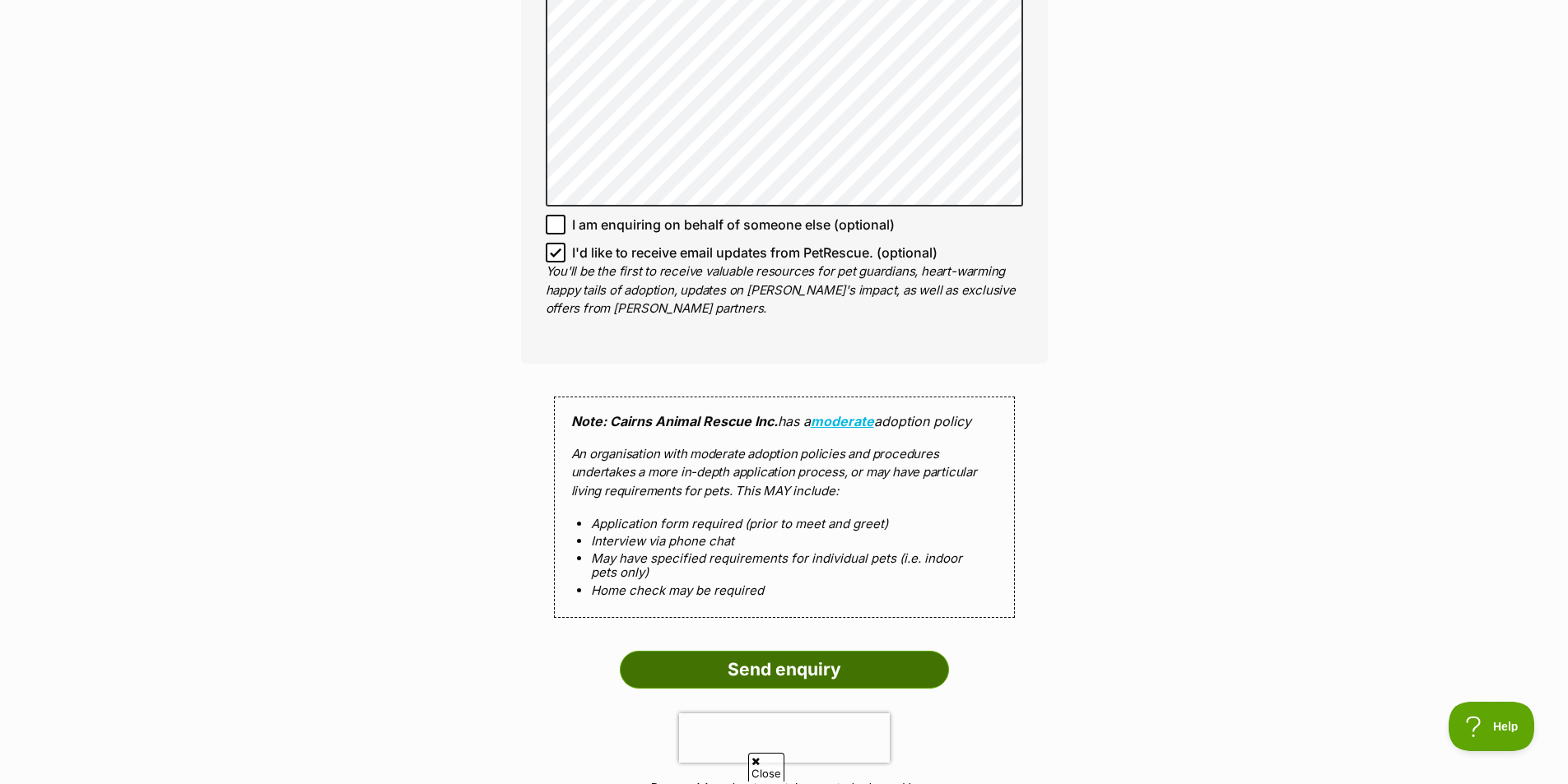
click at [815, 679] on input "Send enquiry" at bounding box center [784, 670] width 329 height 38
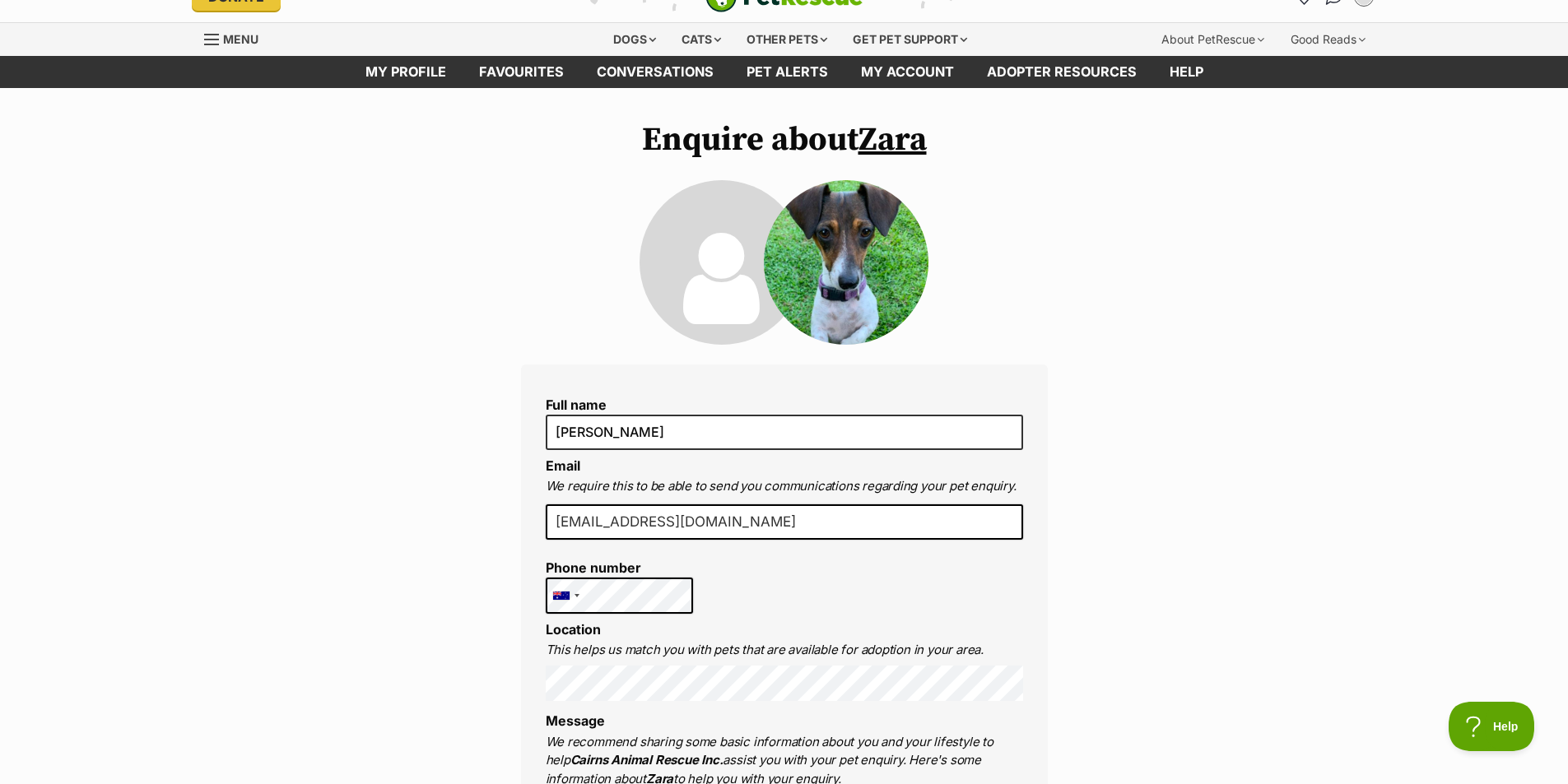
scroll to position [0, 0]
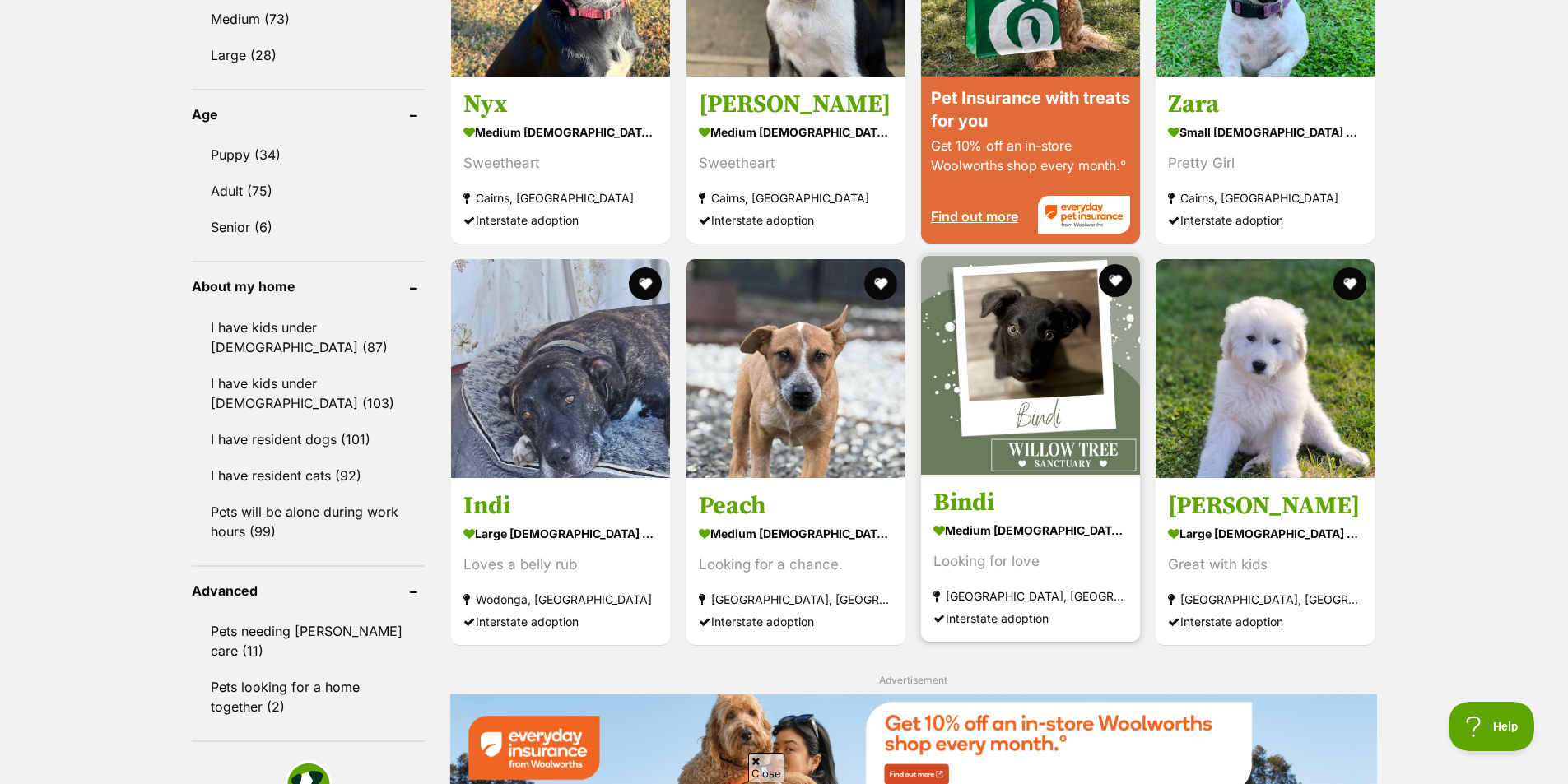
scroll to position [1646, 0]
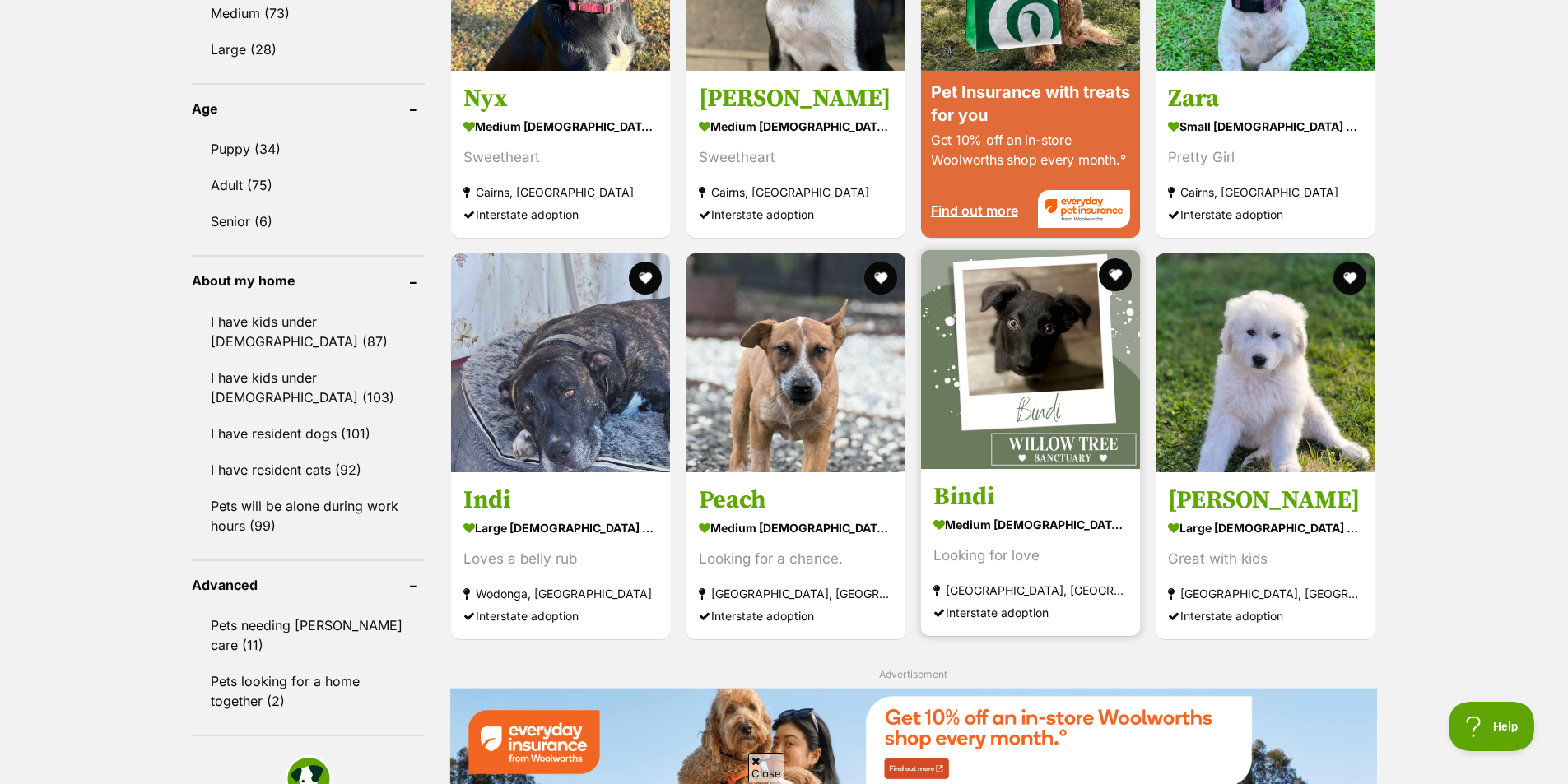
click at [1012, 536] on section "medium [DEMOGRAPHIC_DATA] Dog Looking for love [GEOGRAPHIC_DATA], [GEOGRAPHIC_D…" at bounding box center [1031, 567] width 195 height 111
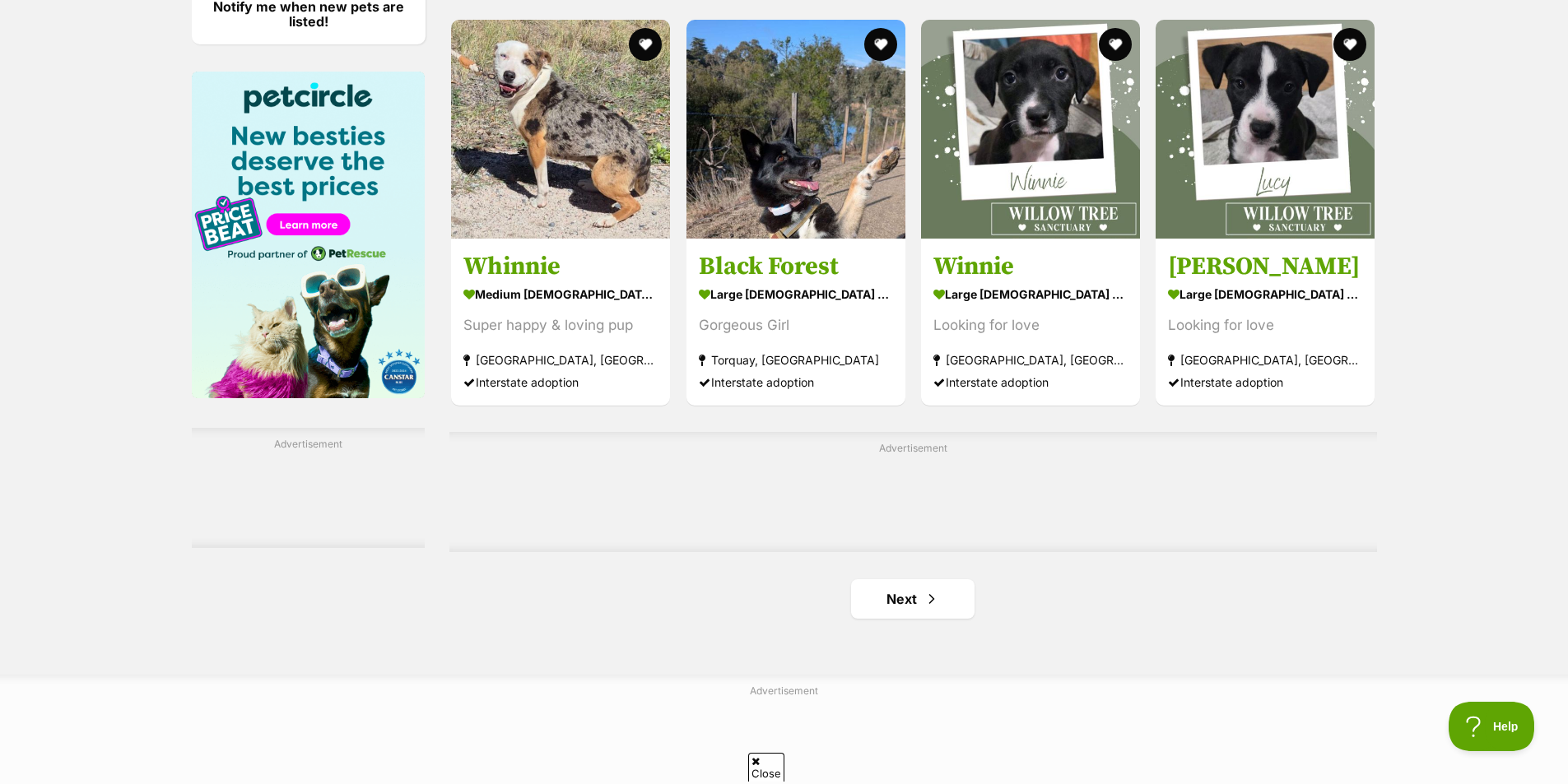
scroll to position [2469, 0]
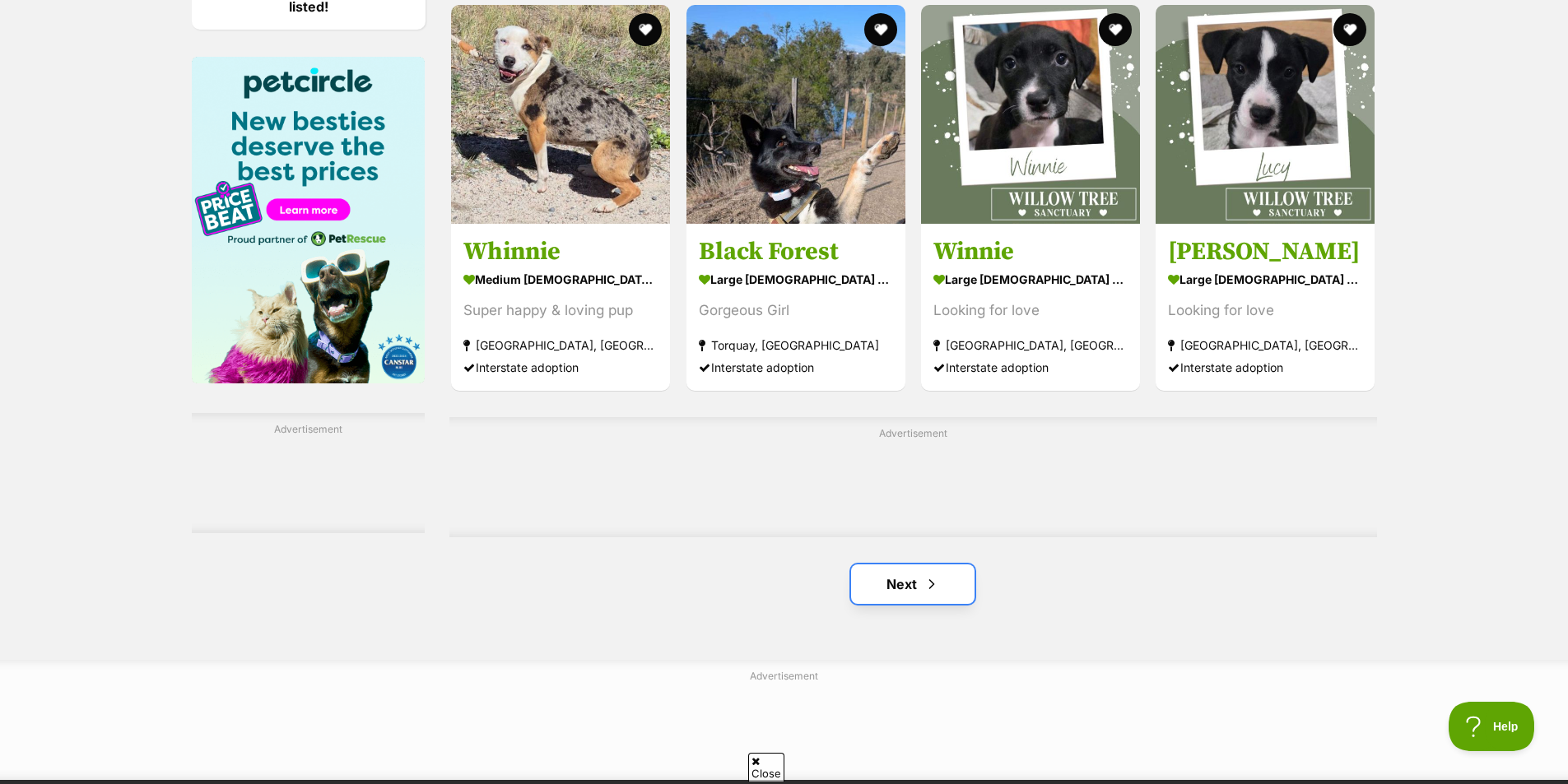
click at [904, 582] on link "Next" at bounding box center [912, 585] width 123 height 40
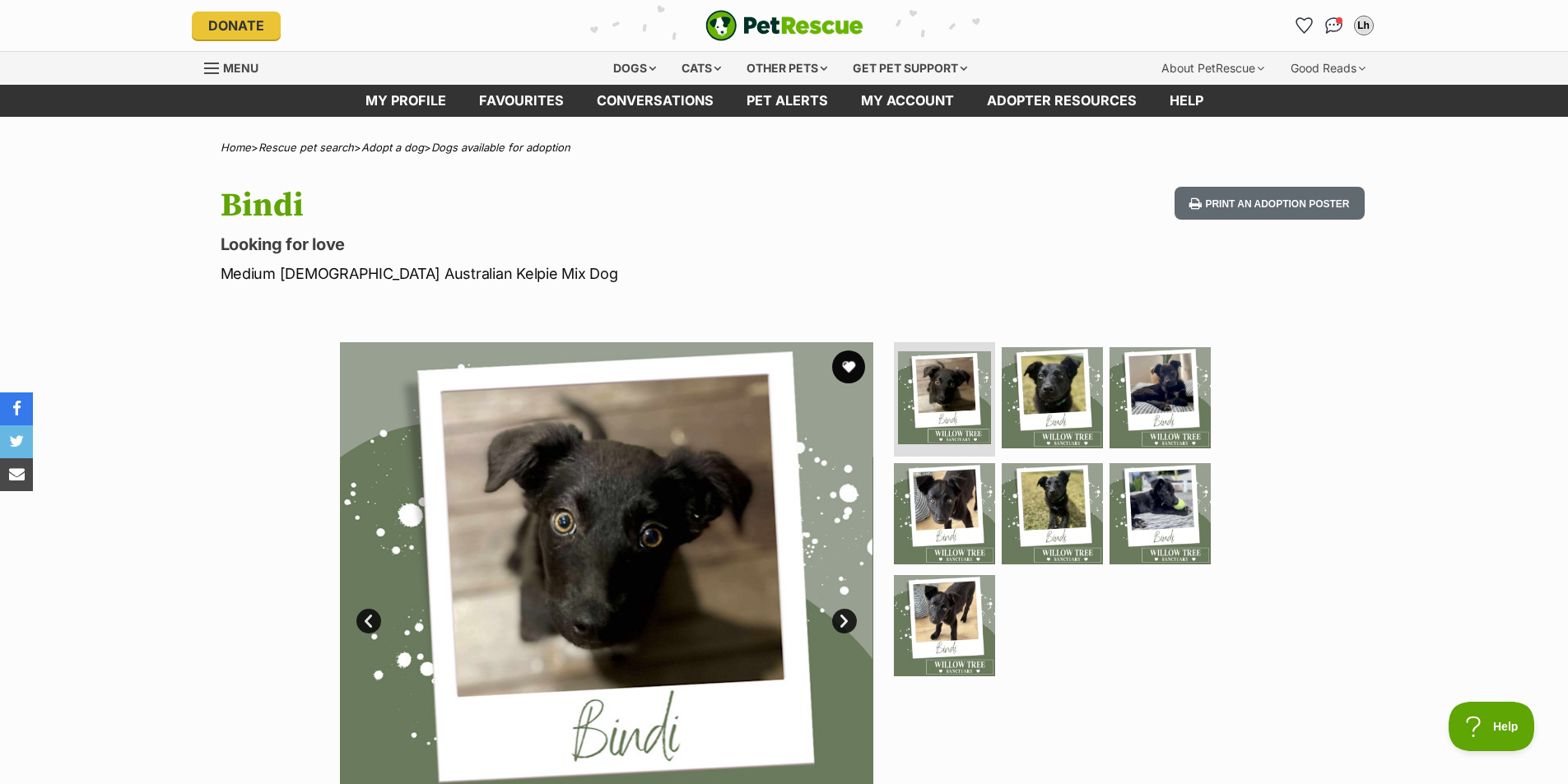
click at [846, 618] on link "Next" at bounding box center [843, 621] width 24 height 24
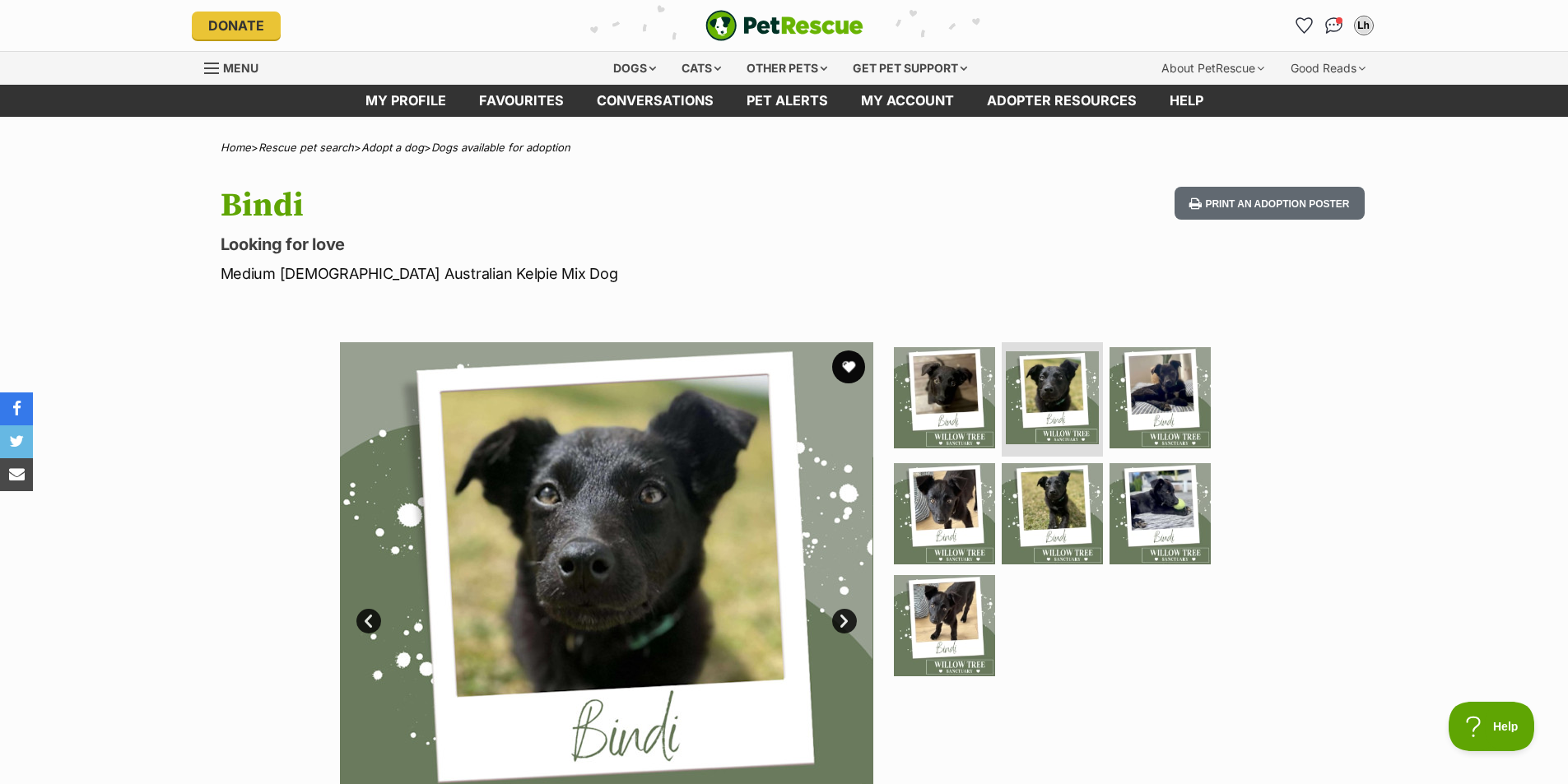
click at [846, 618] on link "Next" at bounding box center [843, 621] width 24 height 24
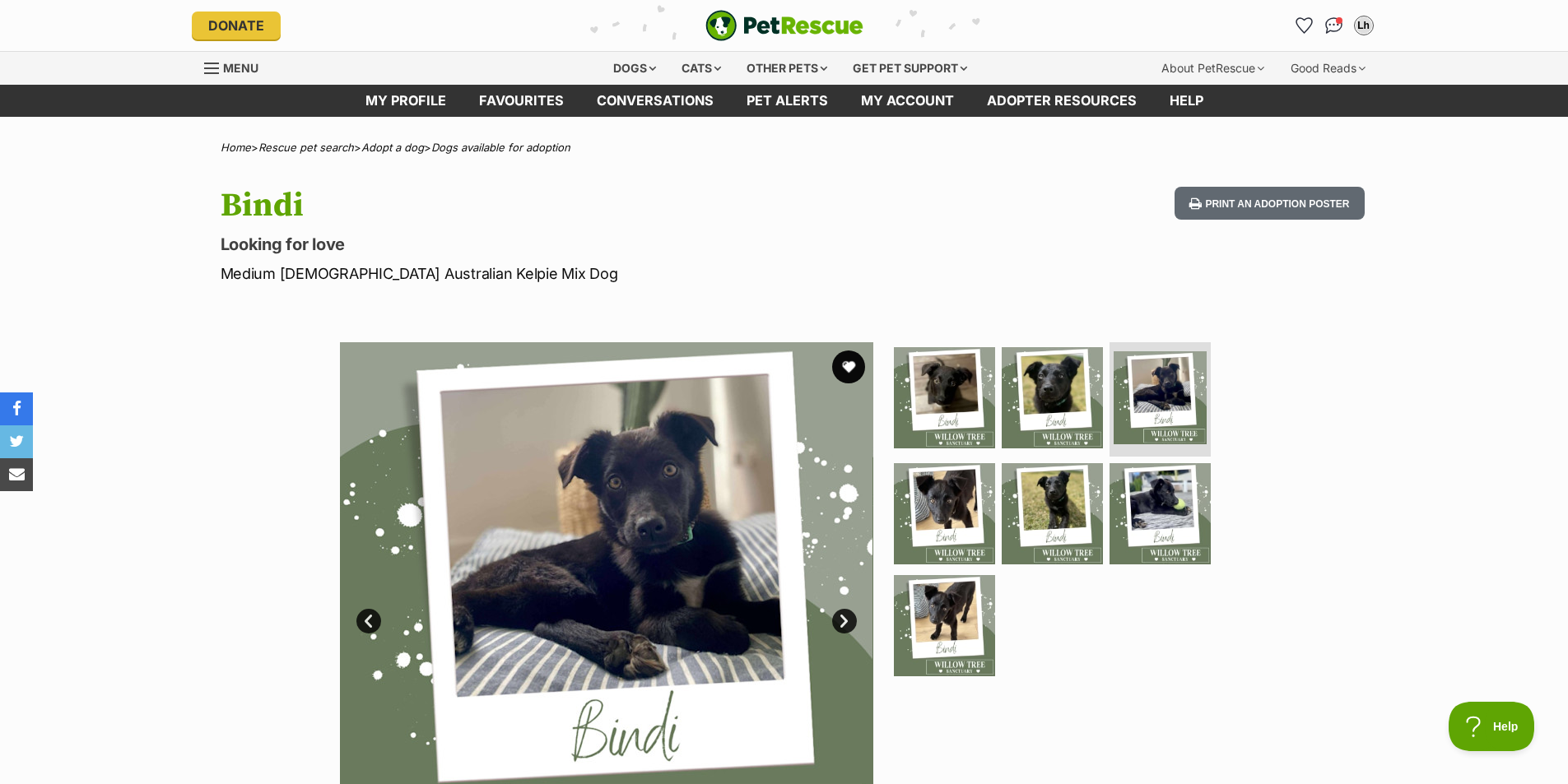
click at [846, 618] on link "Next" at bounding box center [843, 621] width 24 height 24
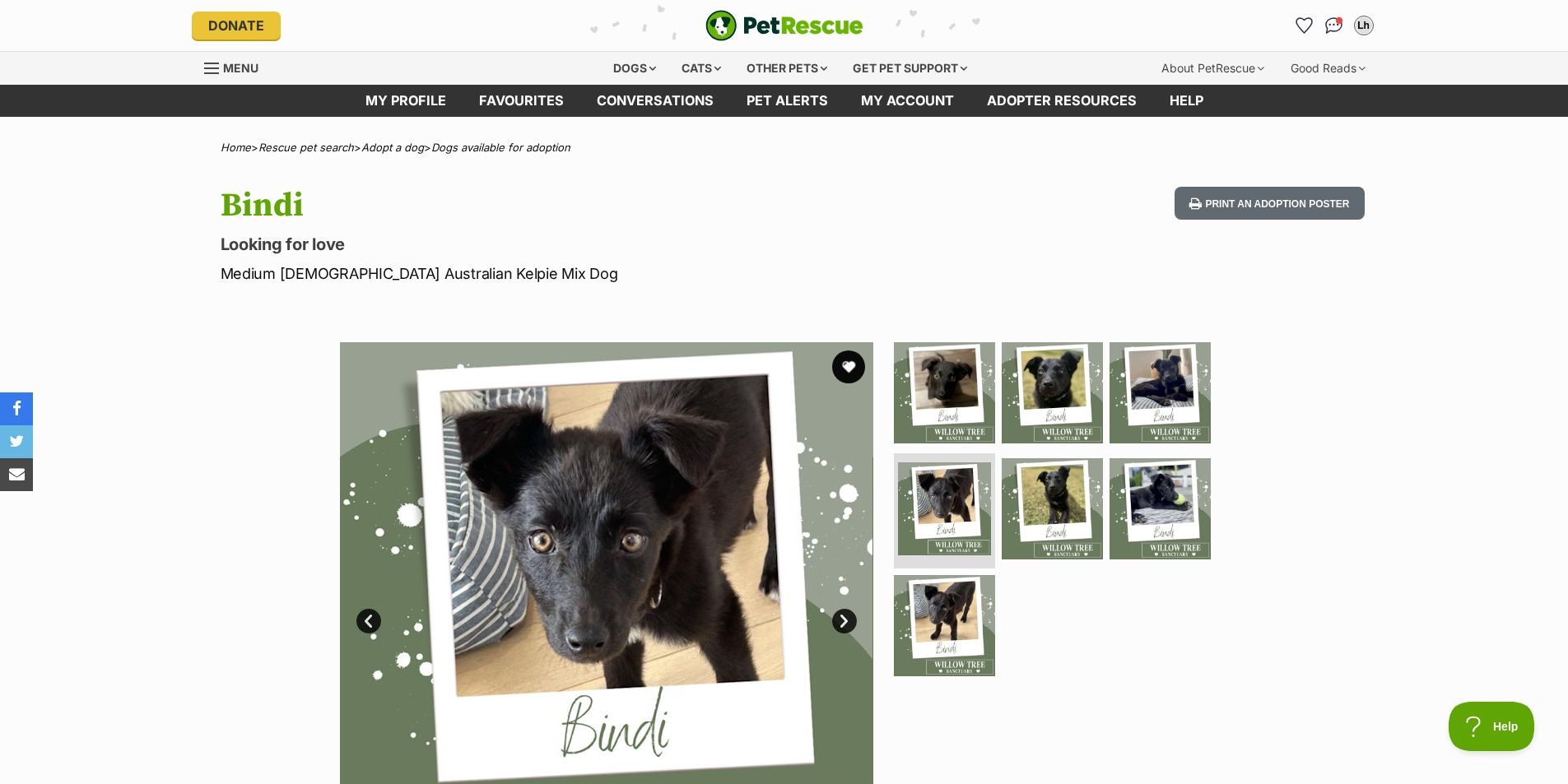
click at [846, 618] on link "Next" at bounding box center [843, 621] width 24 height 24
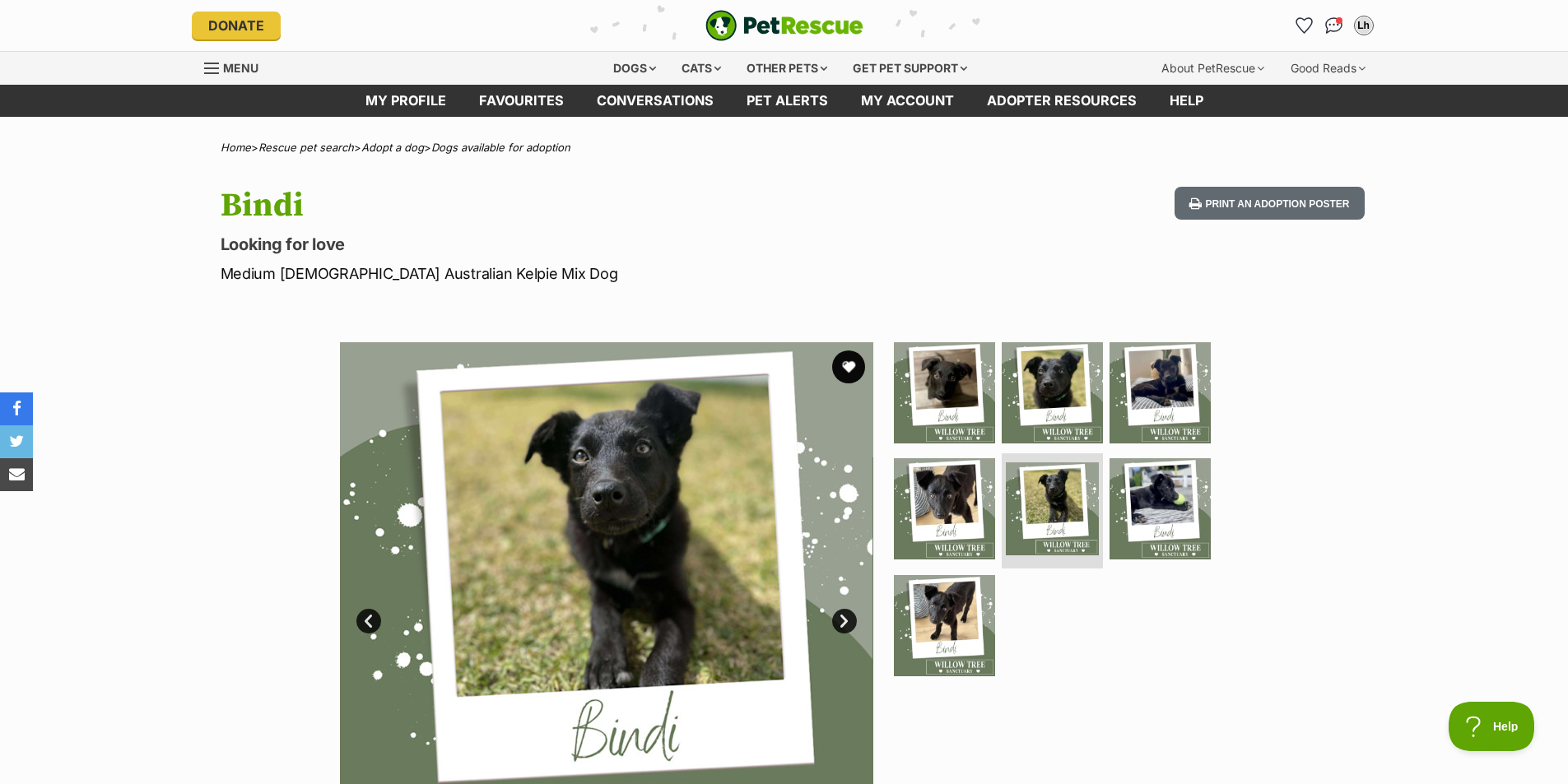
click at [846, 618] on link "Next" at bounding box center [843, 621] width 24 height 24
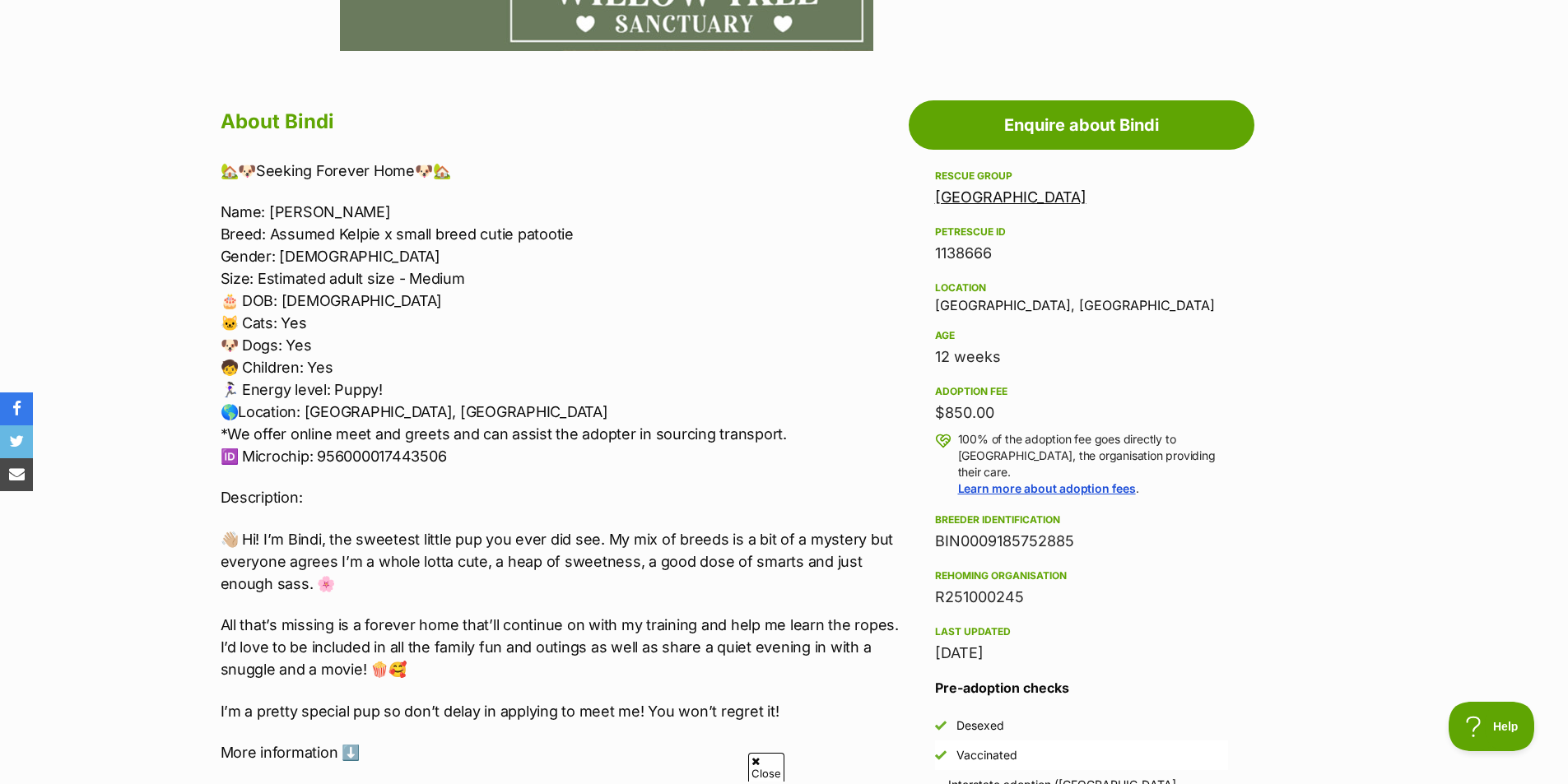
scroll to position [823, 0]
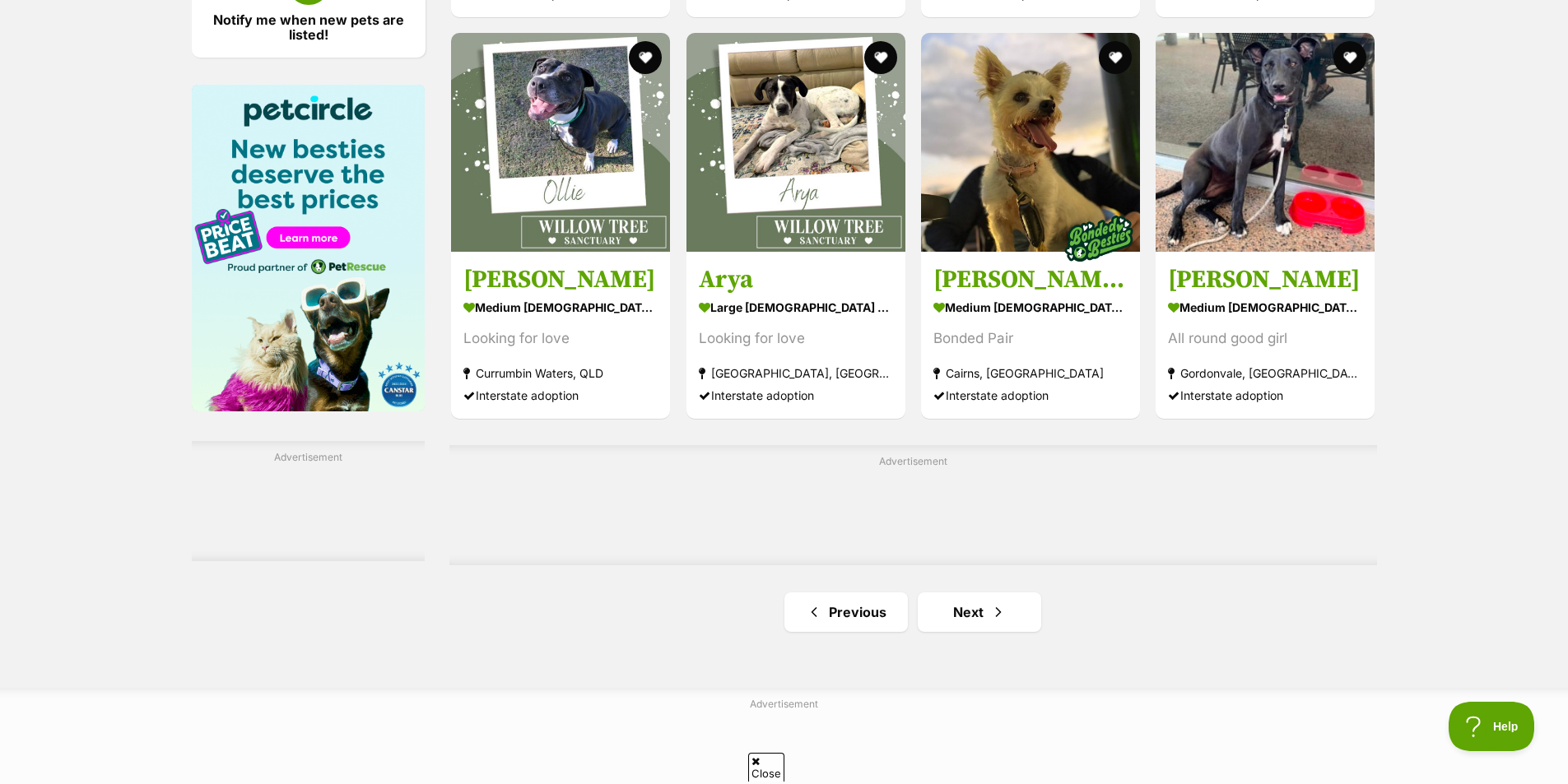
scroll to position [2469, 0]
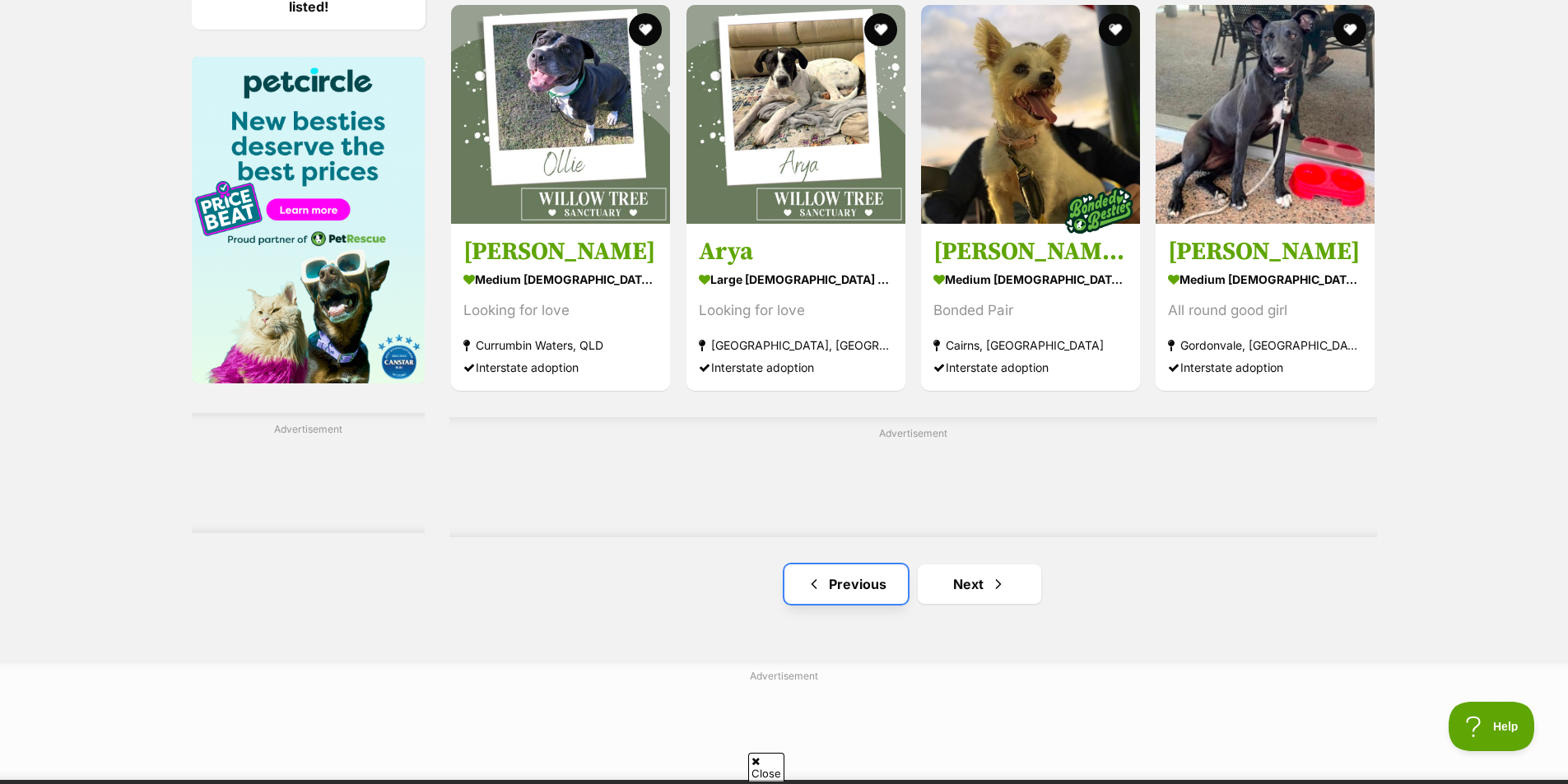
click at [873, 591] on link "Previous" at bounding box center [845, 585] width 123 height 40
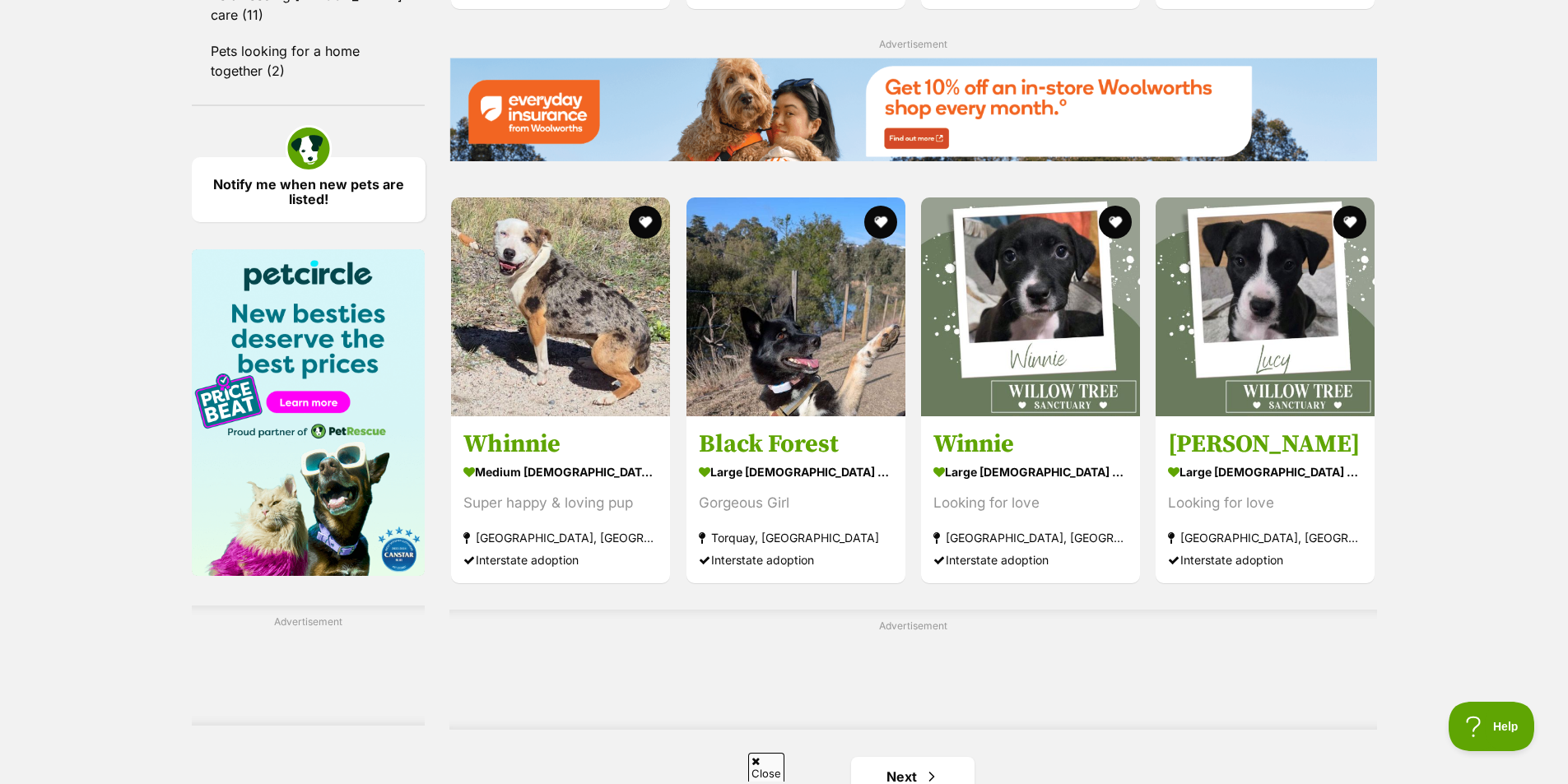
scroll to position [2304, 0]
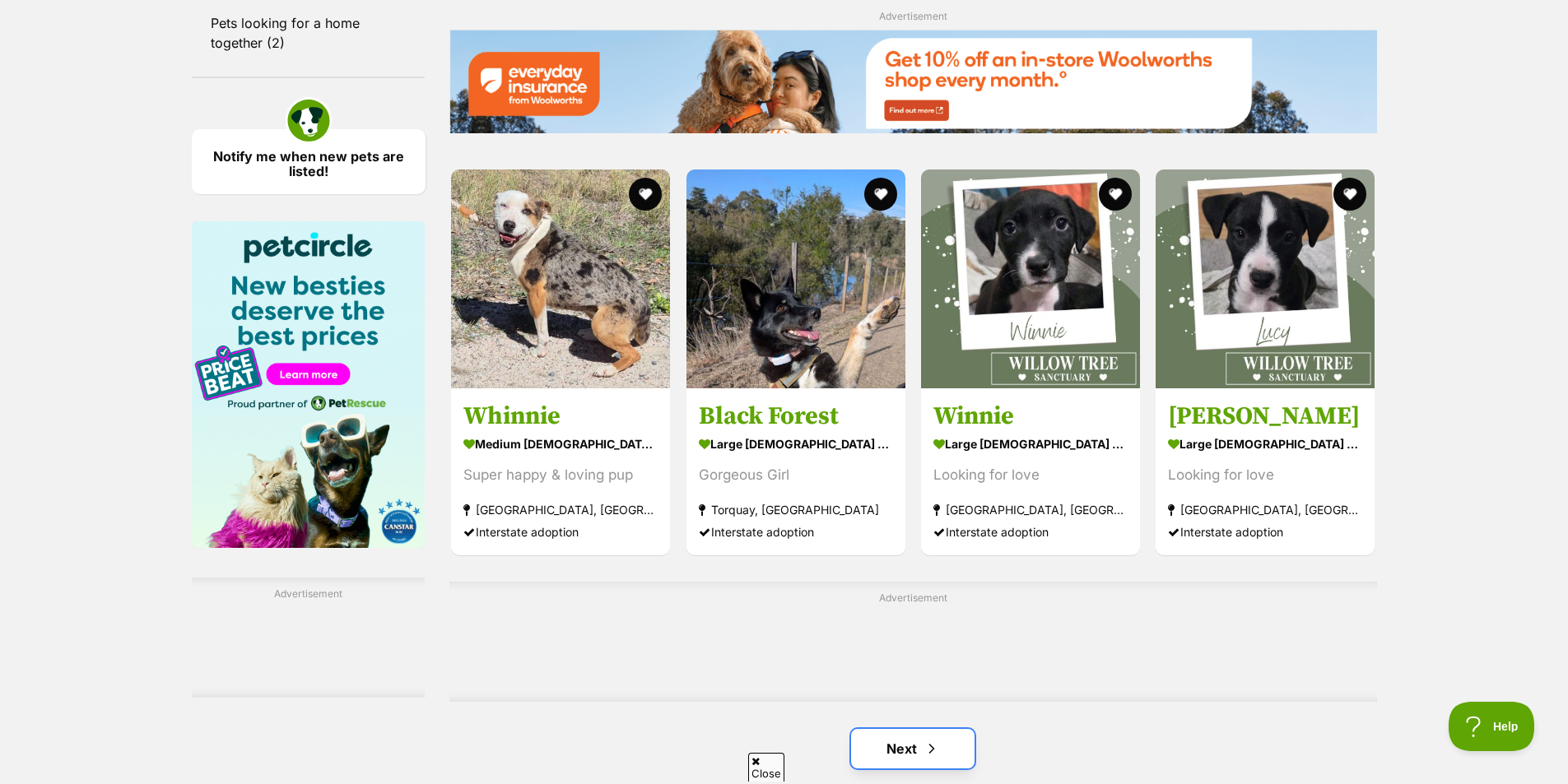
click at [884, 748] on link "Next" at bounding box center [912, 749] width 123 height 40
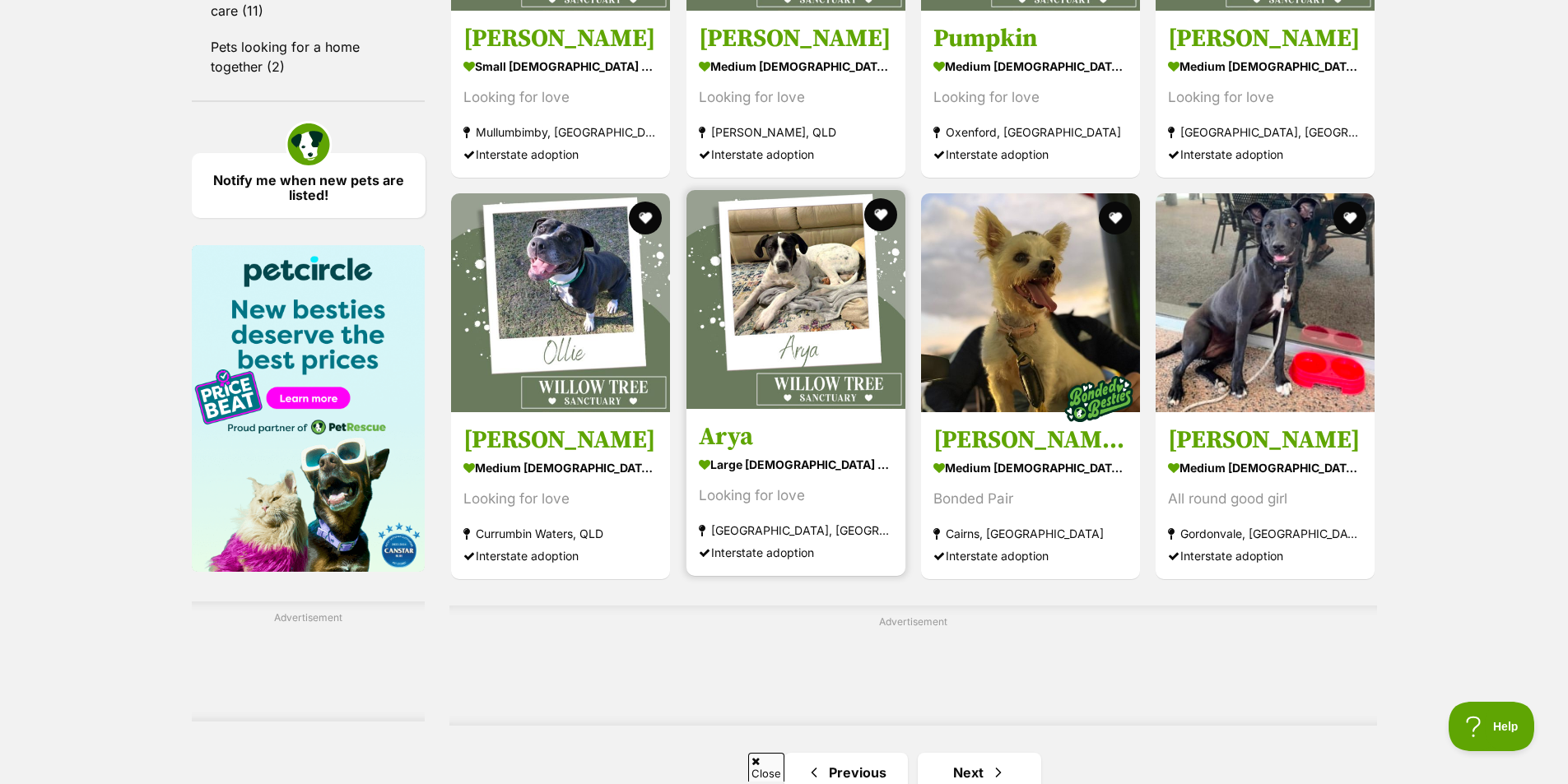
scroll to position [2304, 0]
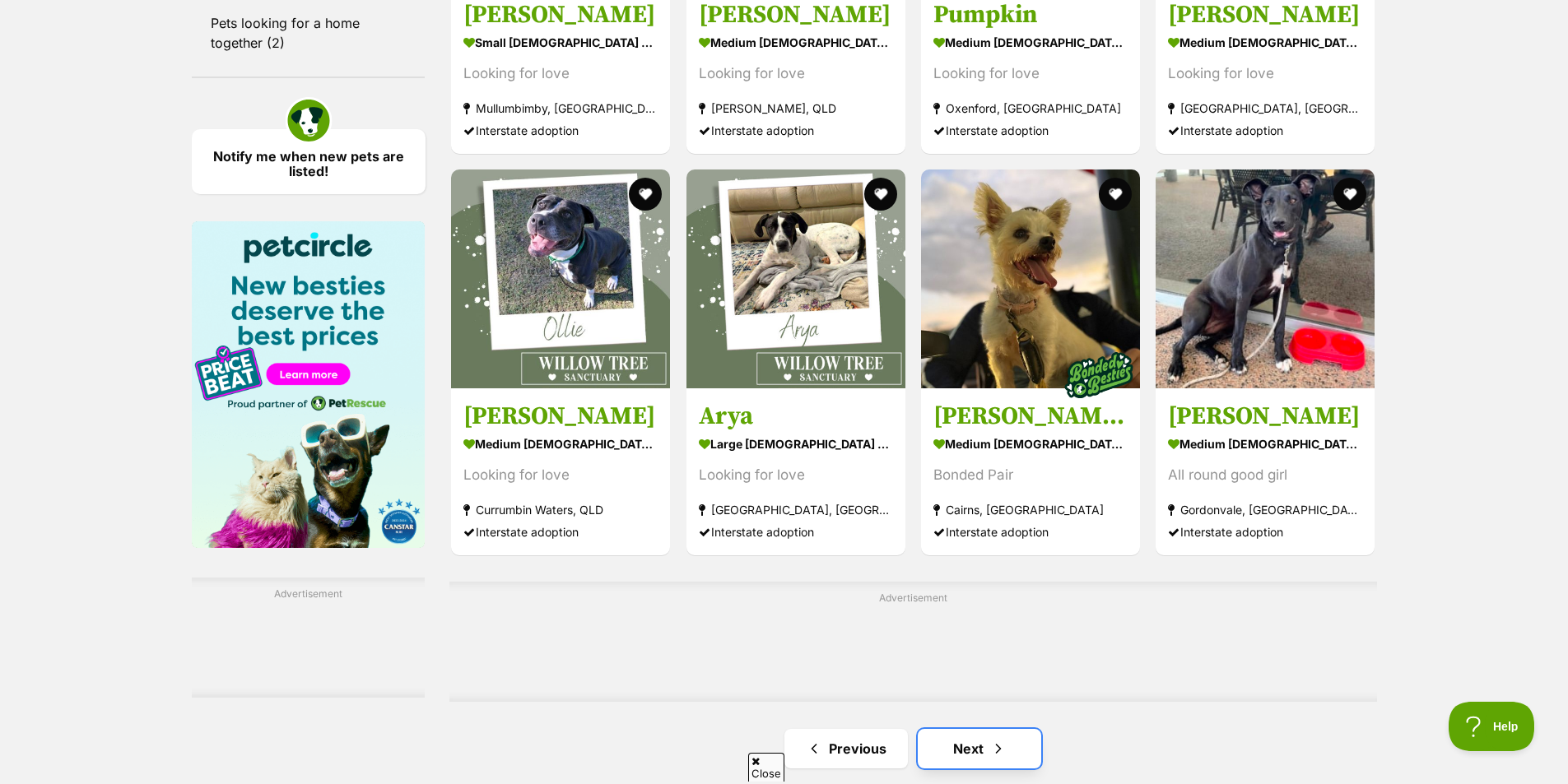
click at [967, 748] on link "Next" at bounding box center [979, 749] width 123 height 40
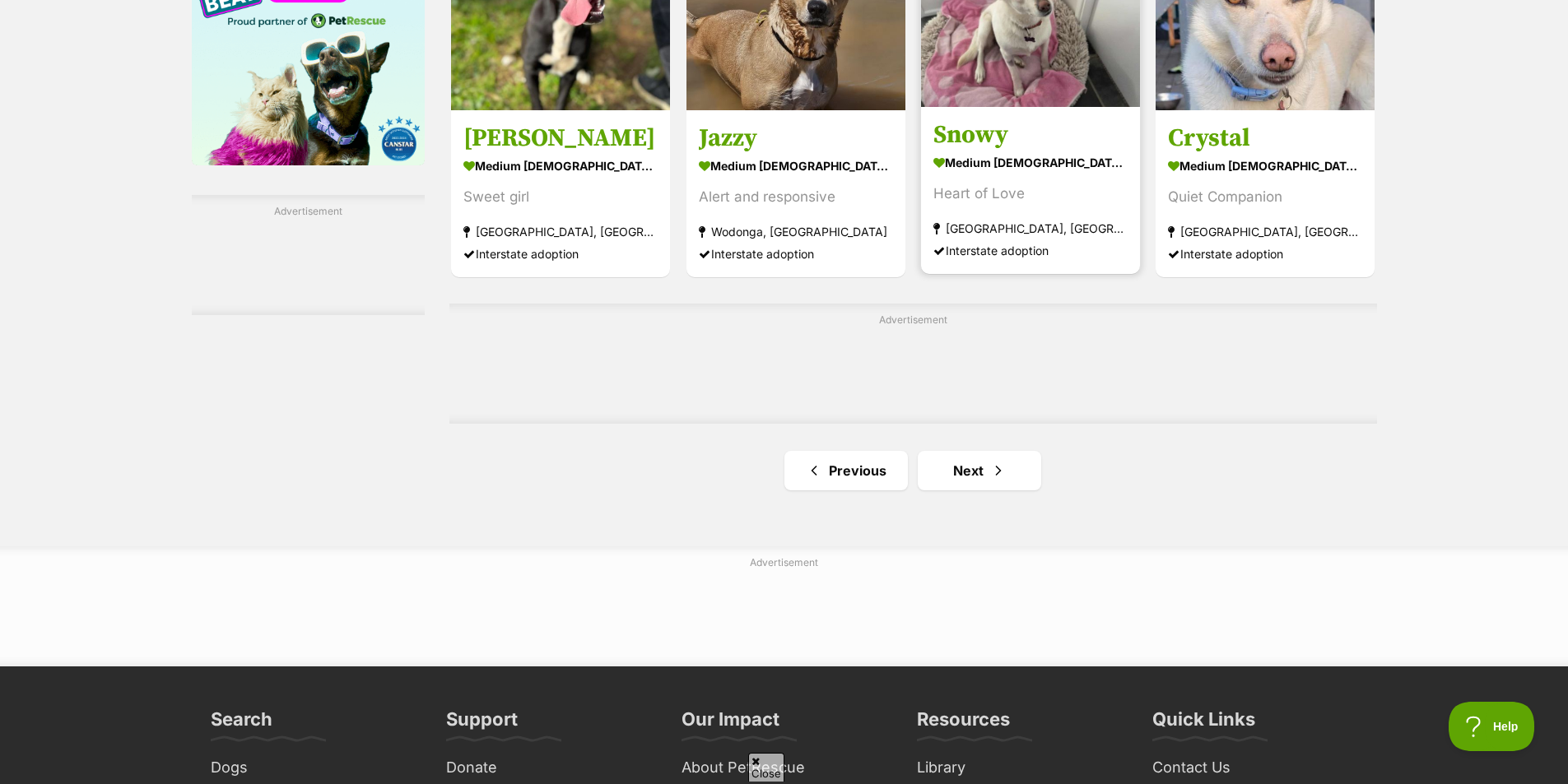
scroll to position [2716, 0]
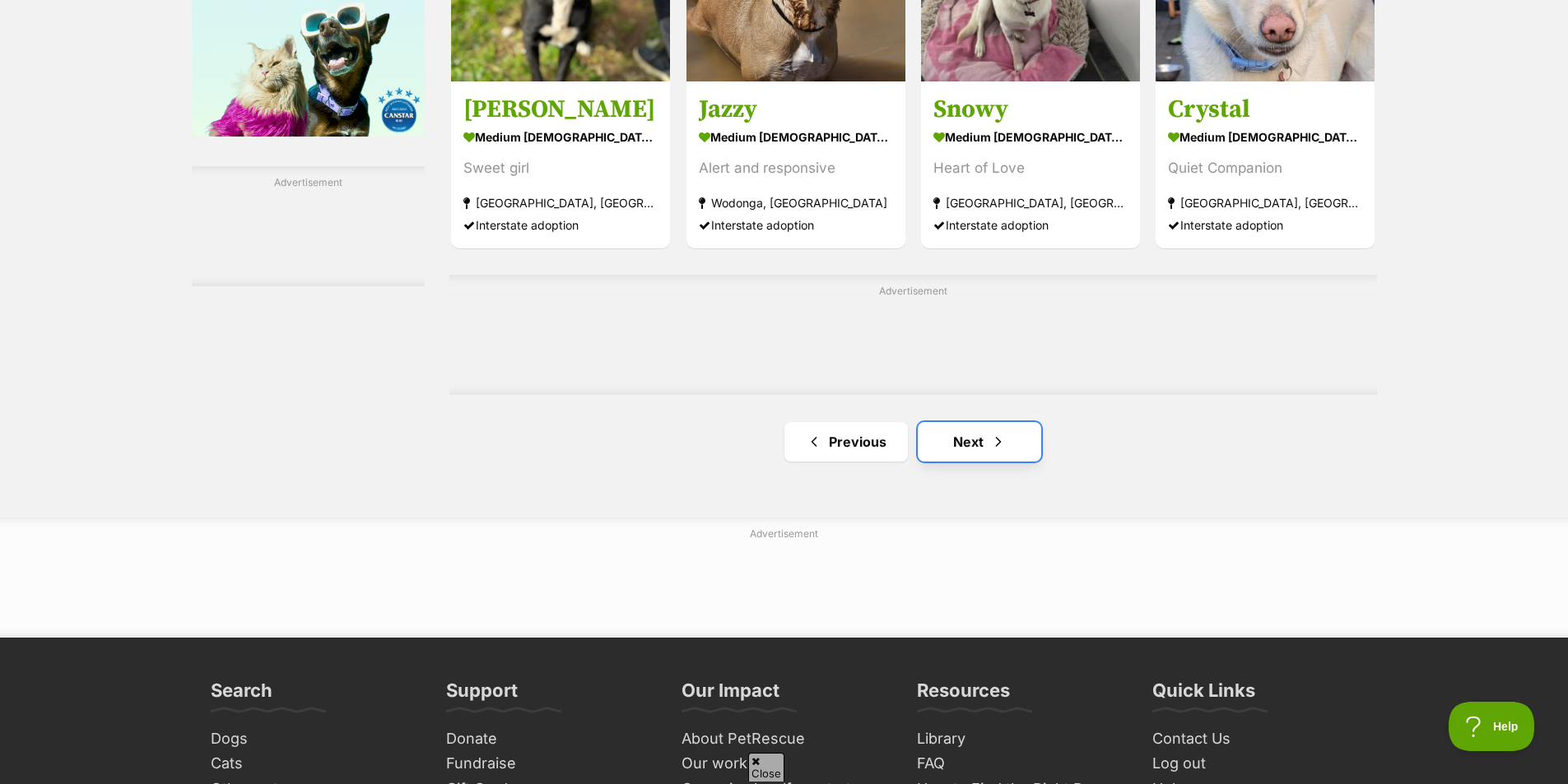
click at [998, 443] on span "Next page" at bounding box center [998, 442] width 16 height 20
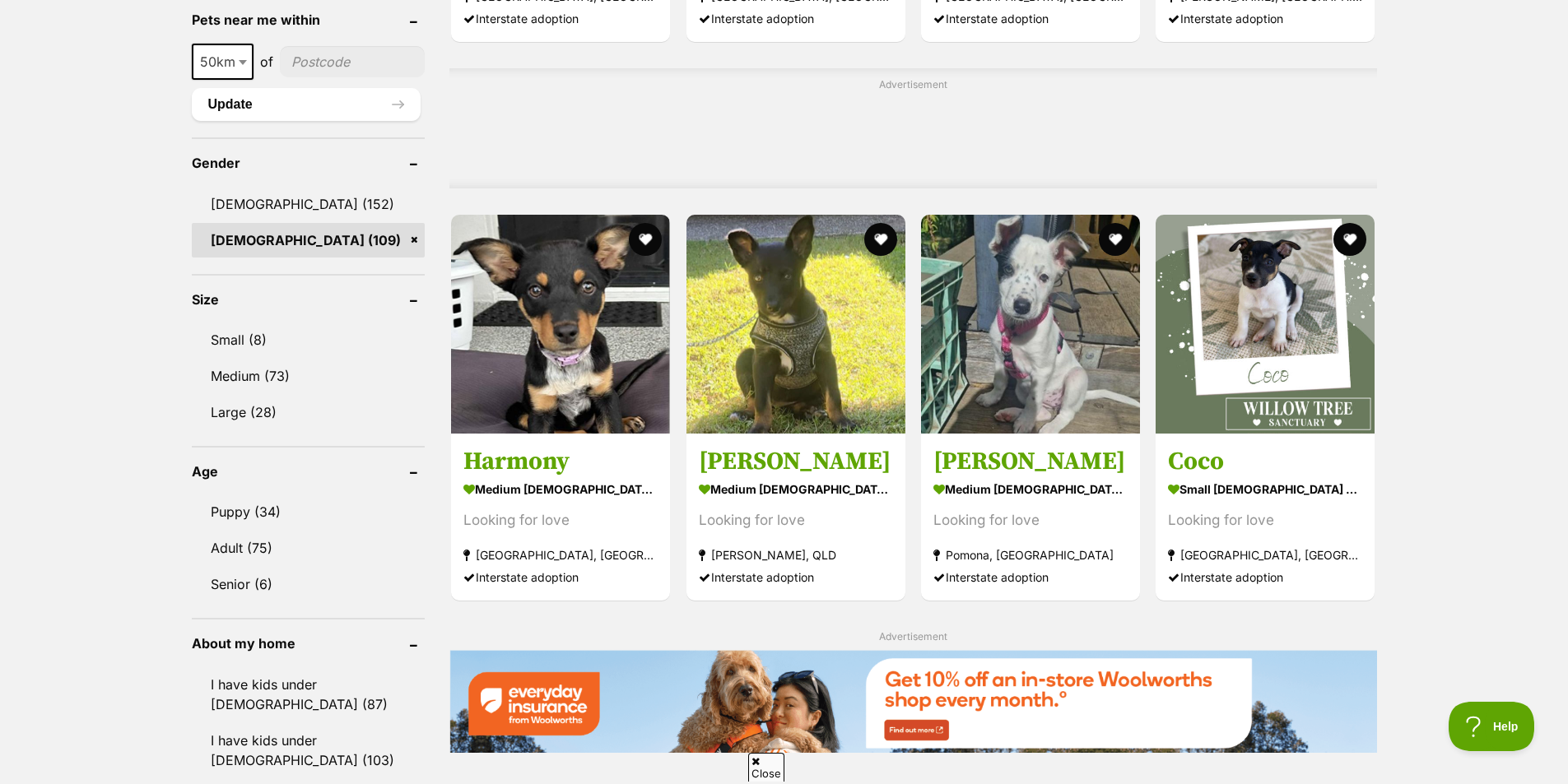
scroll to position [1317, 0]
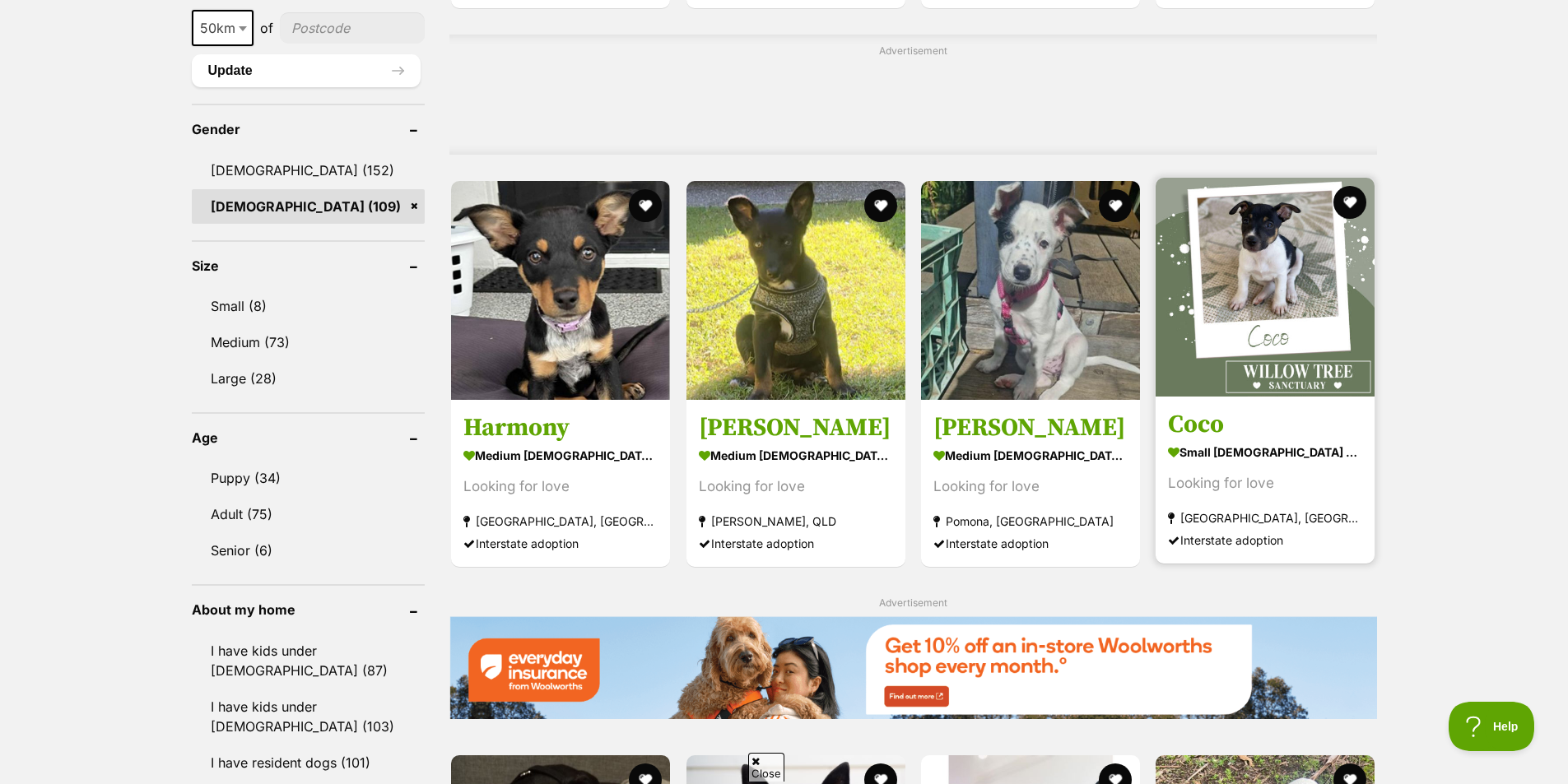
click at [1263, 418] on h3 "Coco" at bounding box center [1265, 424] width 195 height 32
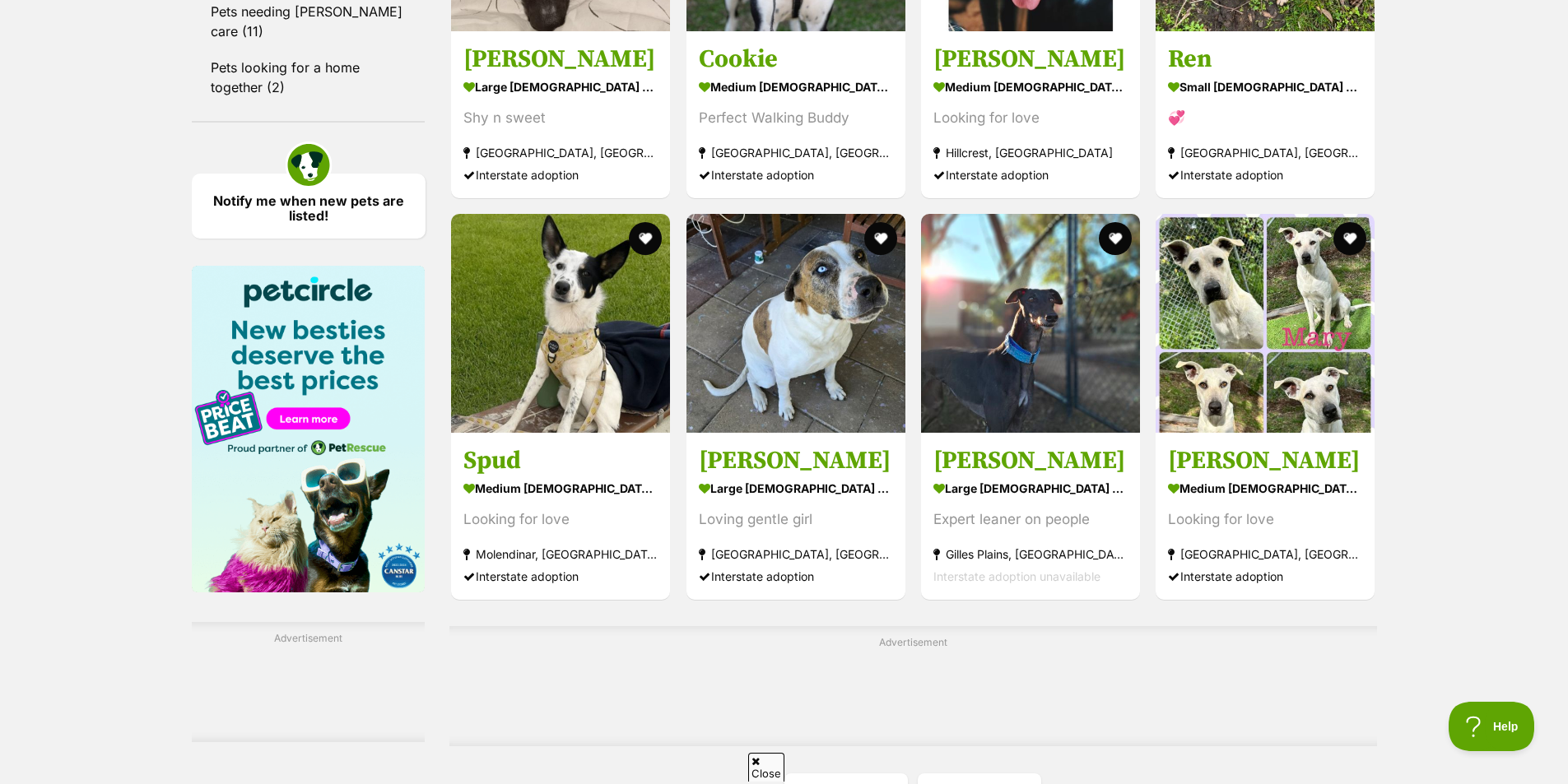
scroll to position [2551, 0]
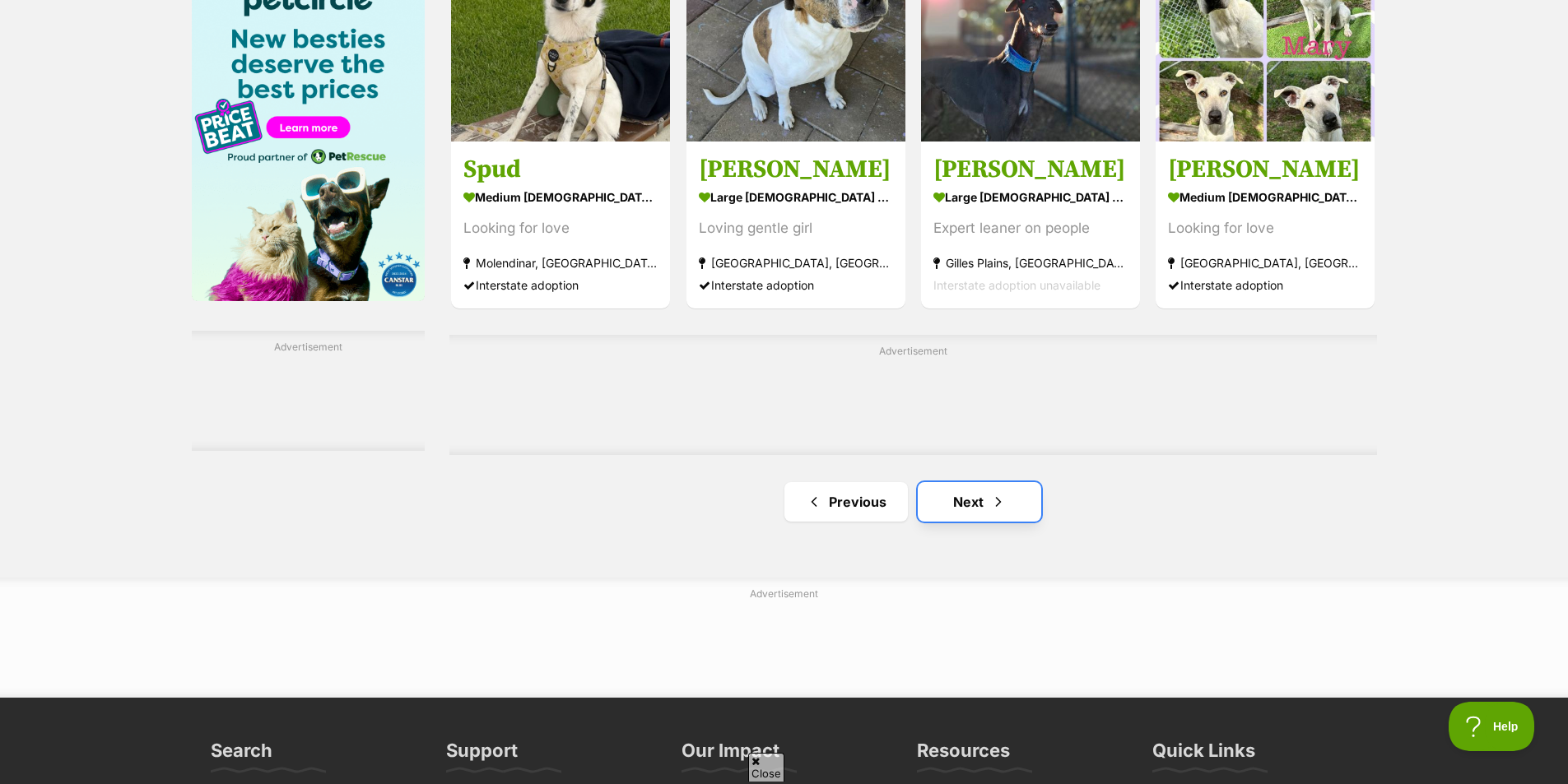
click at [977, 505] on link "Next" at bounding box center [979, 502] width 123 height 40
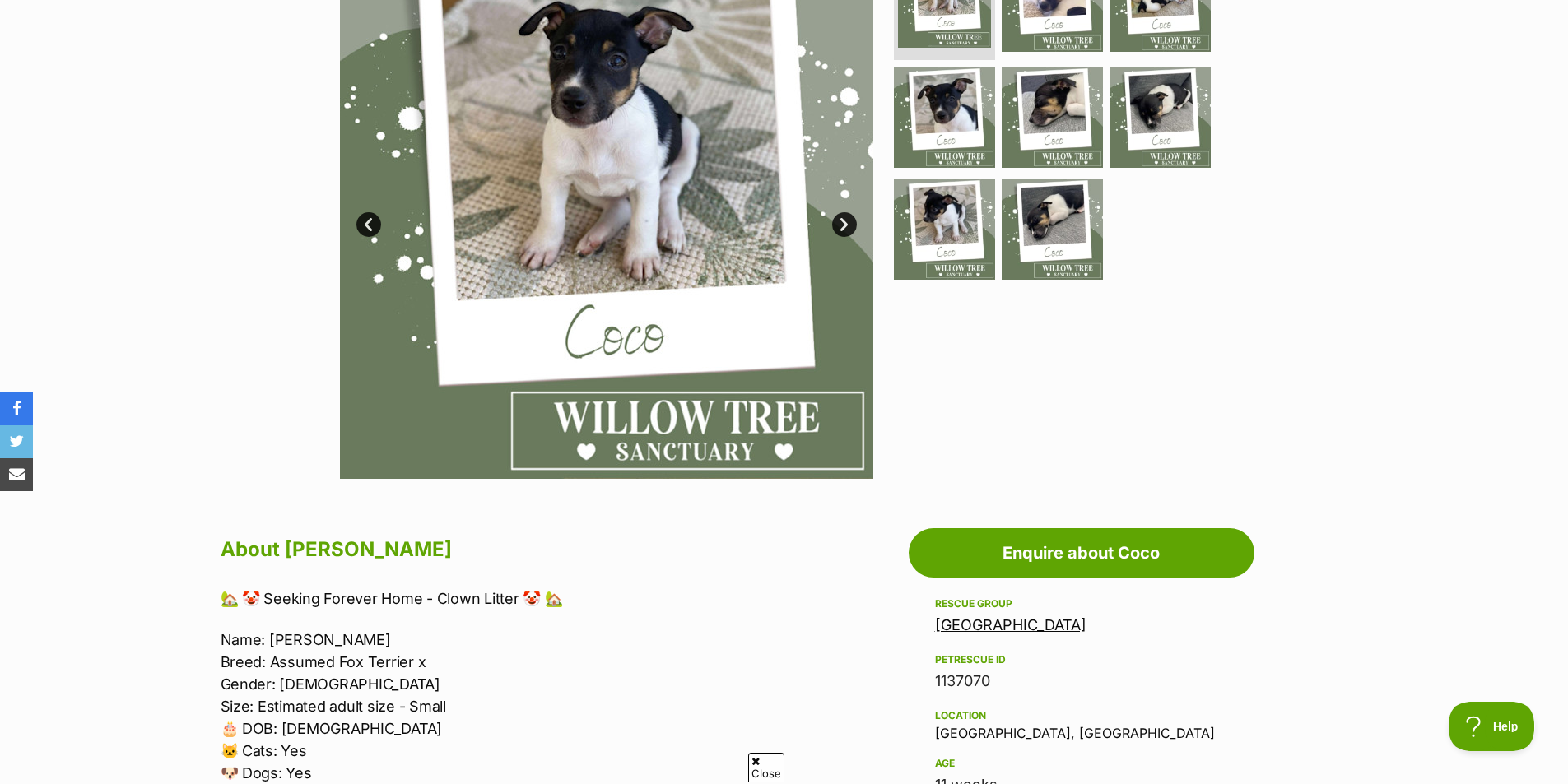
scroll to position [165, 0]
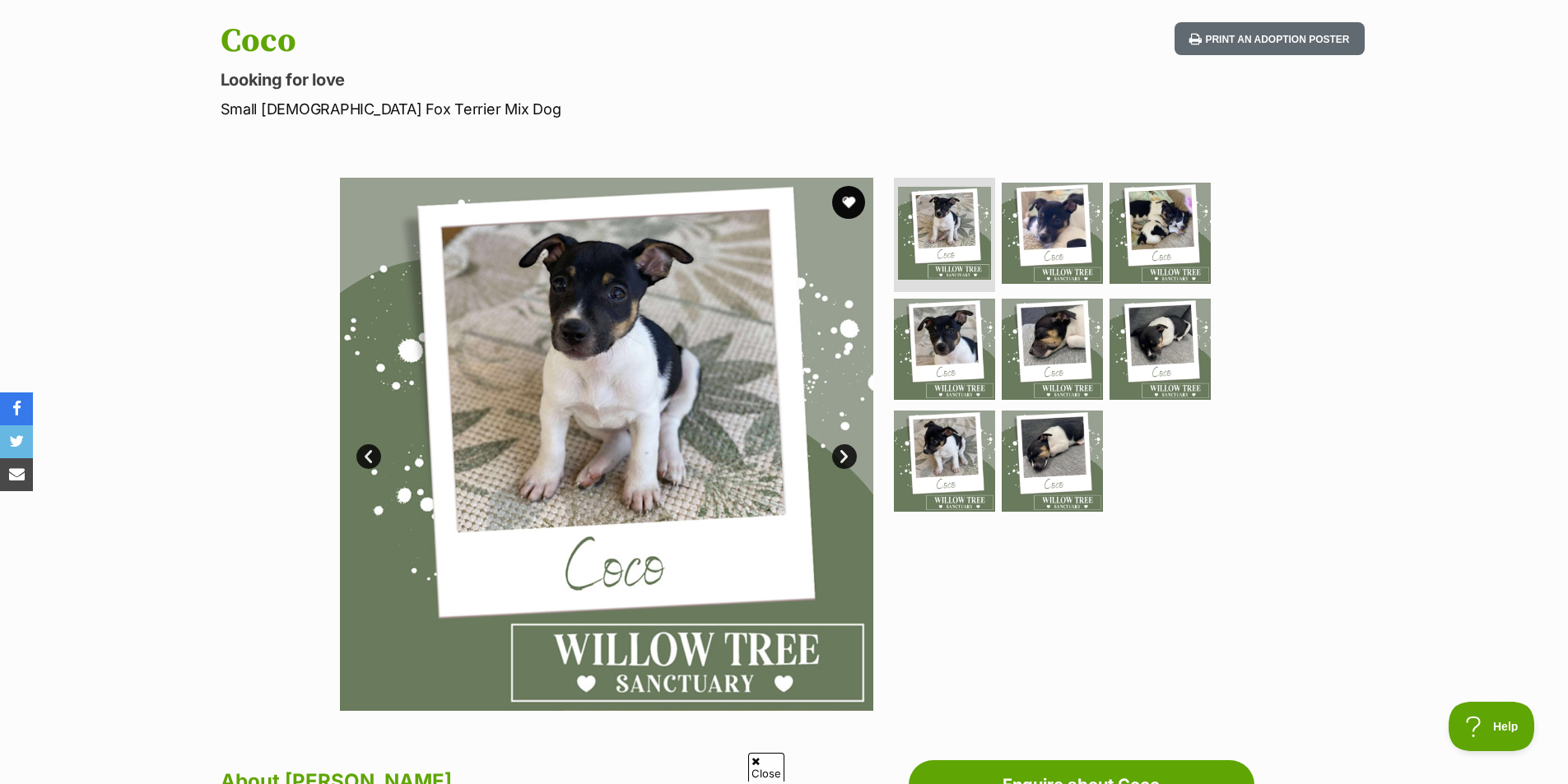
click at [847, 460] on link "Next" at bounding box center [843, 456] width 24 height 24
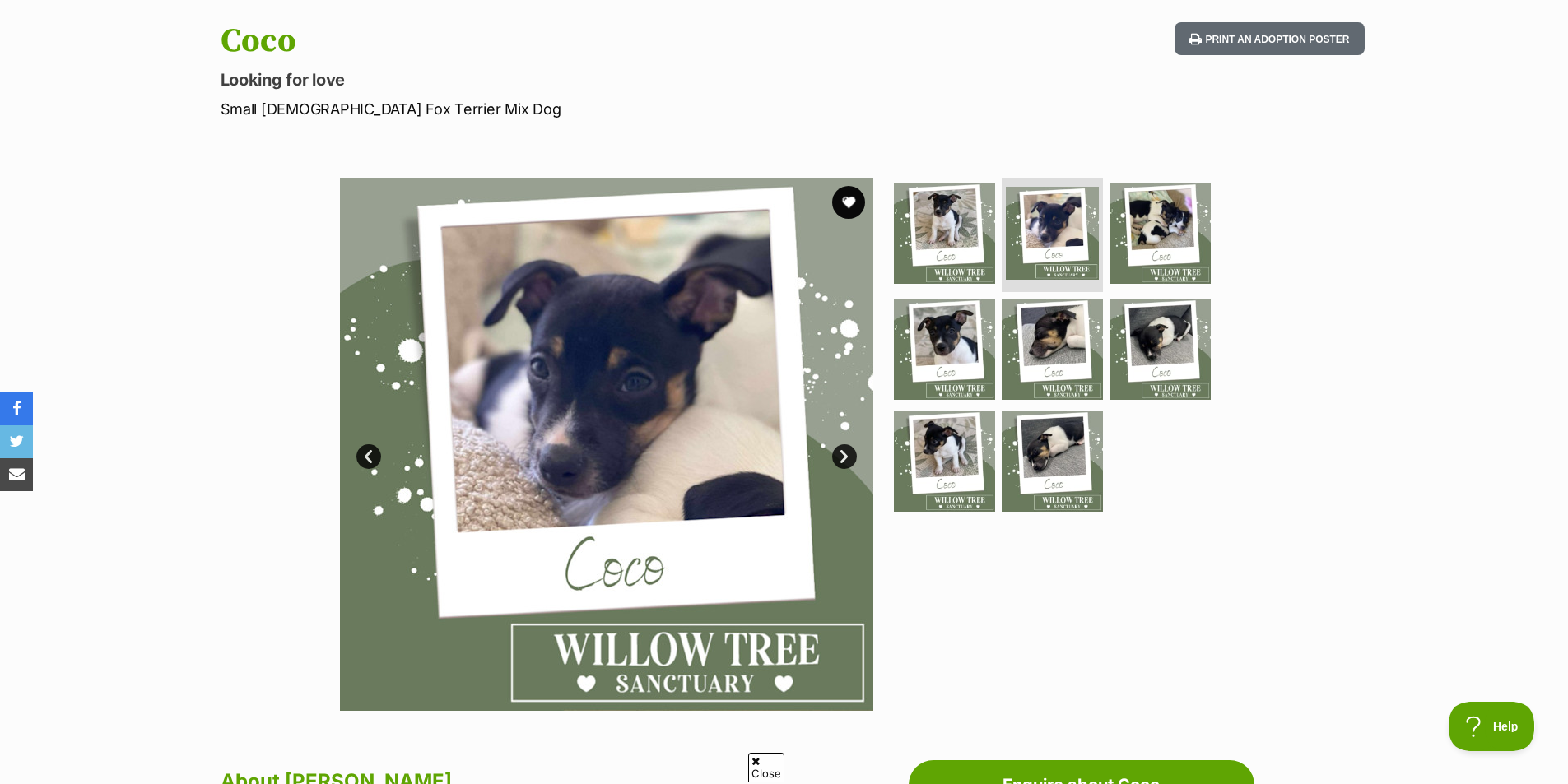
click at [847, 460] on link "Next" at bounding box center [843, 456] width 24 height 24
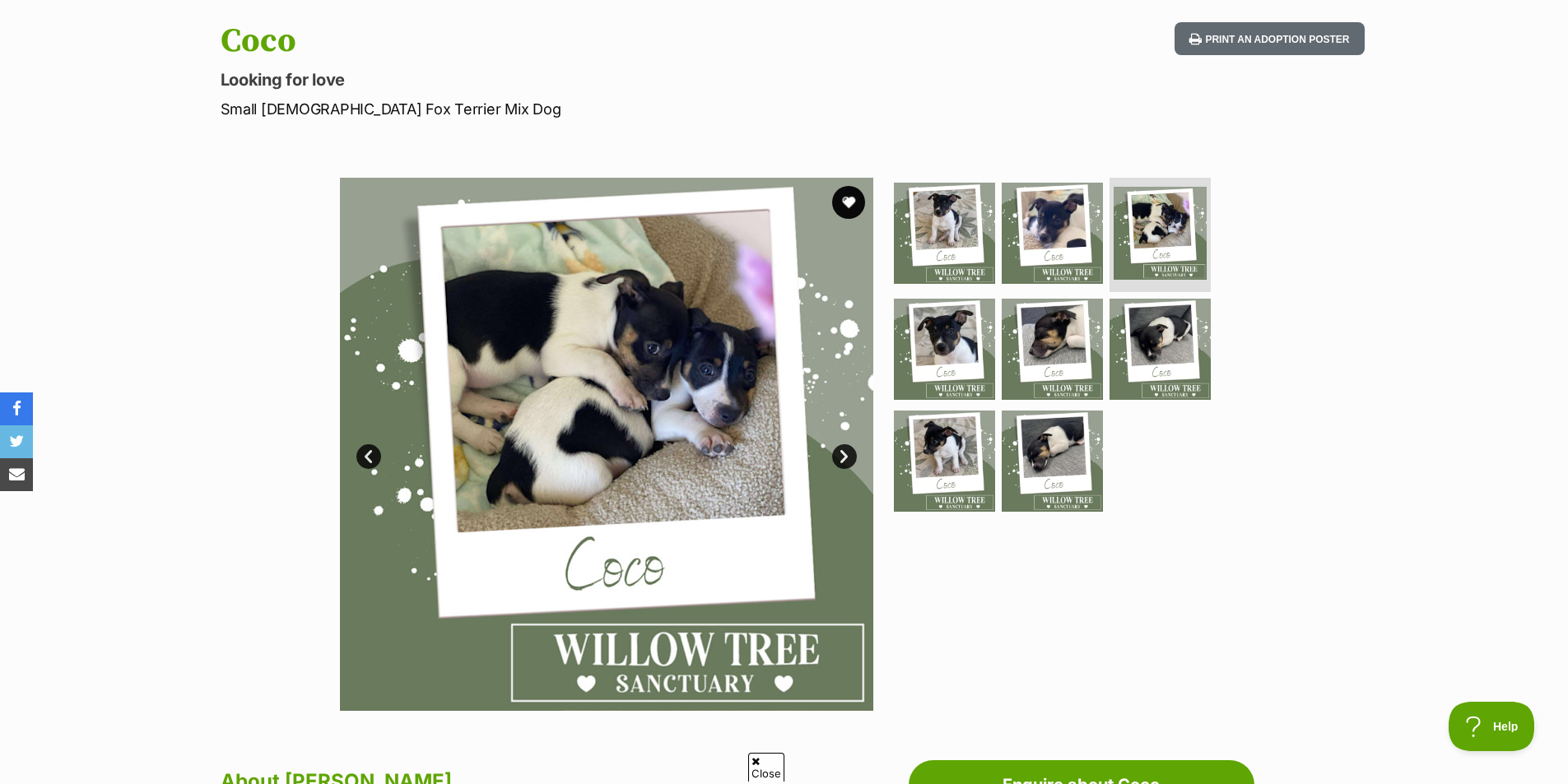
click at [847, 460] on link "Next" at bounding box center [843, 456] width 24 height 24
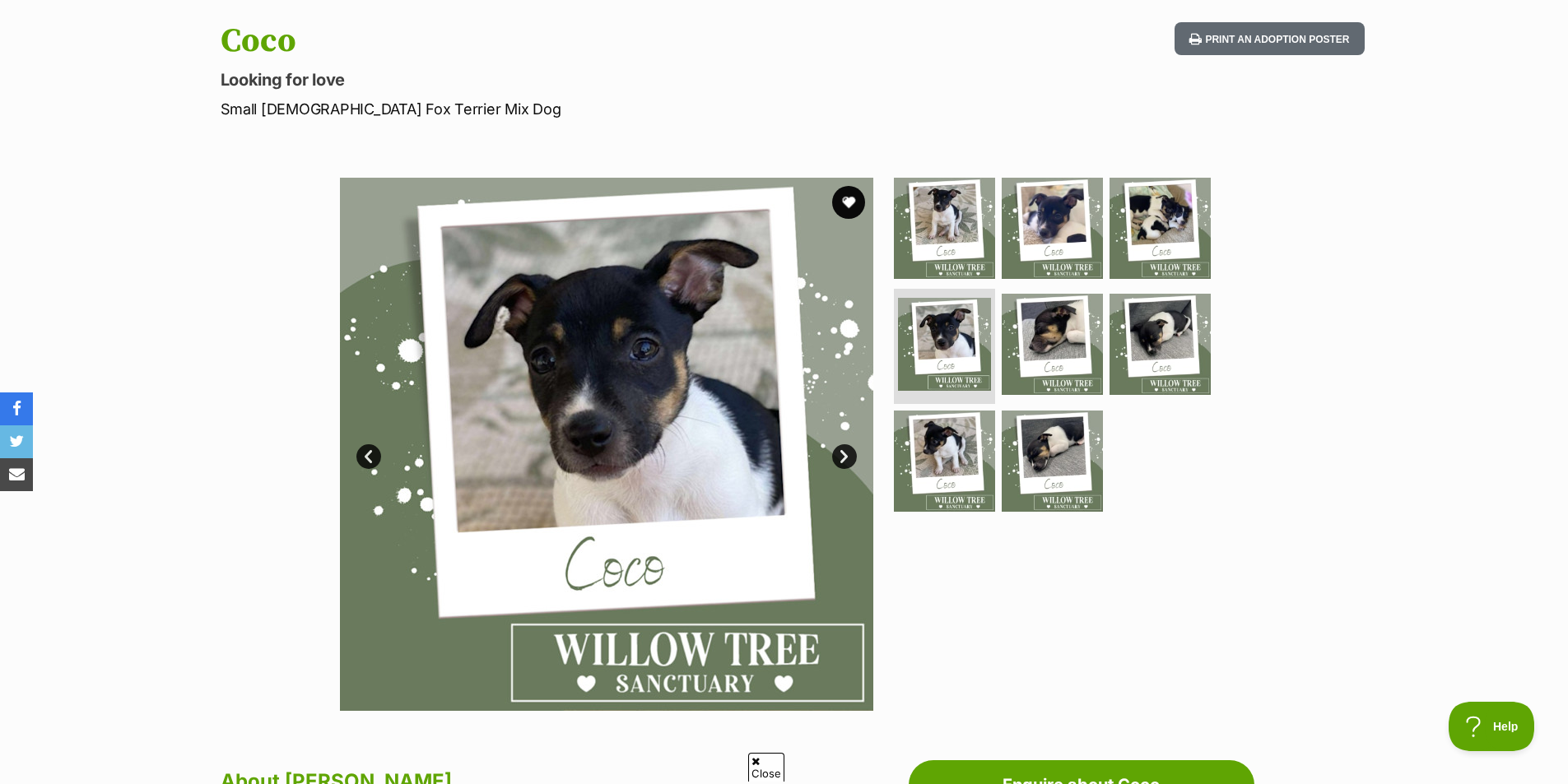
click at [847, 460] on link "Next" at bounding box center [843, 456] width 24 height 24
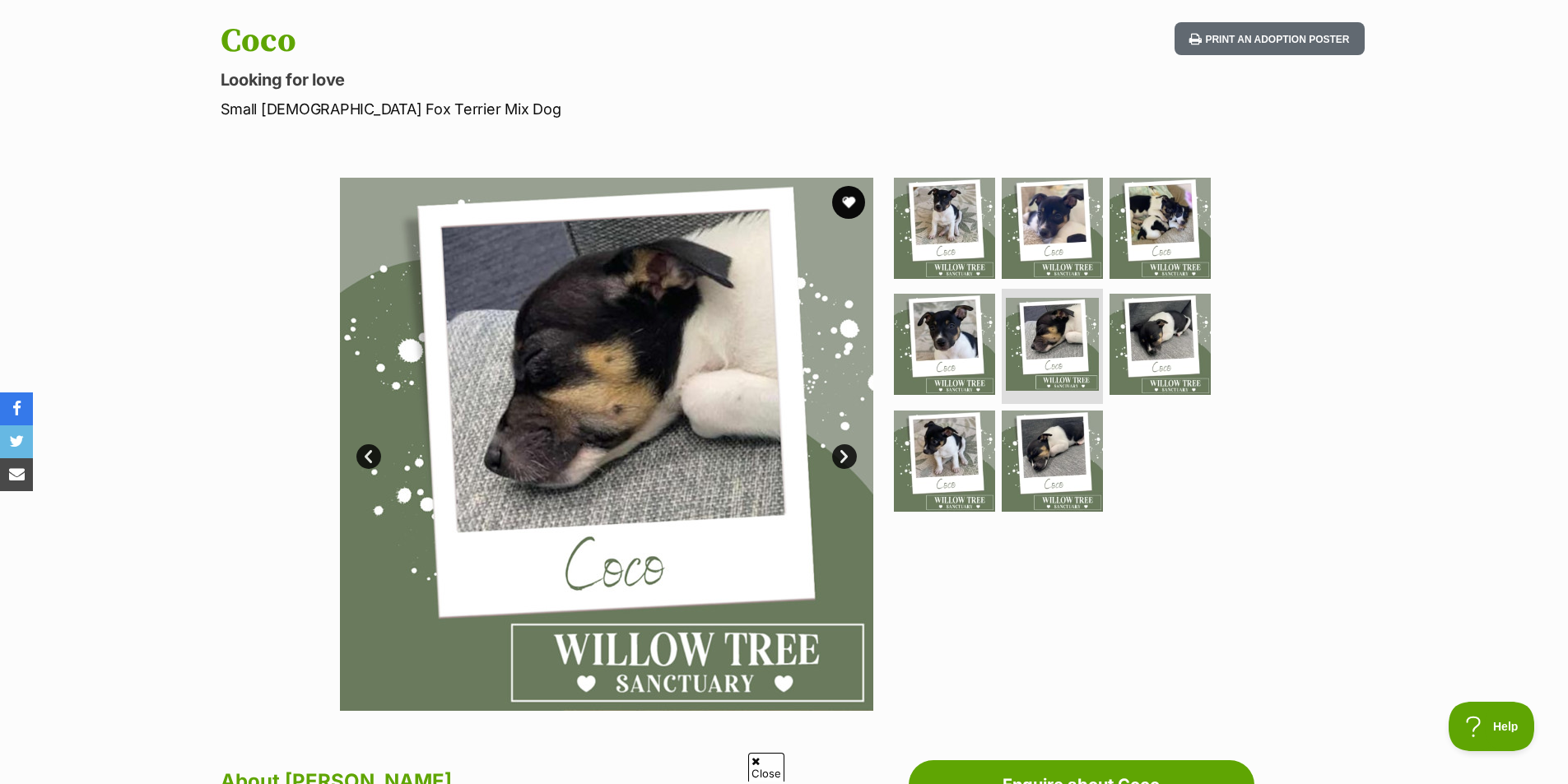
click at [847, 460] on link "Next" at bounding box center [843, 456] width 24 height 24
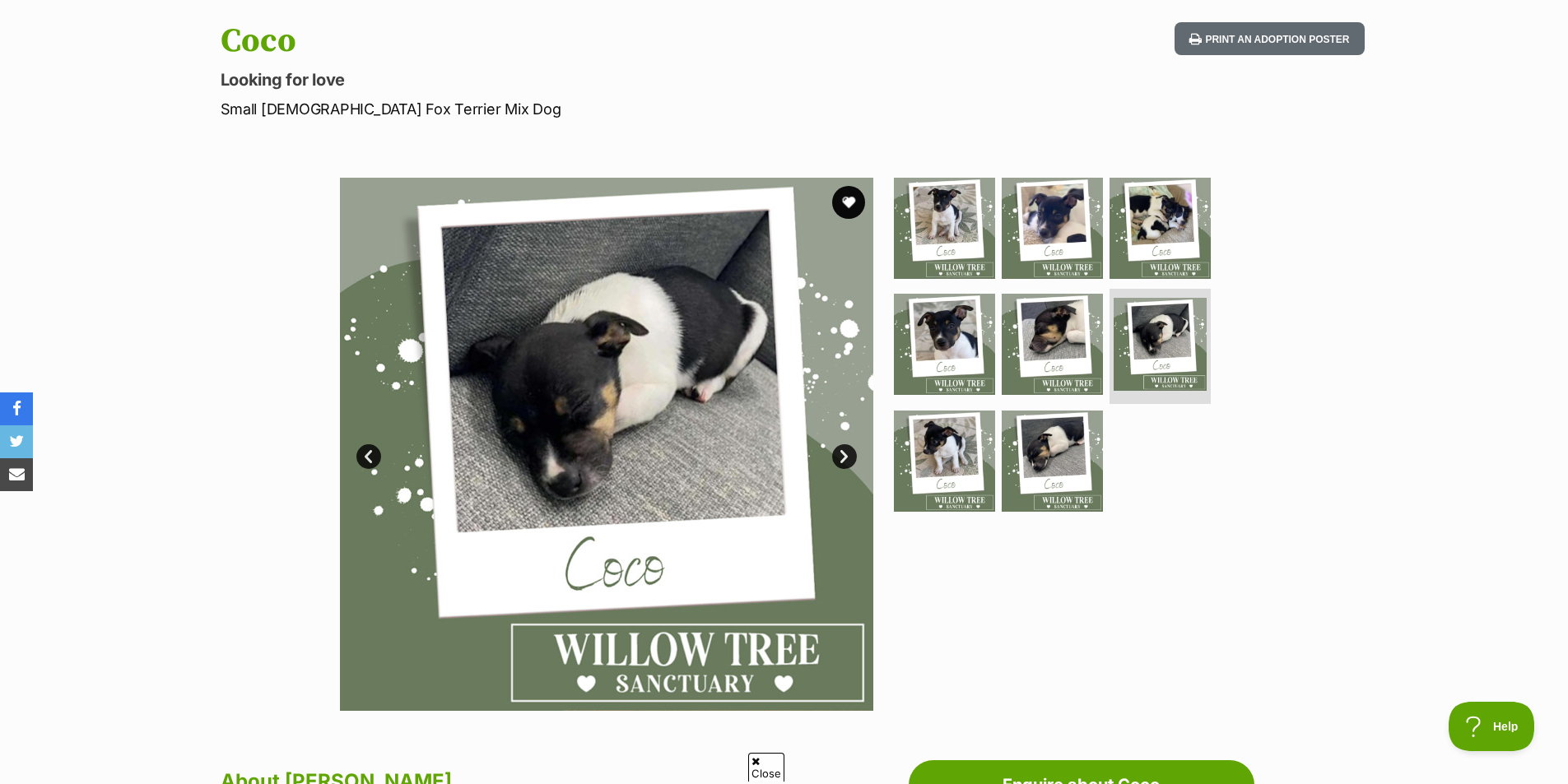
click at [847, 460] on link "Next" at bounding box center [843, 456] width 24 height 24
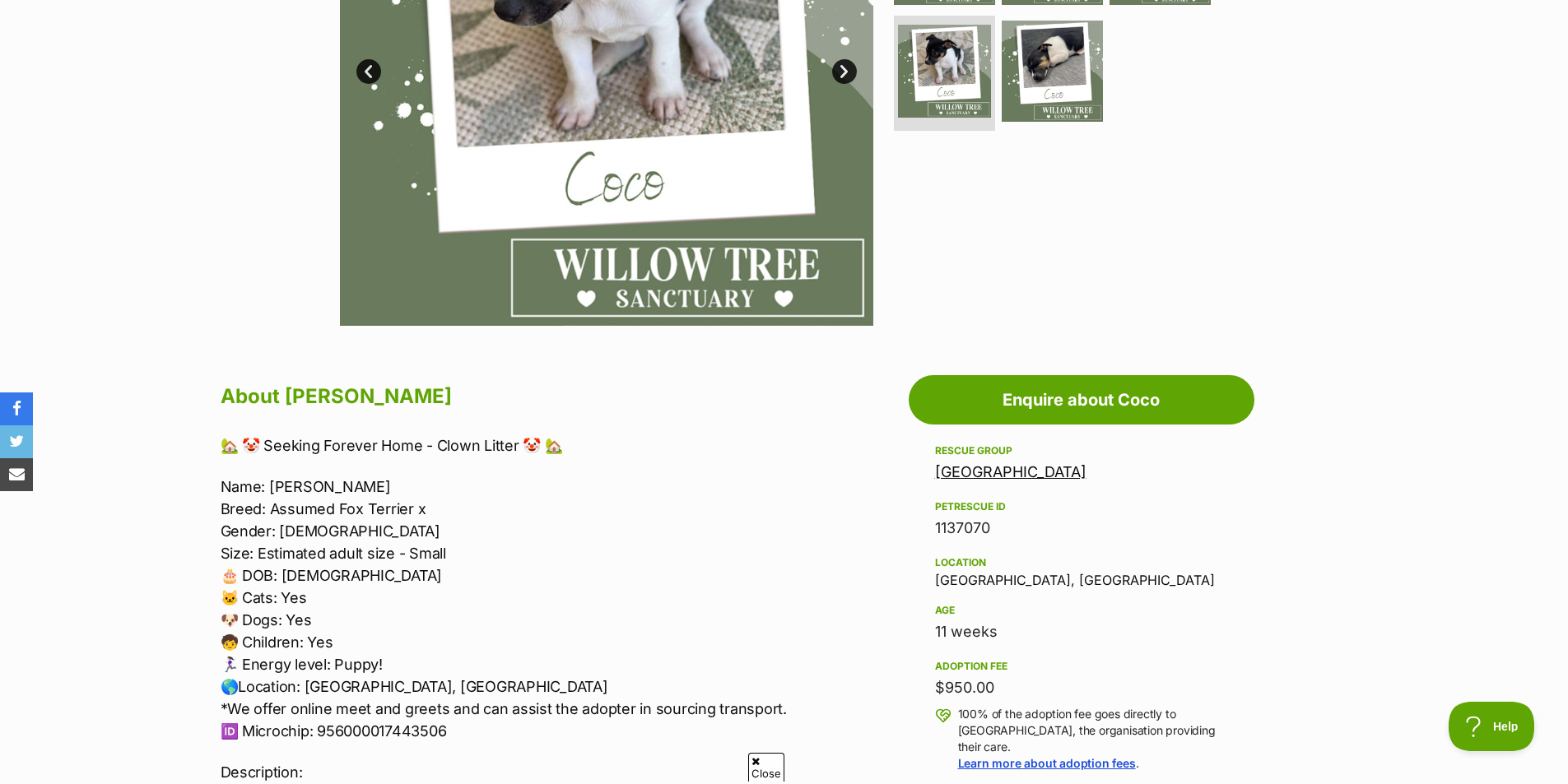
scroll to position [741, 0]
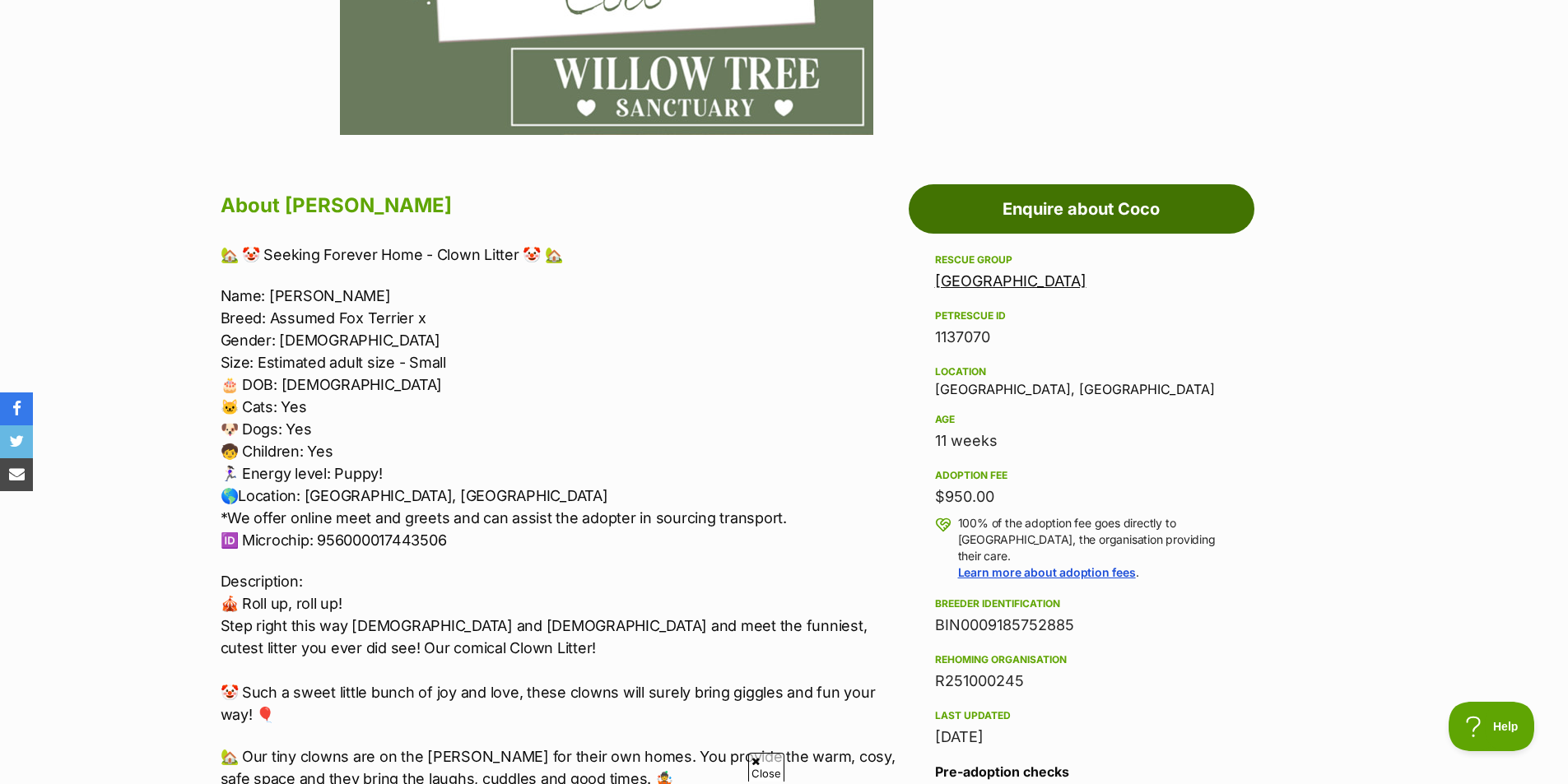
click at [1013, 207] on link "Enquire about Coco" at bounding box center [1081, 209] width 346 height 50
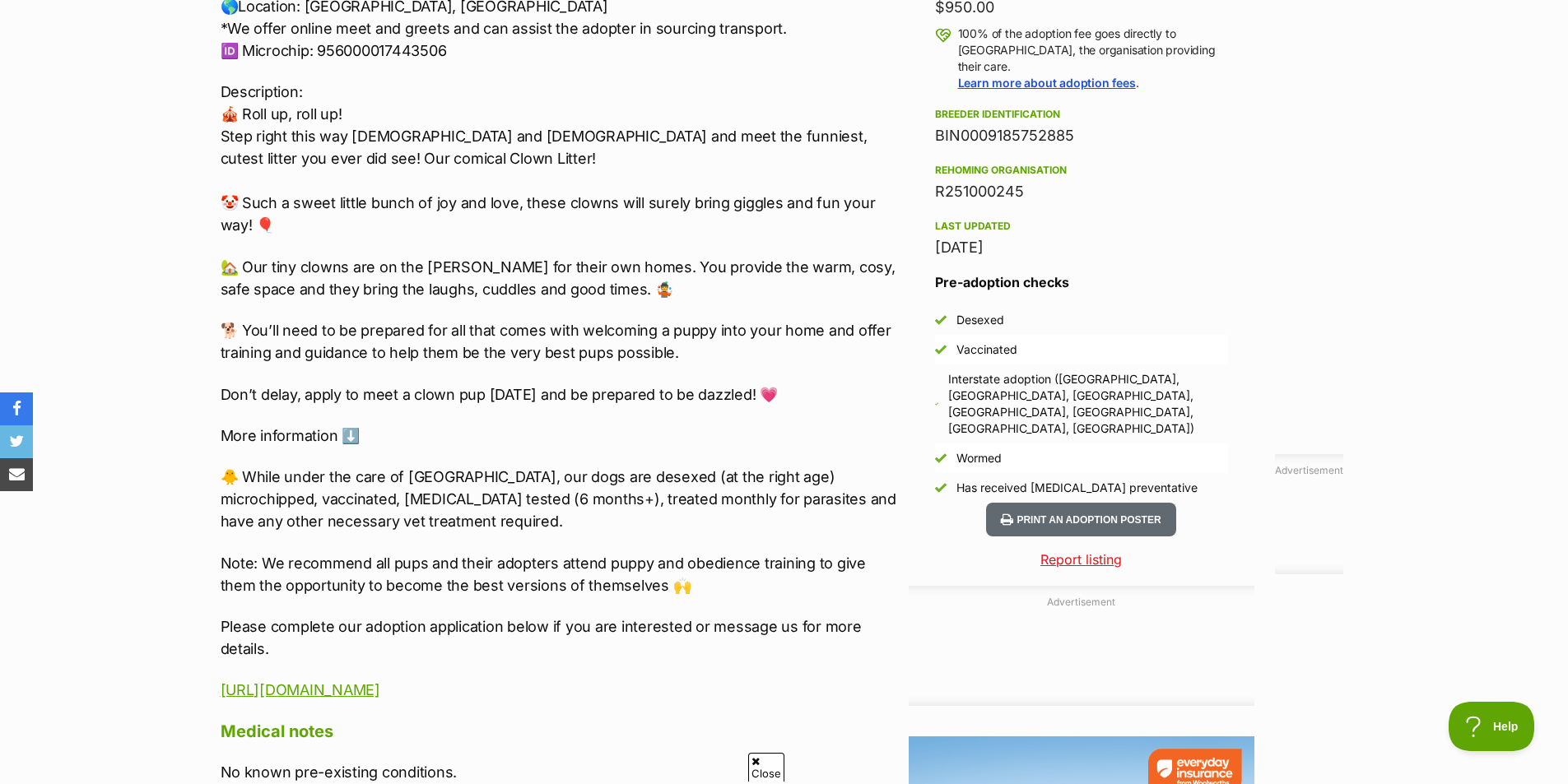
scroll to position [1235, 0]
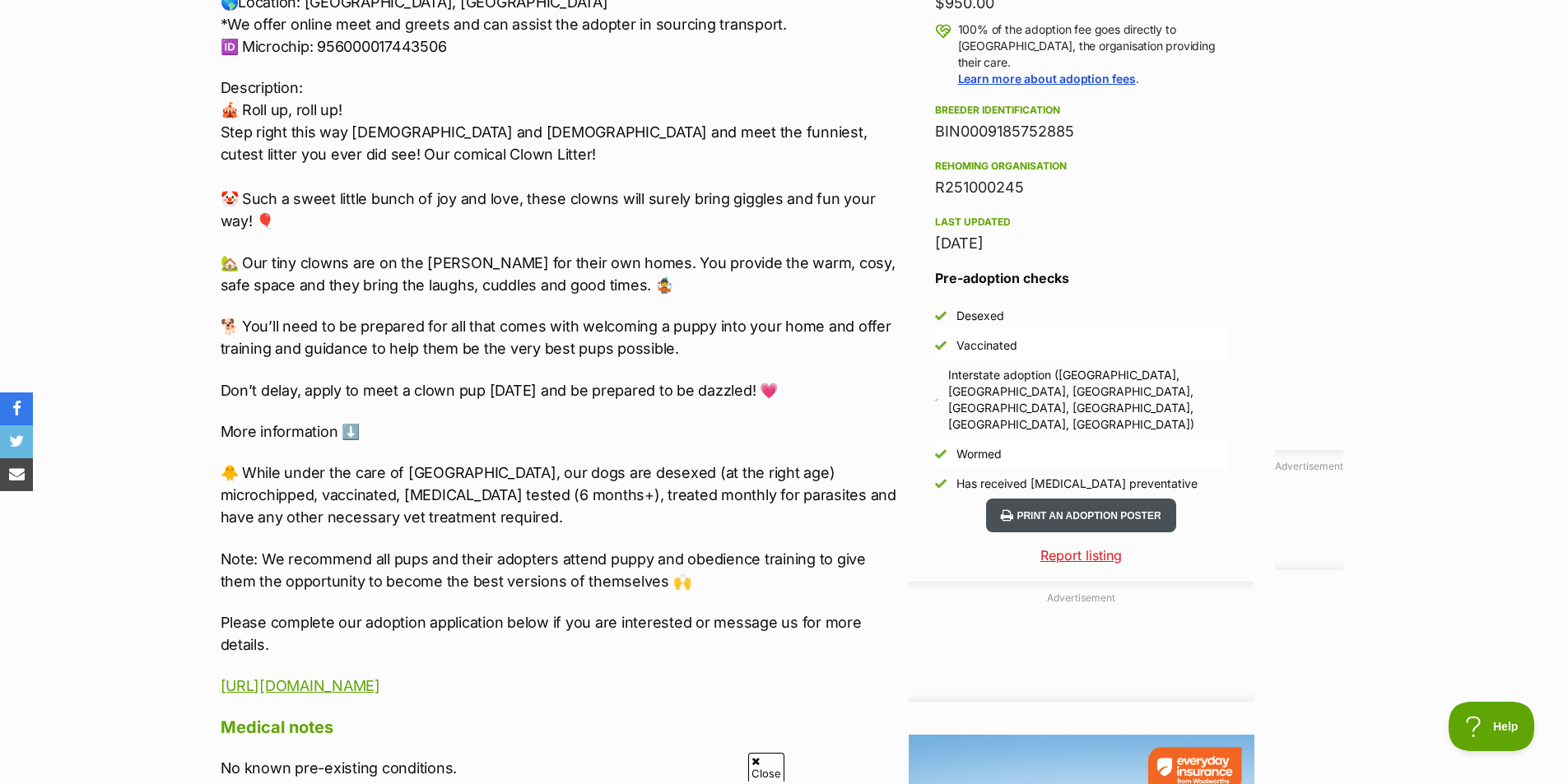
click at [1062, 499] on button "Print an adoption poster" at bounding box center [1080, 515] width 189 height 33
click at [1117, 499] on button "Print an adoption poster" at bounding box center [1080, 515] width 189 height 33
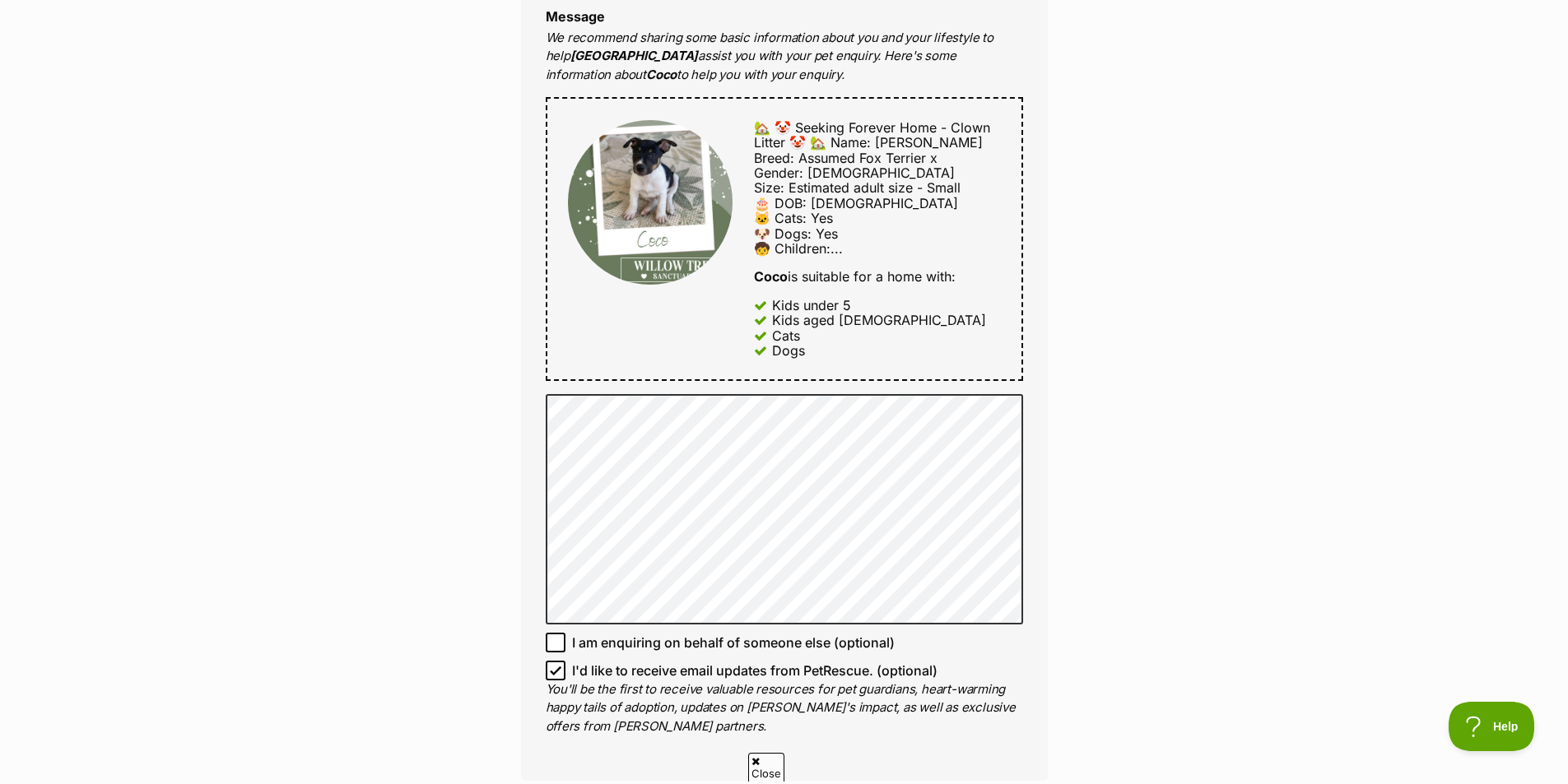
scroll to position [741, 0]
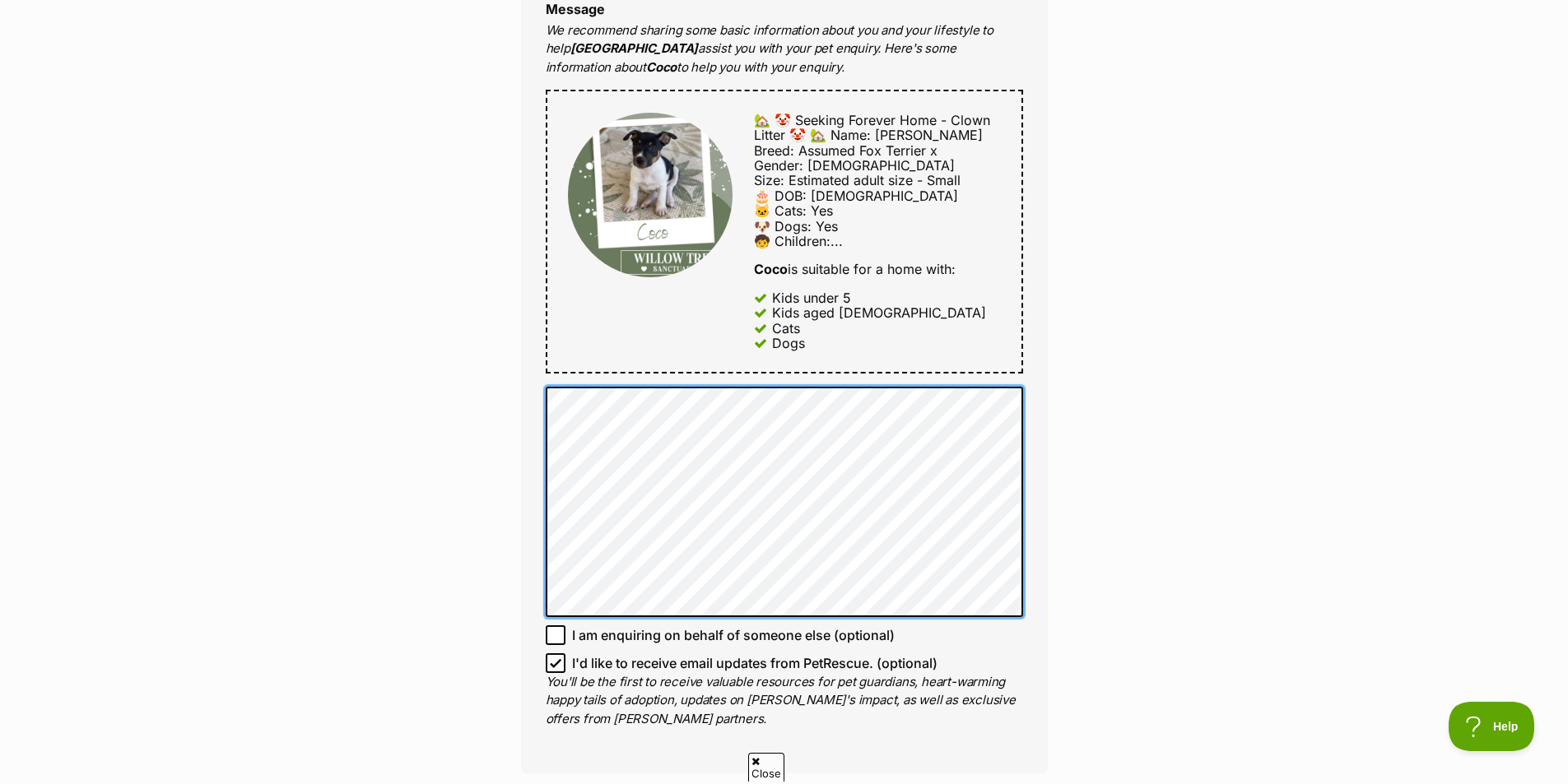
click at [529, 397] on div "Full name [PERSON_NAME] Email We require this to be able to send you communicat…" at bounding box center [784, 214] width 527 height 1122
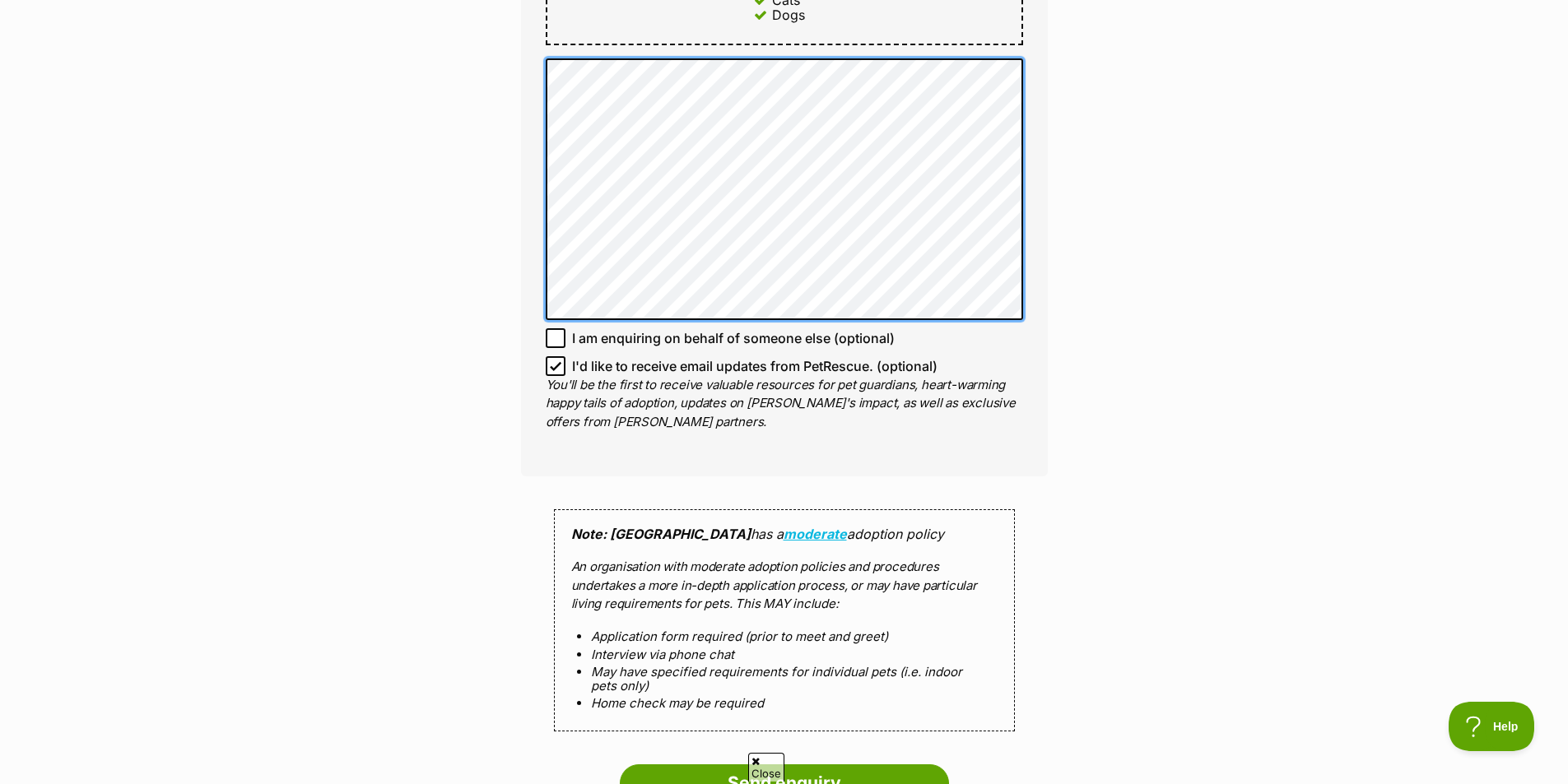
scroll to position [1153, 0]
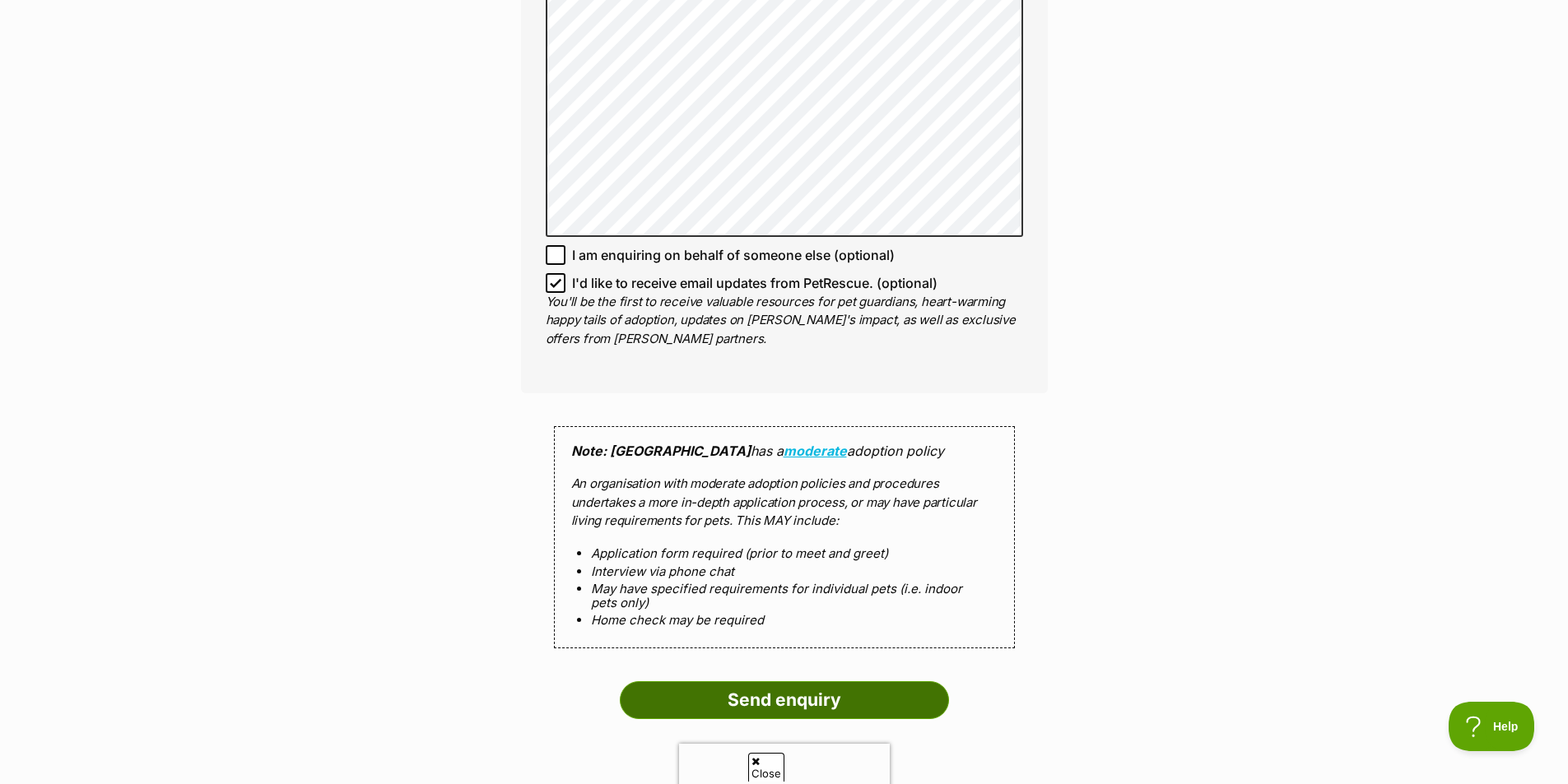
click at [770, 696] on input "Send enquiry" at bounding box center [784, 700] width 329 height 38
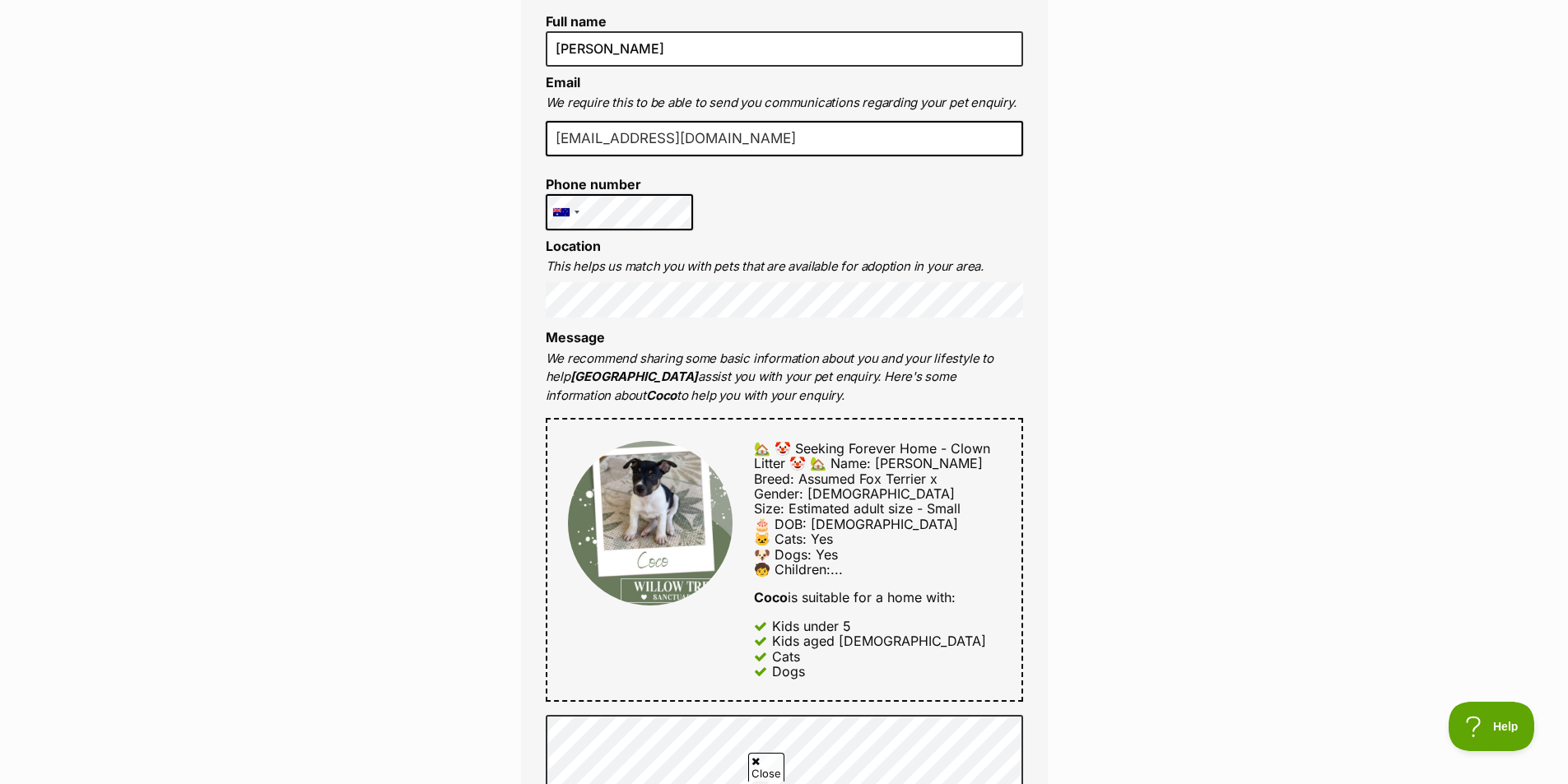
scroll to position [0, 0]
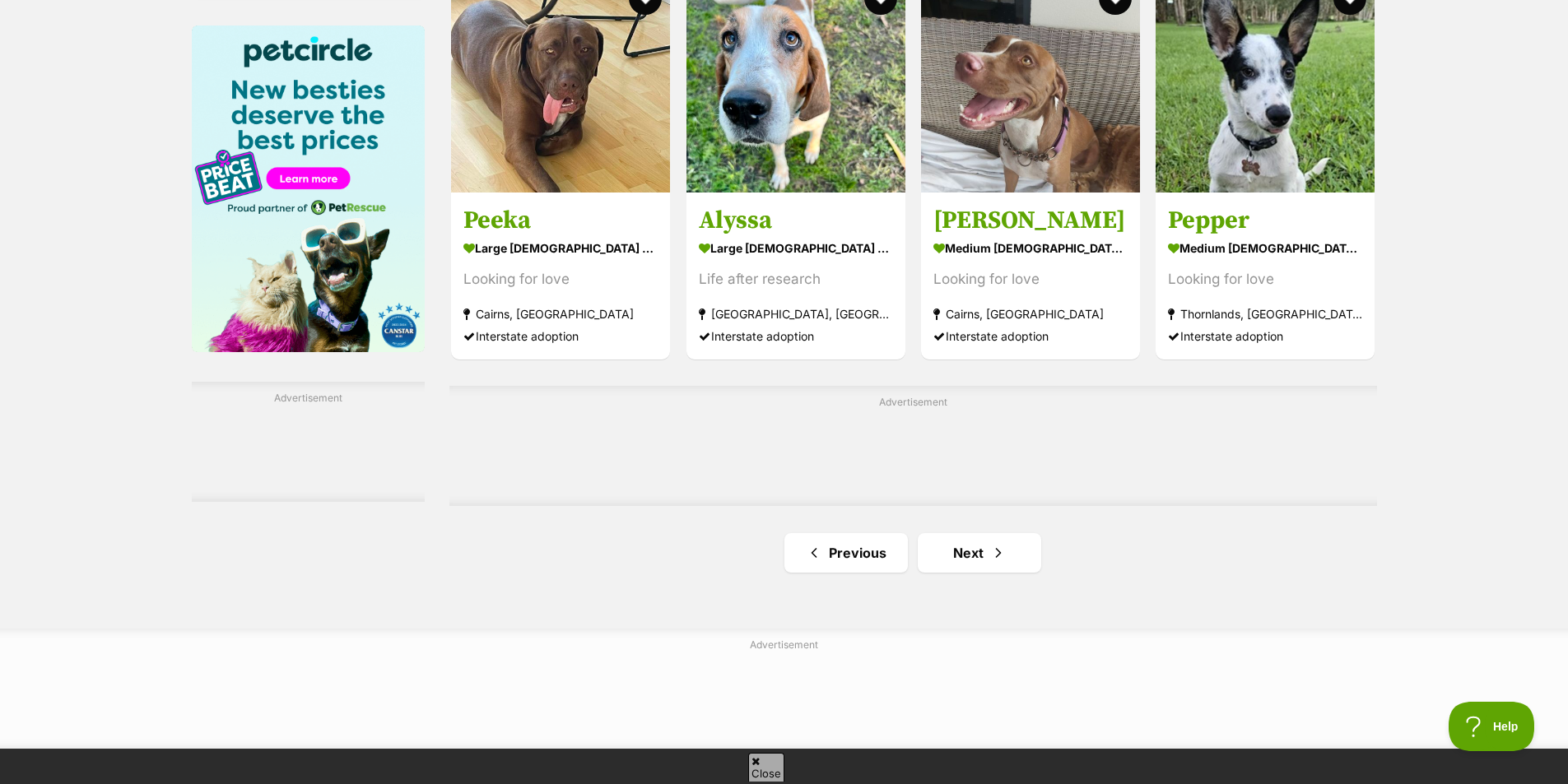
scroll to position [2551, 0]
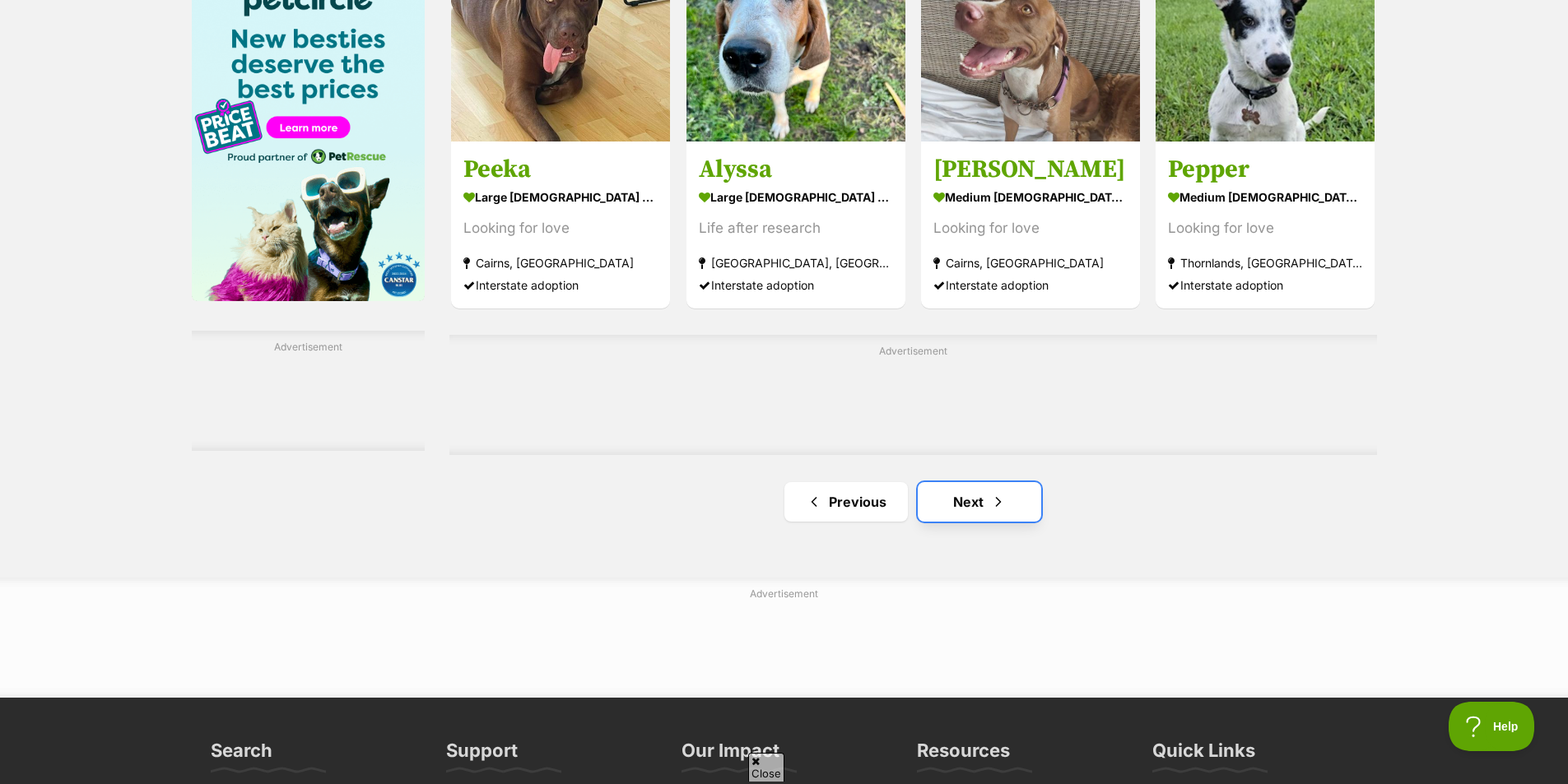
click at [999, 501] on span "Next page" at bounding box center [998, 502] width 16 height 20
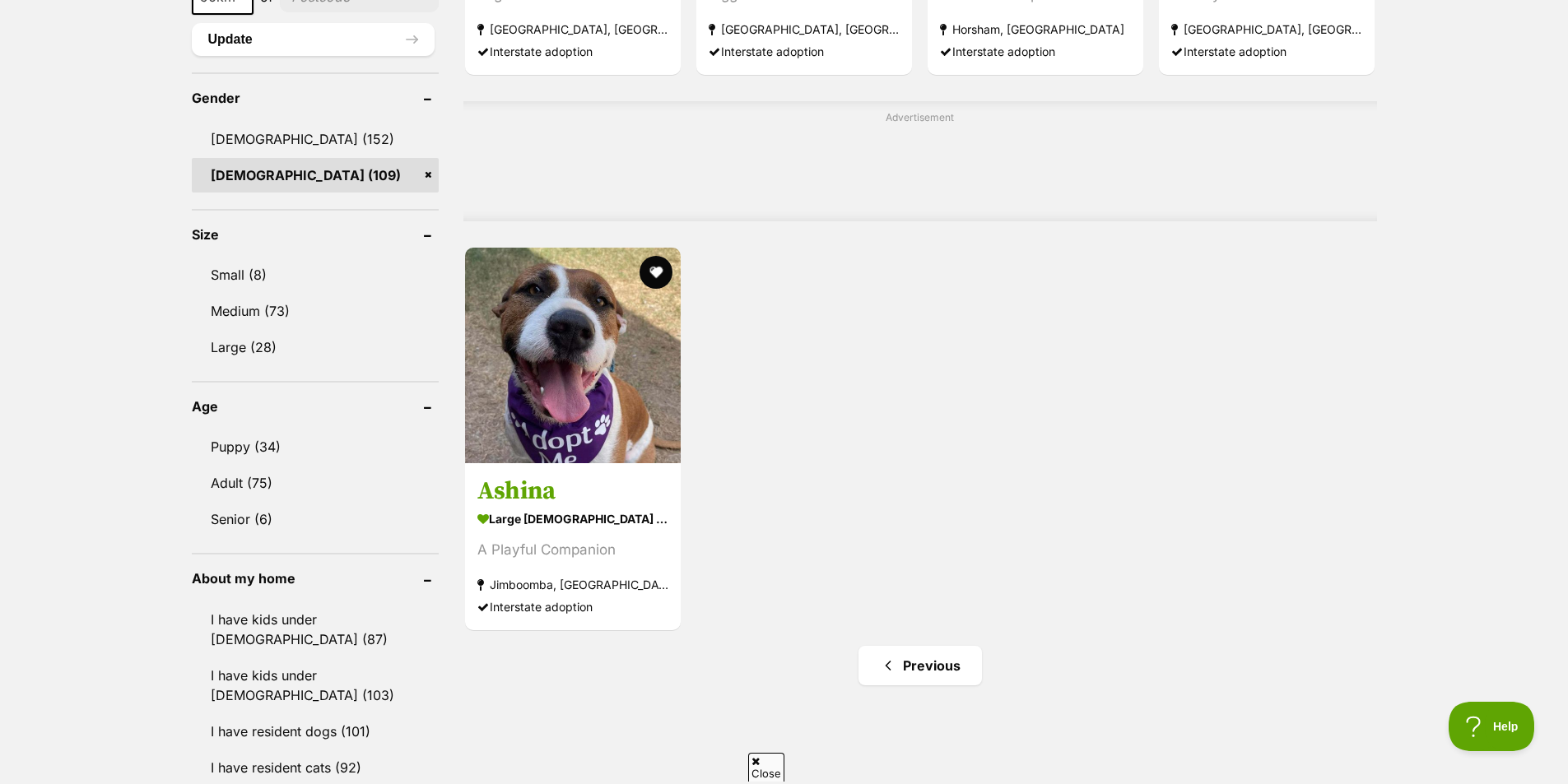
scroll to position [1399, 0]
